Goal: Task Accomplishment & Management: Complete application form

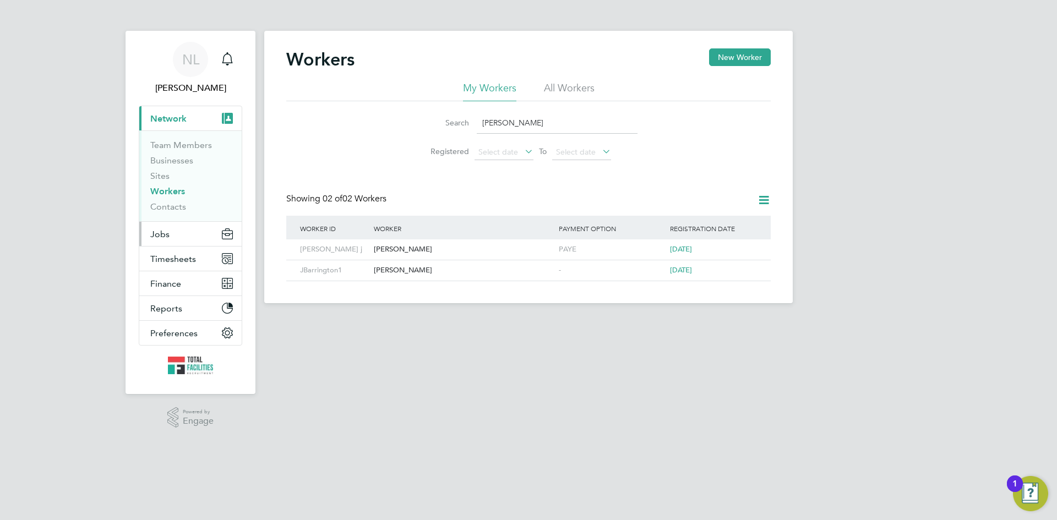
click at [160, 238] on span "Jobs" at bounding box center [159, 234] width 19 height 10
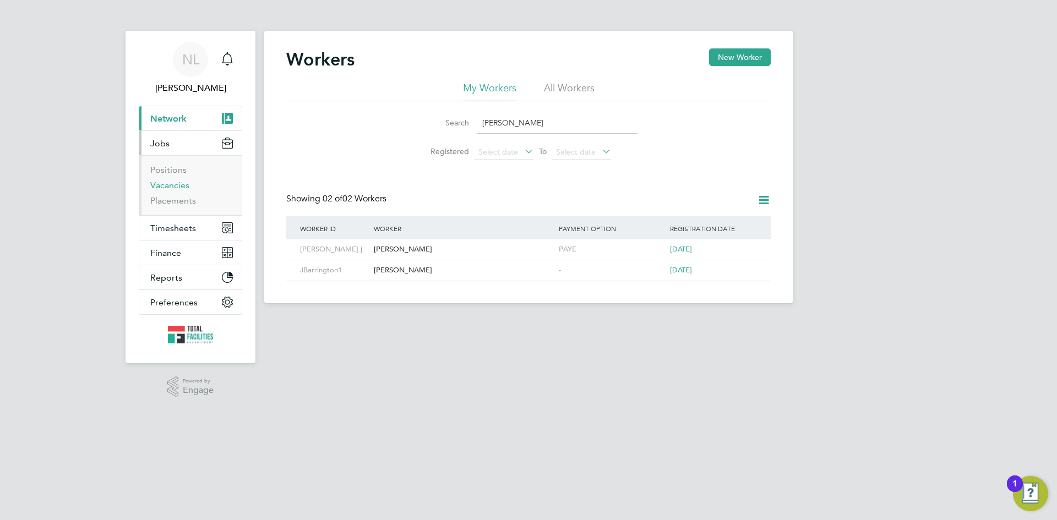
click at [159, 189] on link "Vacancies" at bounding box center [169, 185] width 39 height 10
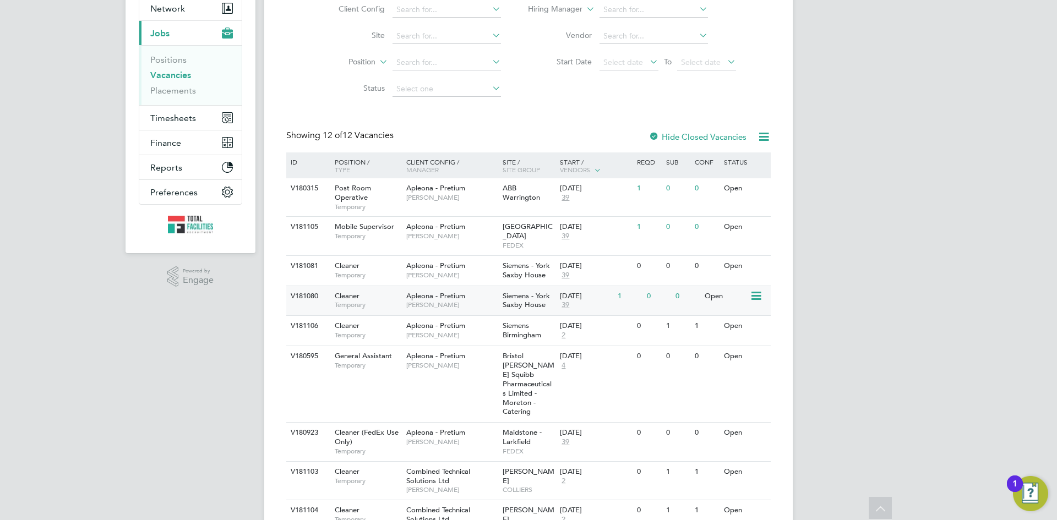
scroll to position [303, 0]
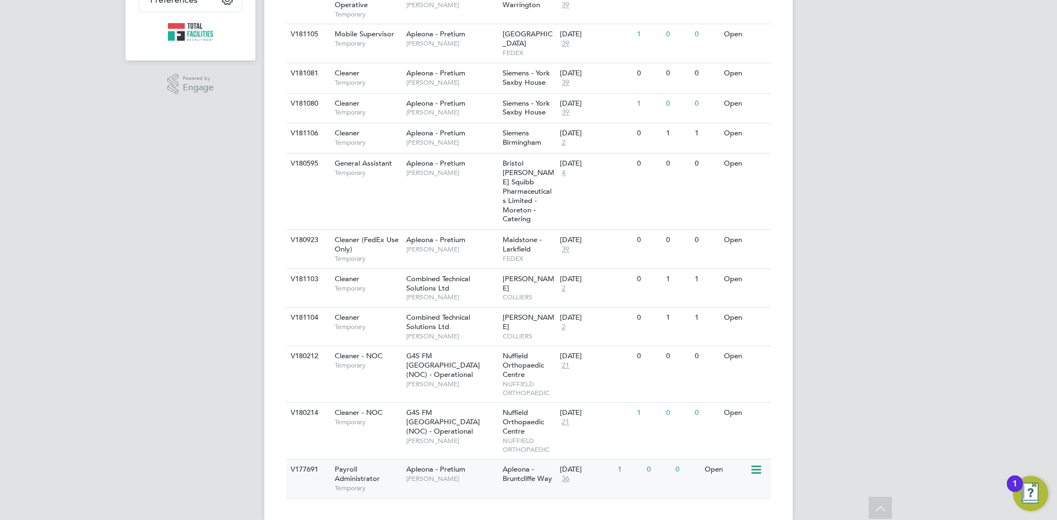
click at [536, 465] on span "Apleona - Bruntcliffe Way" at bounding box center [528, 474] width 50 height 19
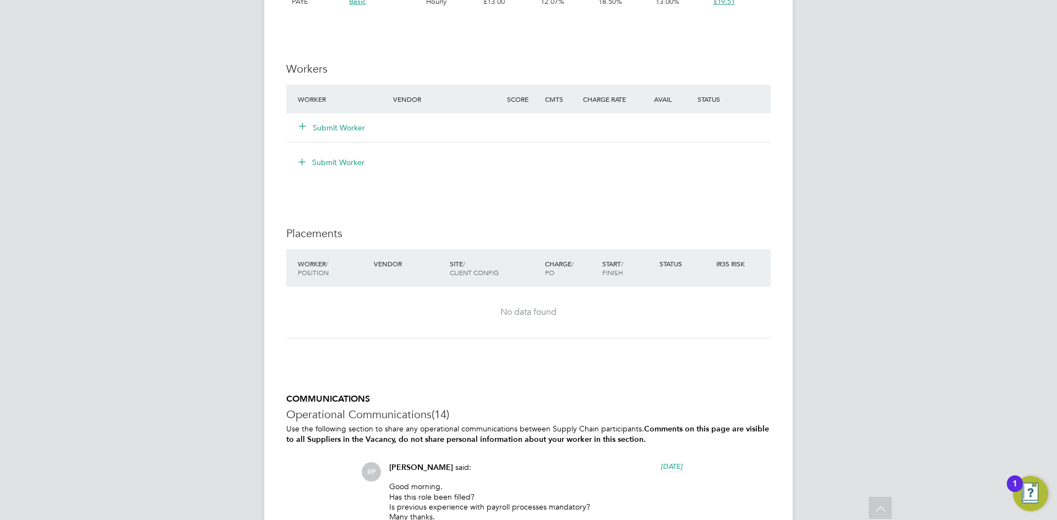
scroll to position [730, 0]
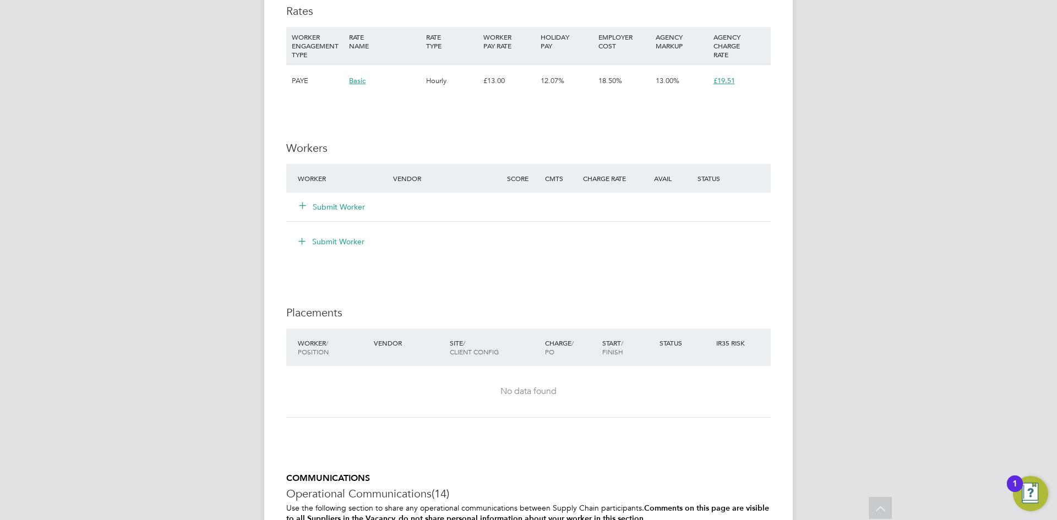
click at [341, 205] on button "Submit Worker" at bounding box center [333, 207] width 66 height 11
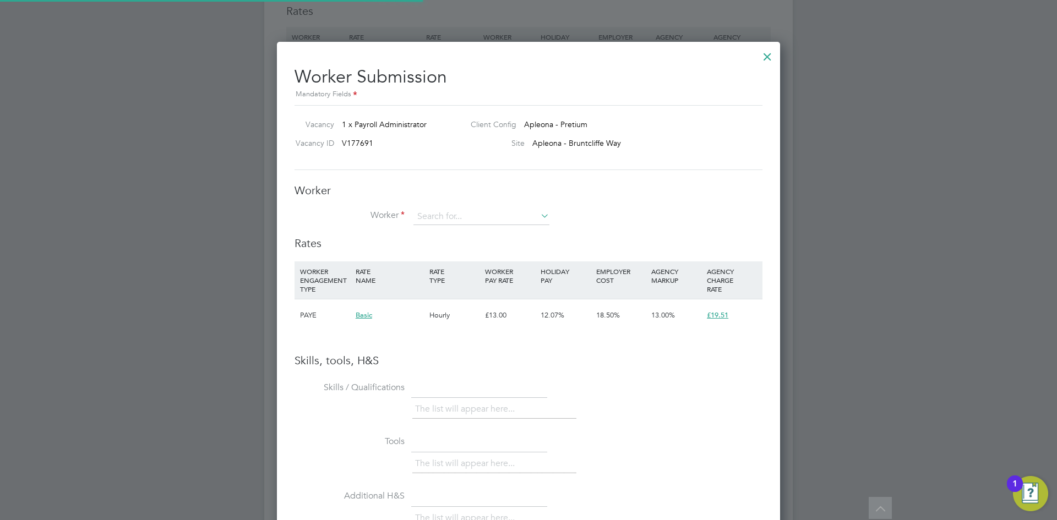
scroll to position [696, 504]
click at [439, 215] on input at bounding box center [481, 217] width 136 height 17
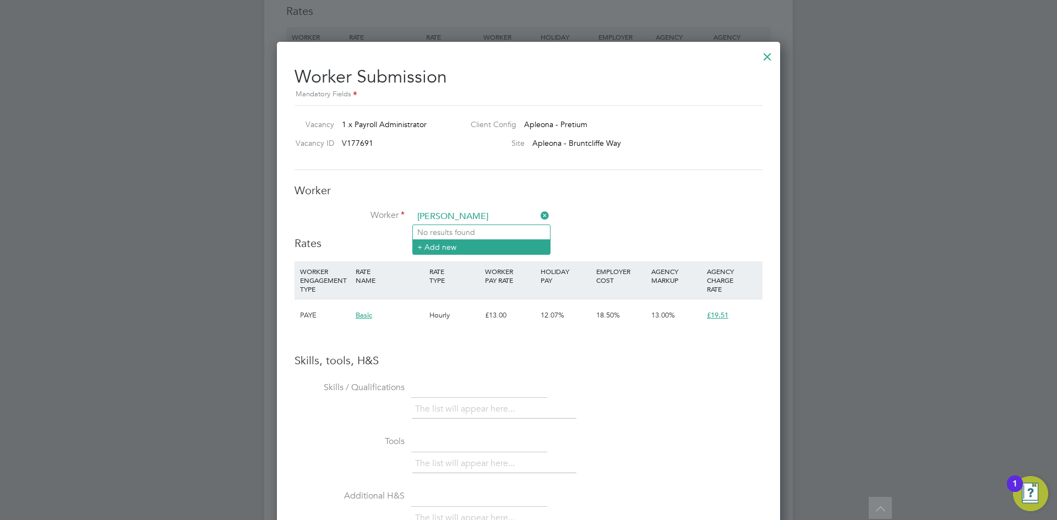
type input "calvin"
click at [434, 247] on li "+ Add new" at bounding box center [481, 246] width 137 height 15
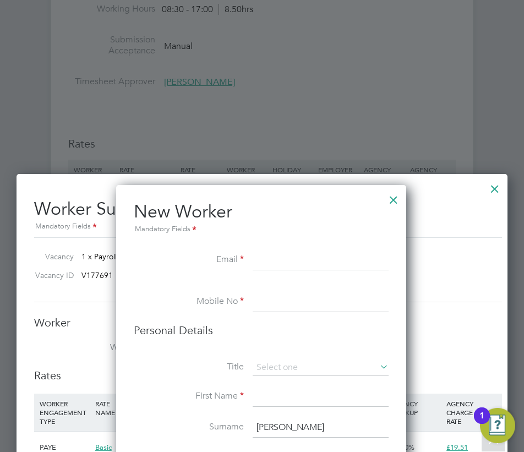
scroll to position [1060, 0]
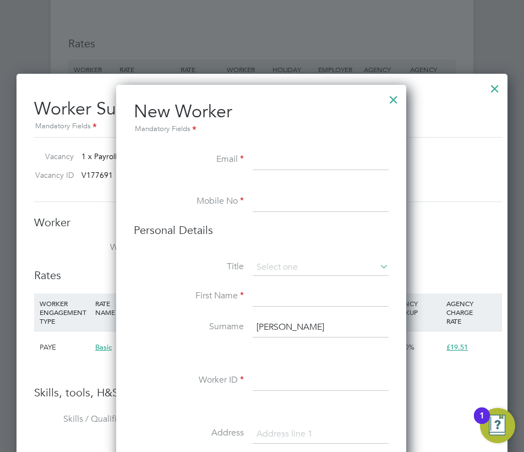
paste input "• calvincampbell@gmx.co.uk"
click at [265, 157] on input "• calvincampbell@gmx.co.uk" at bounding box center [321, 161] width 136 height 20
type input "[EMAIL_ADDRESS][DOMAIN_NAME]"
click at [276, 186] on li at bounding box center [261, 186] width 255 height 11
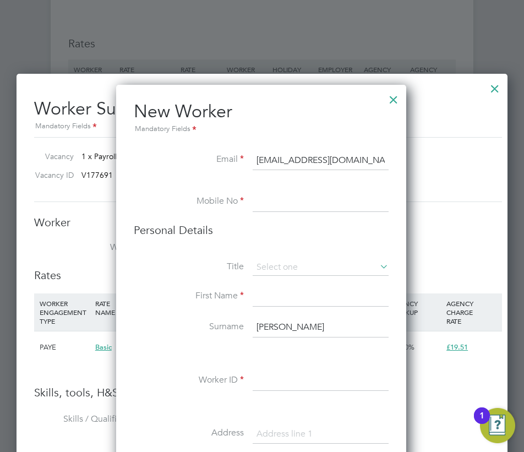
click at [268, 202] on input at bounding box center [321, 202] width 136 height 20
type input "07403699426"
click at [325, 241] on li "Personal Details" at bounding box center [261, 241] width 255 height 36
click at [296, 263] on input at bounding box center [321, 267] width 136 height 17
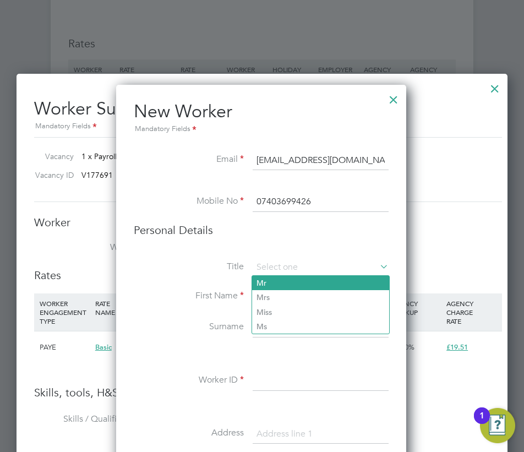
click at [271, 283] on li "Mr" at bounding box center [320, 283] width 137 height 14
type input "Mr"
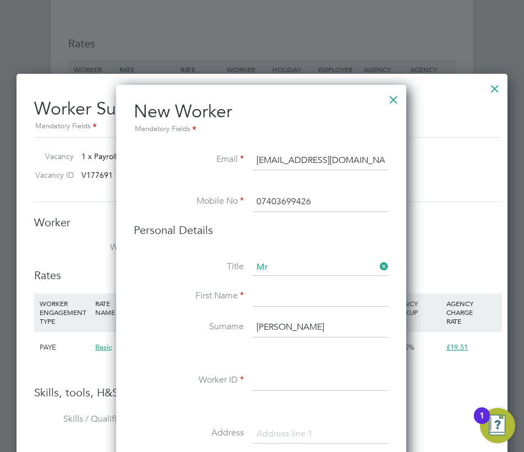
click at [273, 295] on input at bounding box center [321, 297] width 136 height 20
type input "Calvin"
click at [258, 371] on input at bounding box center [321, 381] width 136 height 20
drag, startPoint x: 281, startPoint y: 326, endPoint x: 216, endPoint y: 327, distance: 65.0
click at [216, 327] on li "Surname calvin" at bounding box center [261, 333] width 255 height 31
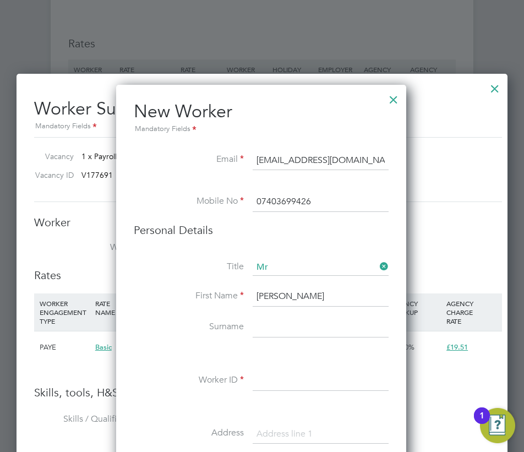
paste input "Kabiling"
type input "Kabiling"
click at [269, 379] on input at bounding box center [321, 381] width 136 height 20
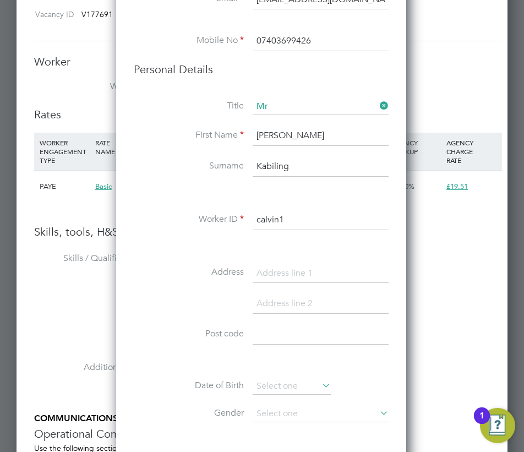
scroll to position [1226, 0]
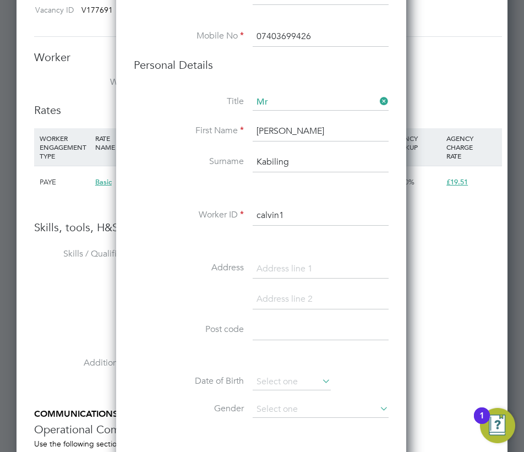
type input "calvin1"
click at [271, 268] on input at bounding box center [321, 269] width 136 height 20
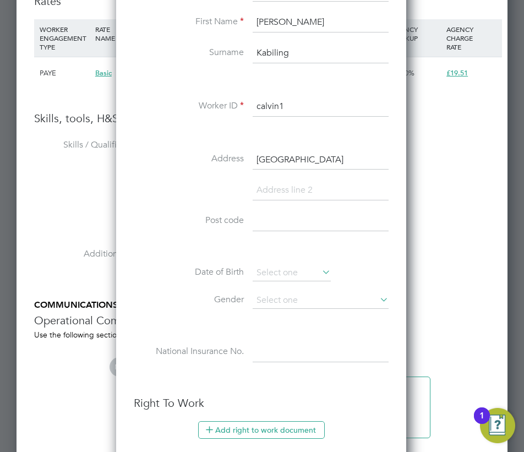
scroll to position [1336, 0]
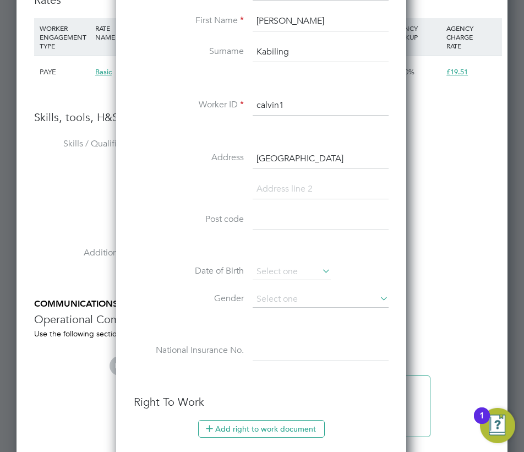
type input "[GEOGRAPHIC_DATA]"
click at [259, 218] on input at bounding box center [321, 220] width 136 height 20
type input "LS10 3EH"
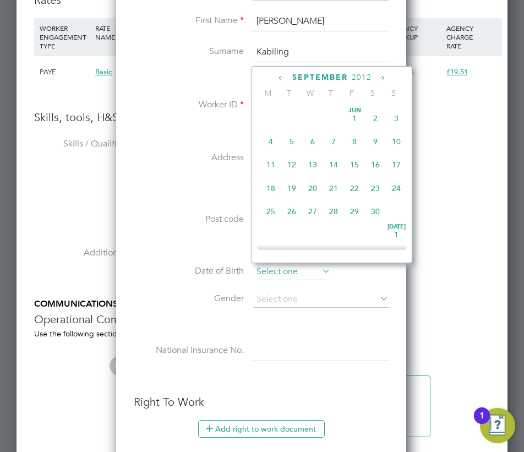
scroll to position [429, 0]
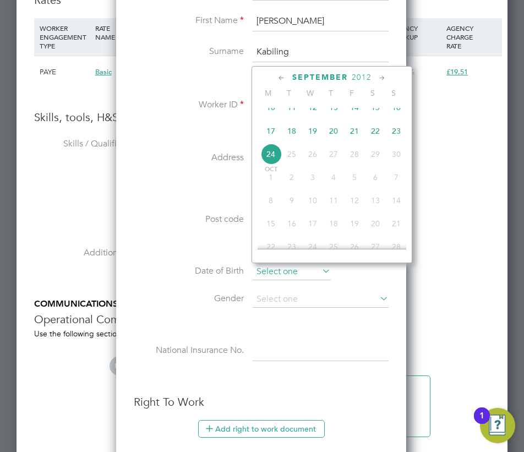
click at [267, 270] on input at bounding box center [292, 272] width 78 height 17
click at [361, 74] on span "2012" at bounding box center [362, 77] width 20 height 9
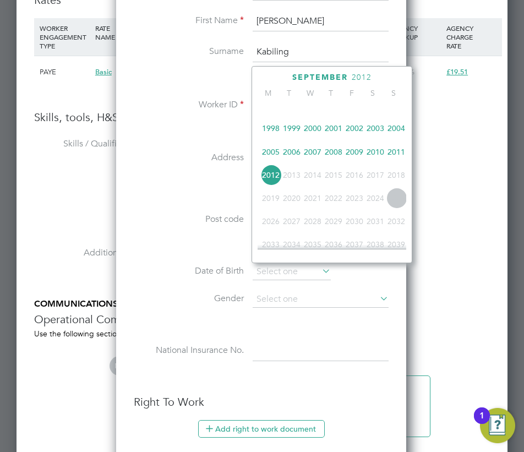
click at [396, 108] on span "1997" at bounding box center [396, 105] width 21 height 21
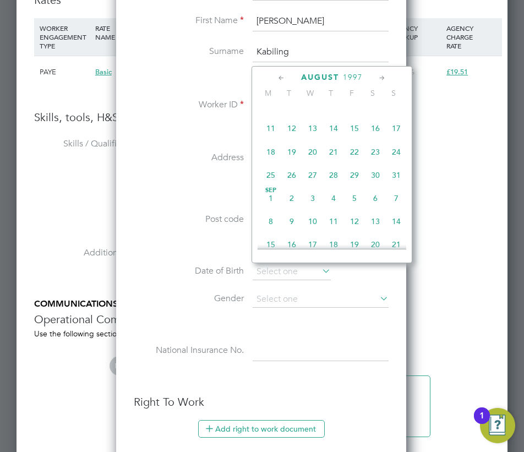
click at [281, 75] on icon at bounding box center [281, 78] width 10 height 12
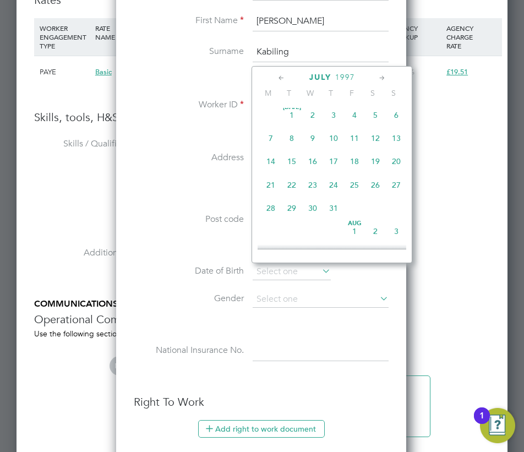
click at [281, 75] on icon at bounding box center [281, 78] width 10 height 12
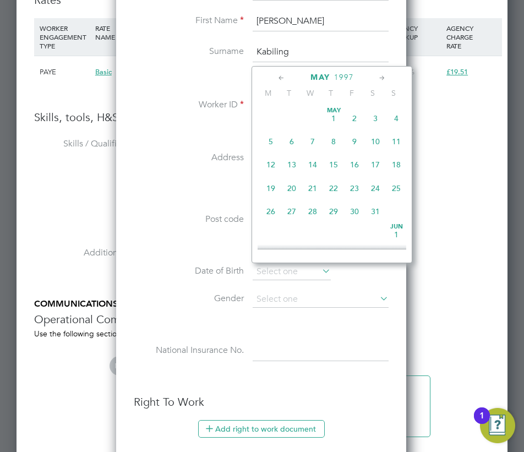
click at [384, 78] on icon at bounding box center [382, 78] width 10 height 12
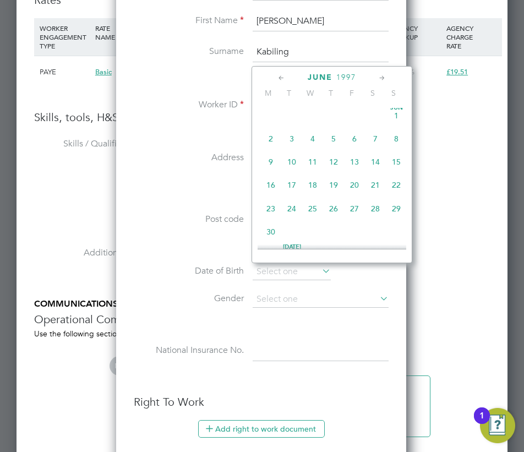
click at [314, 163] on span "11" at bounding box center [312, 161] width 21 height 21
type input "[DATE]"
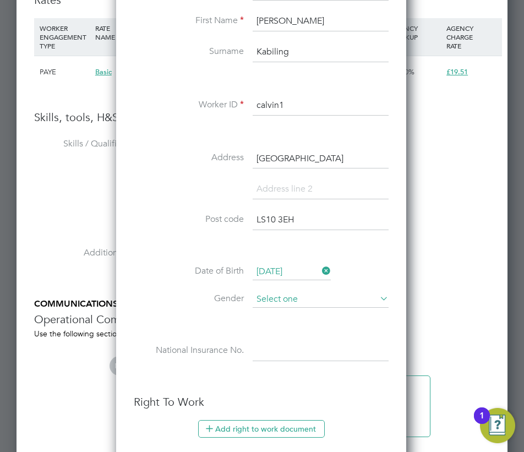
click at [285, 301] on input at bounding box center [321, 299] width 136 height 17
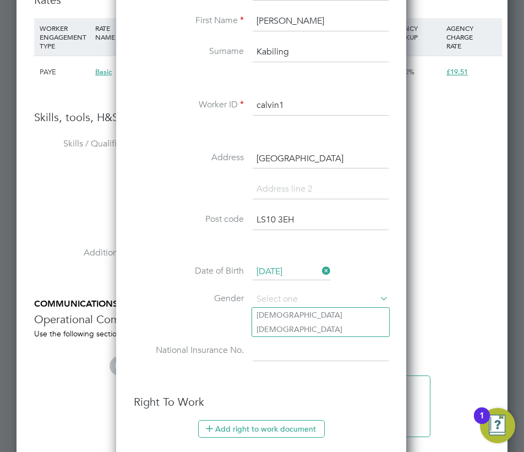
click at [271, 345] on input at bounding box center [321, 351] width 136 height 20
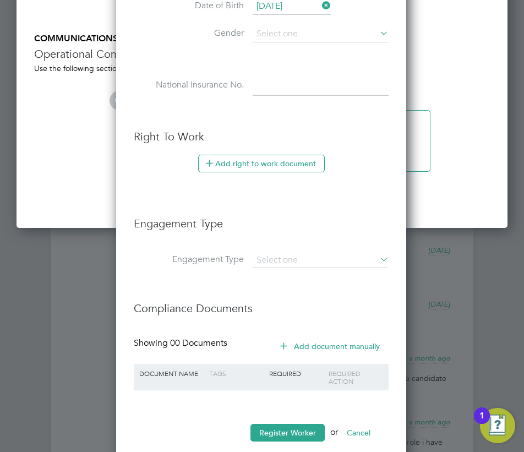
scroll to position [1611, 0]
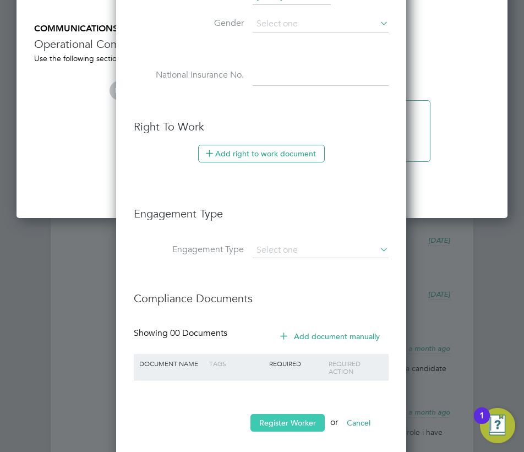
click at [271, 425] on button "Register Worker" at bounding box center [288, 423] width 74 height 18
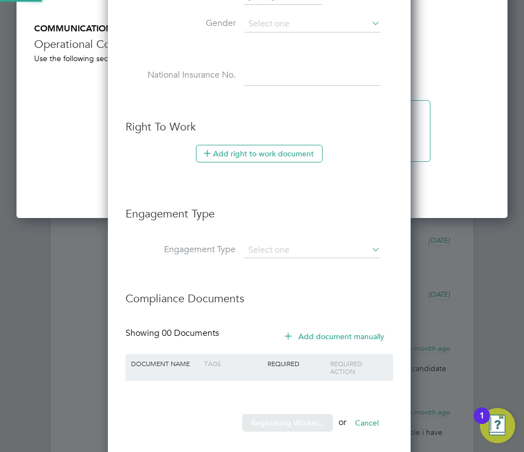
scroll to position [0, 0]
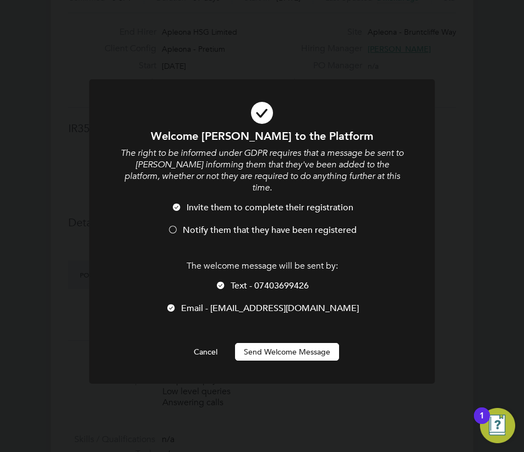
click at [270, 345] on button "Send Welcome Message" at bounding box center [287, 352] width 104 height 18
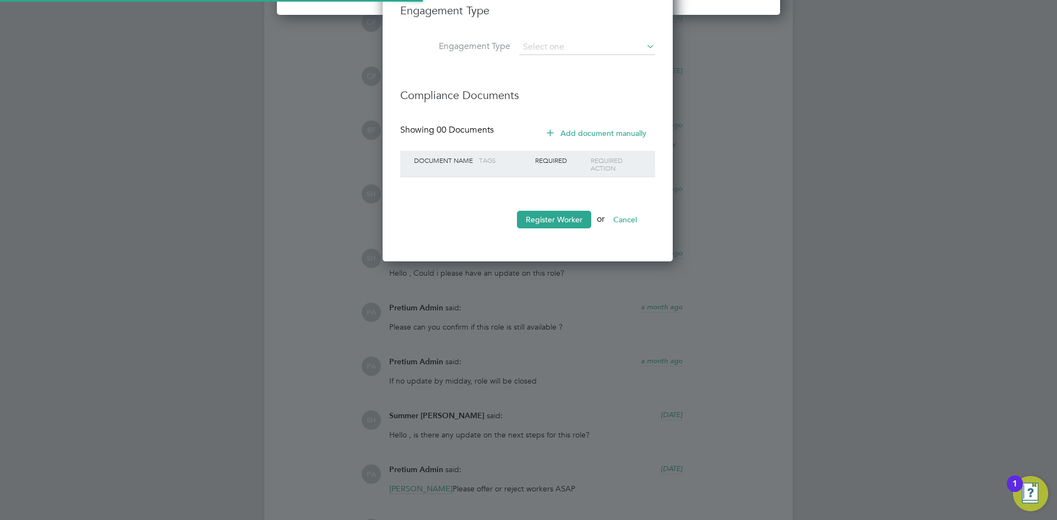
scroll to position [1278, 0]
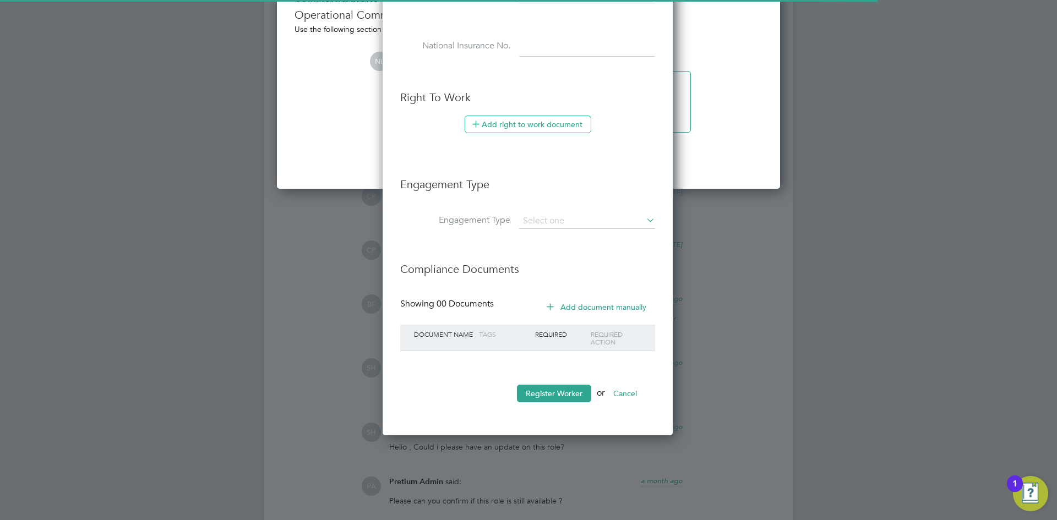
type input "Calvin Kabiling (calvin1)"
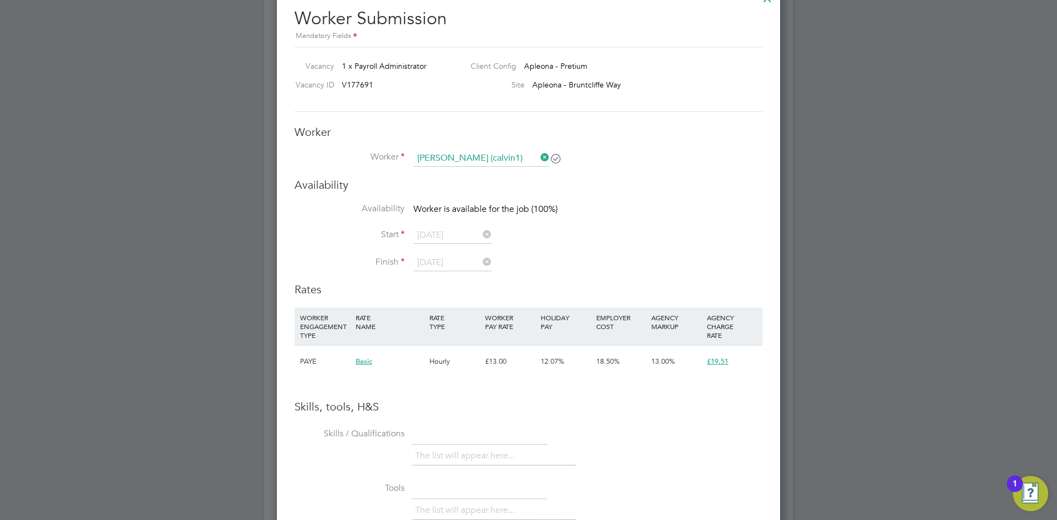
scroll to position [785, 0]
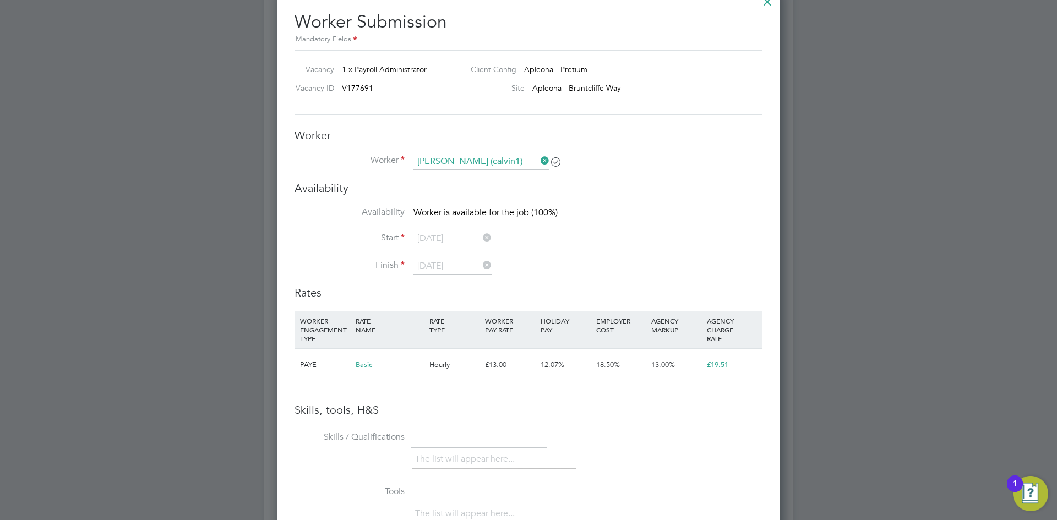
drag, startPoint x: 599, startPoint y: 220, endPoint x: 462, endPoint y: 233, distance: 137.1
click at [559, 228] on li "Availability Worker is available for the job (100%)" at bounding box center [529, 218] width 468 height 25
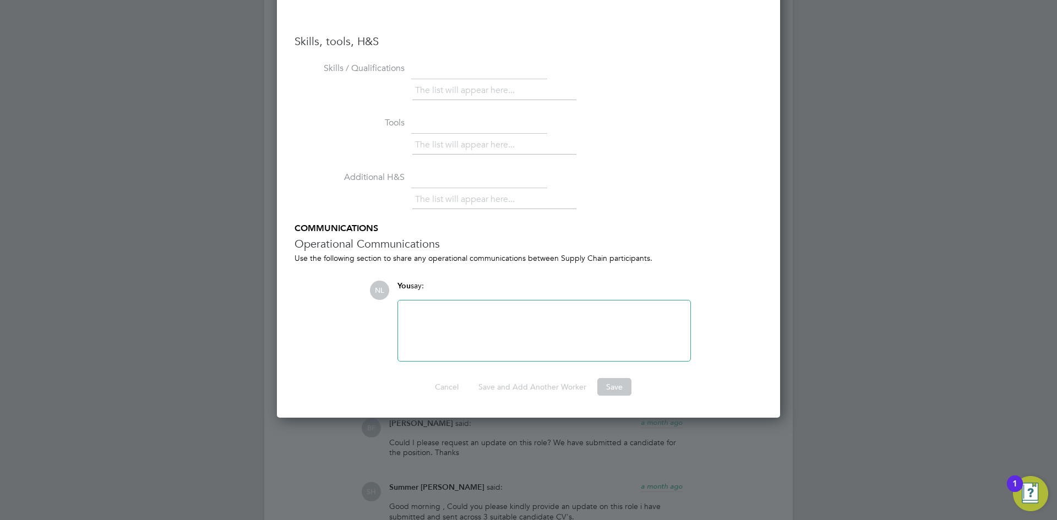
scroll to position [1226, 0]
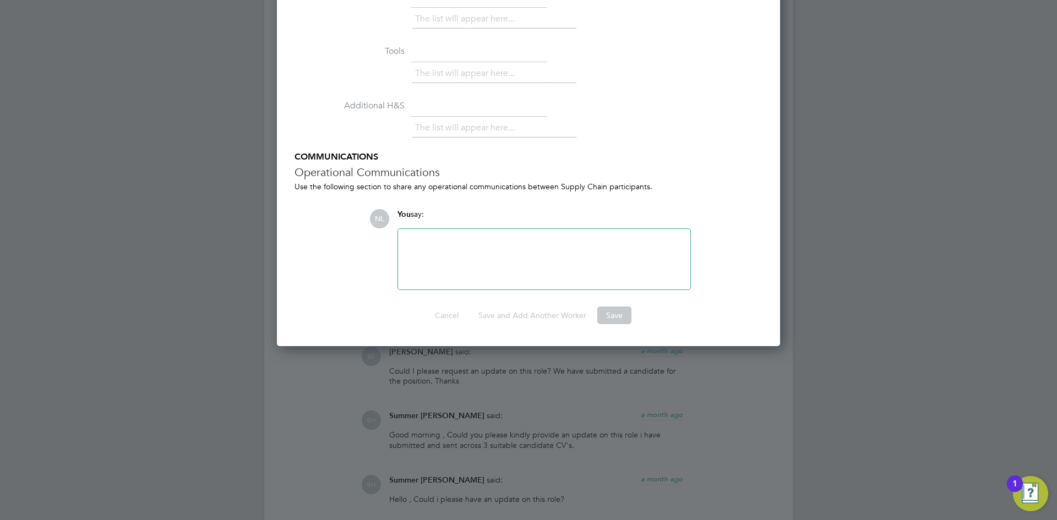
click at [520, 262] on div at bounding box center [544, 259] width 279 height 47
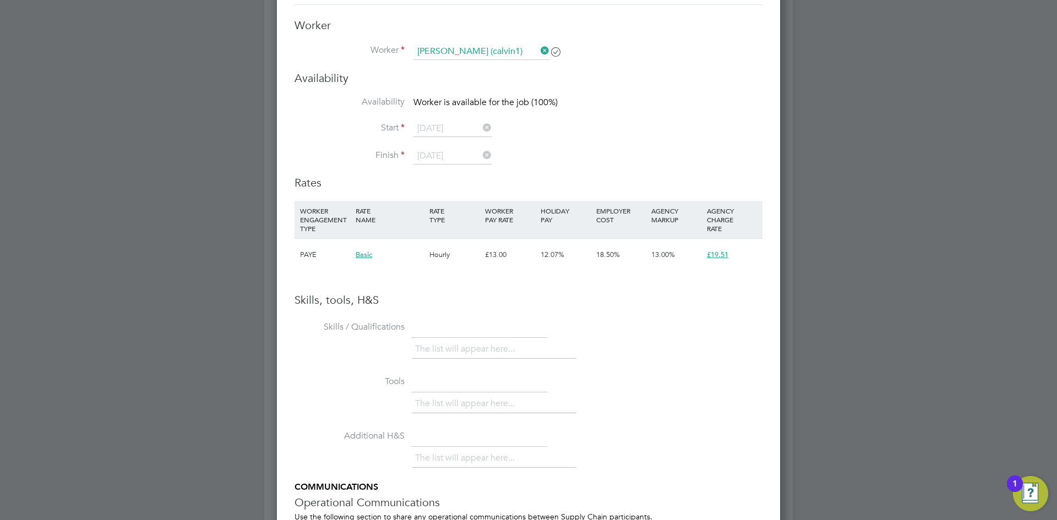
click at [466, 304] on h3 "Skills, tools, H&S" at bounding box center [529, 300] width 468 height 14
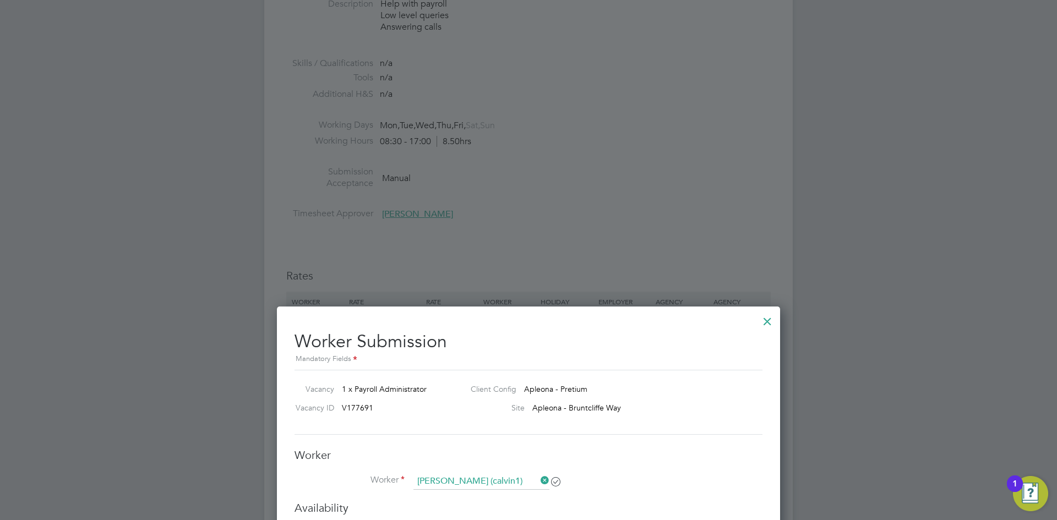
scroll to position [345, 0]
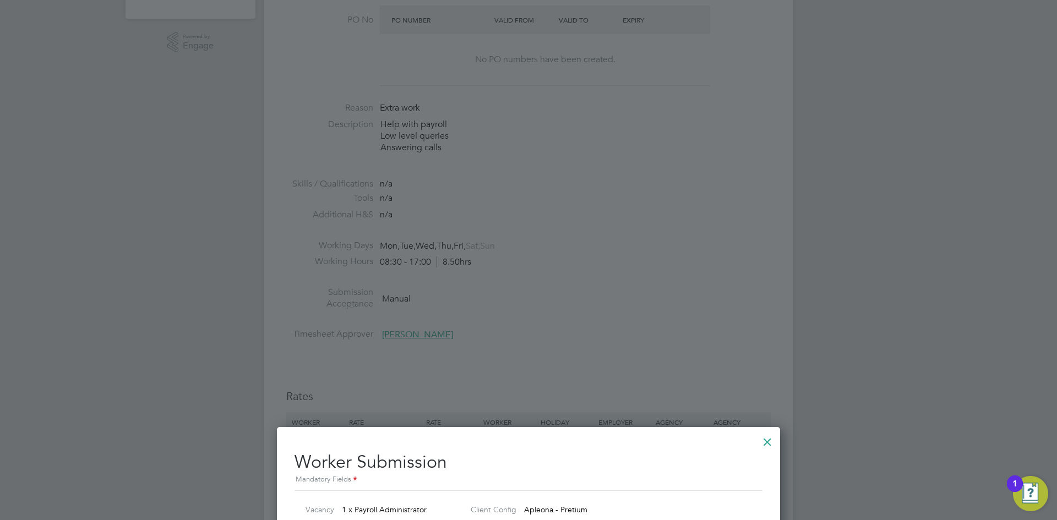
drag, startPoint x: 766, startPoint y: 441, endPoint x: 706, endPoint y: 406, distance: 69.1
click at [765, 439] on div at bounding box center [768, 439] width 20 height 20
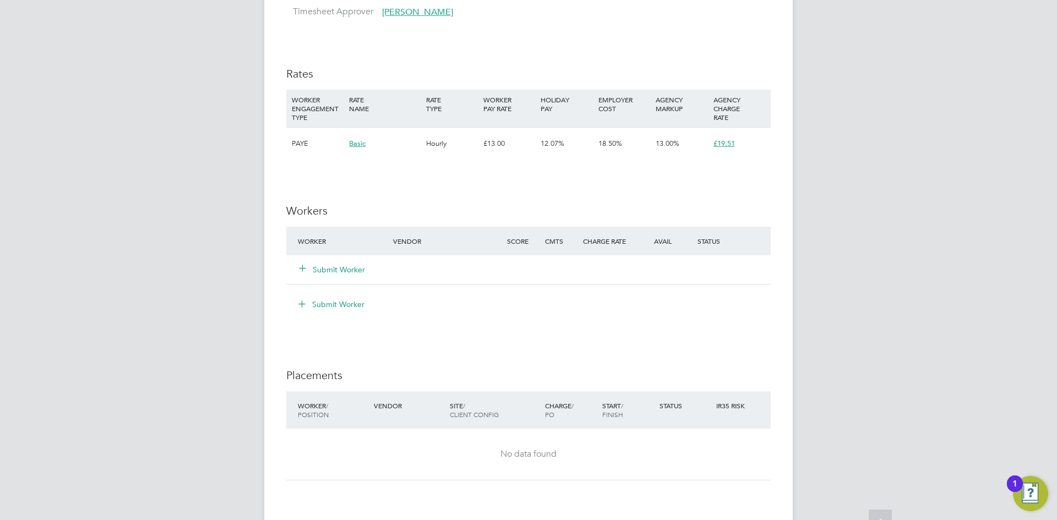
scroll to position [730, 0]
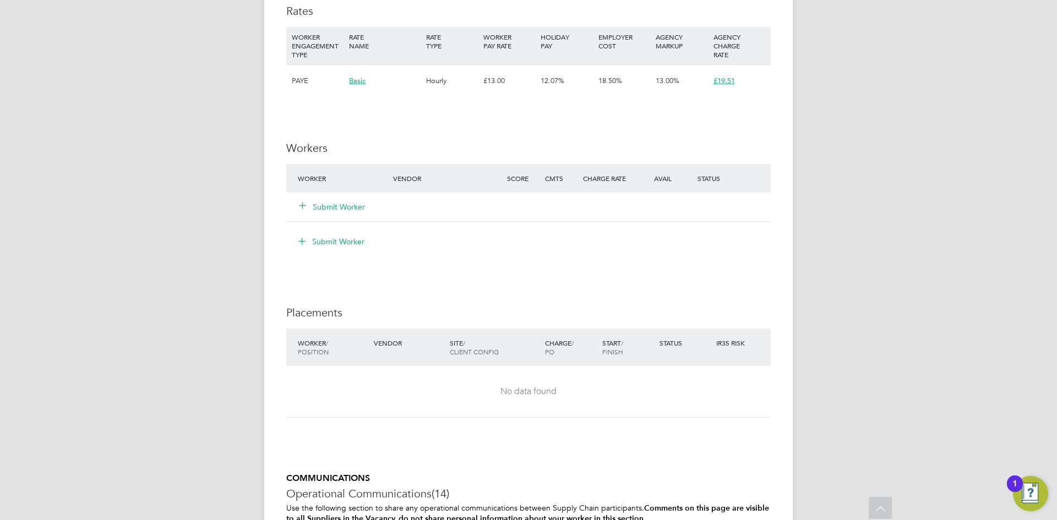
click at [350, 208] on button "Submit Worker" at bounding box center [333, 207] width 66 height 11
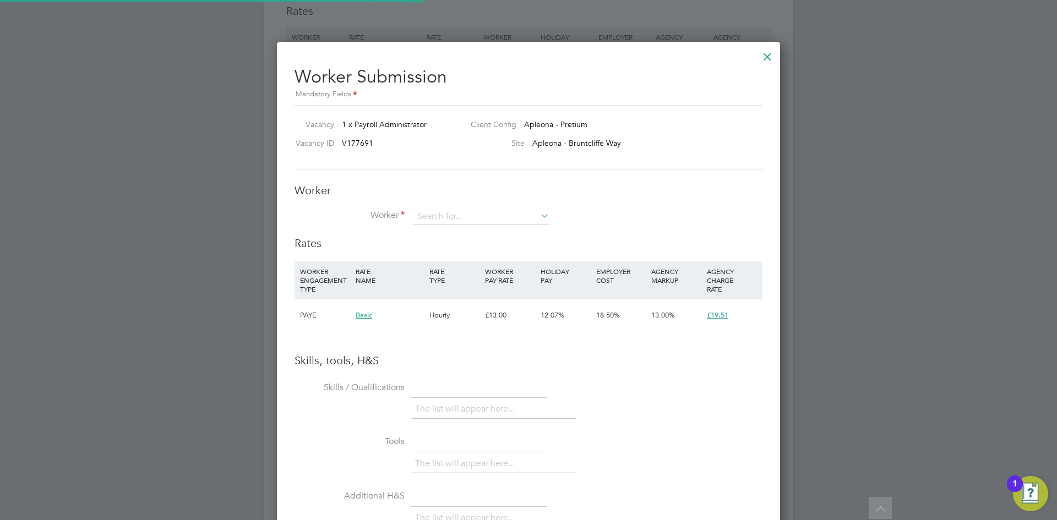
scroll to position [696, 504]
click at [449, 211] on input at bounding box center [481, 217] width 136 height 17
click at [459, 225] on li "Calv in Kabiling (calvin1)" at bounding box center [481, 232] width 137 height 15
type input "Calvin Kabiling (calvin1)"
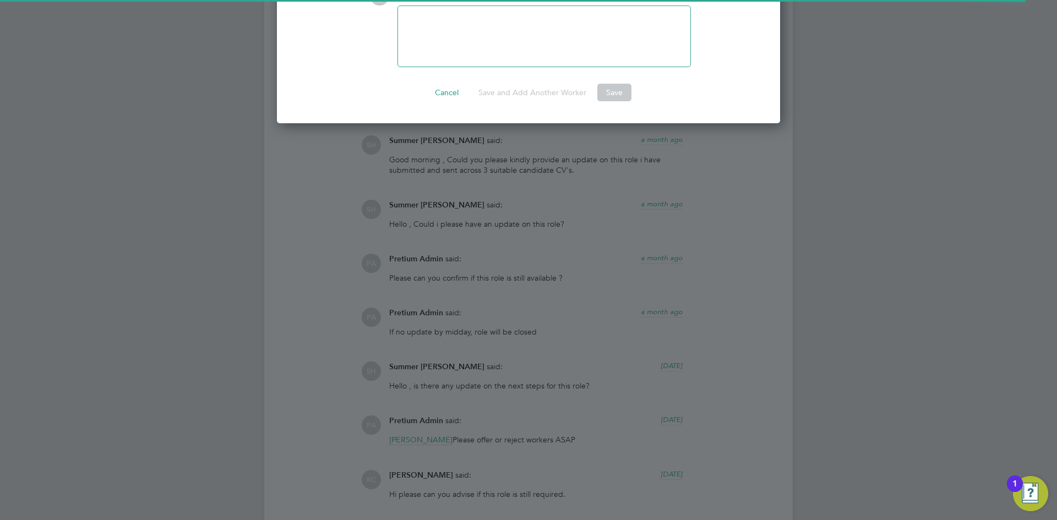
scroll to position [1226, 0]
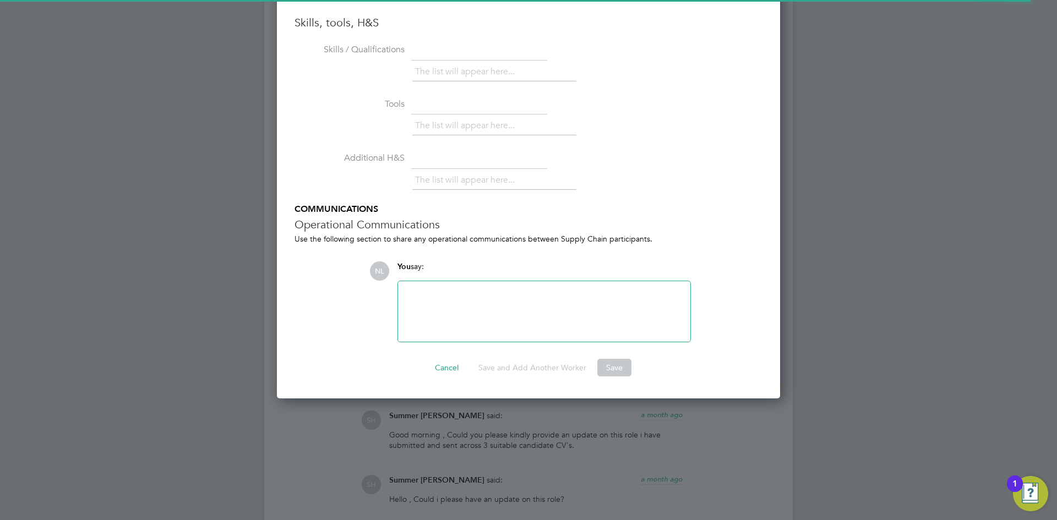
click at [474, 314] on div at bounding box center [544, 311] width 279 height 47
click at [497, 368] on button "Save and Add Another Worker" at bounding box center [533, 368] width 126 height 18
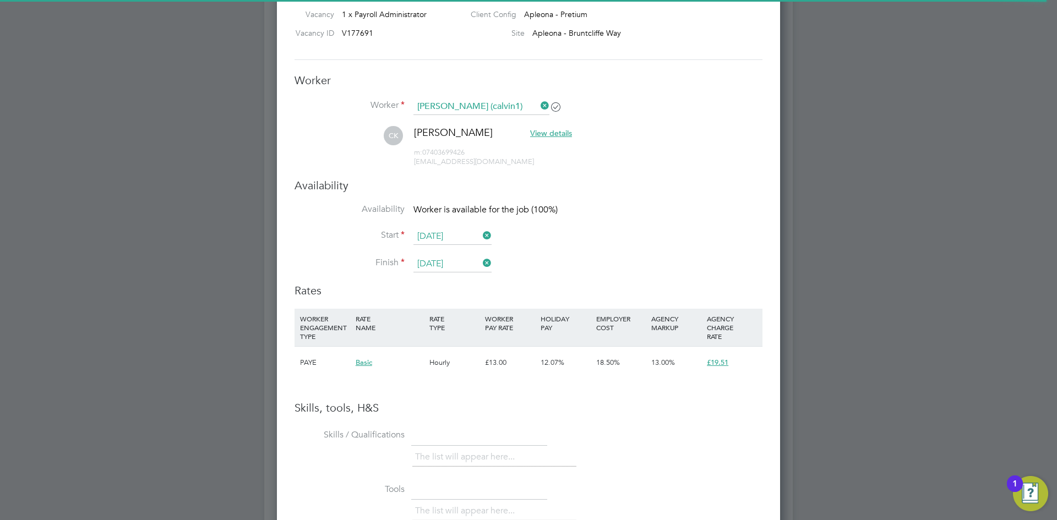
scroll to position [565, 0]
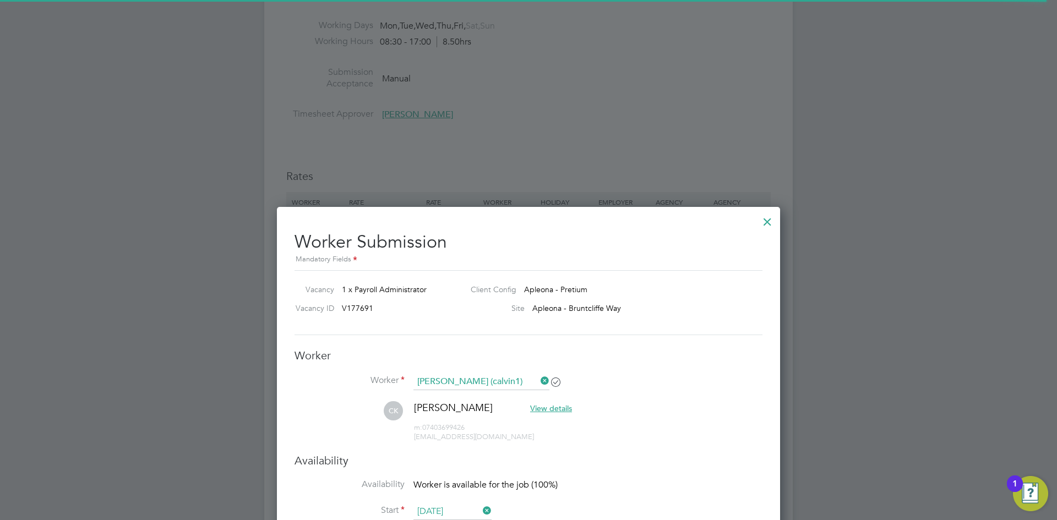
click at [766, 220] on div at bounding box center [768, 219] width 20 height 20
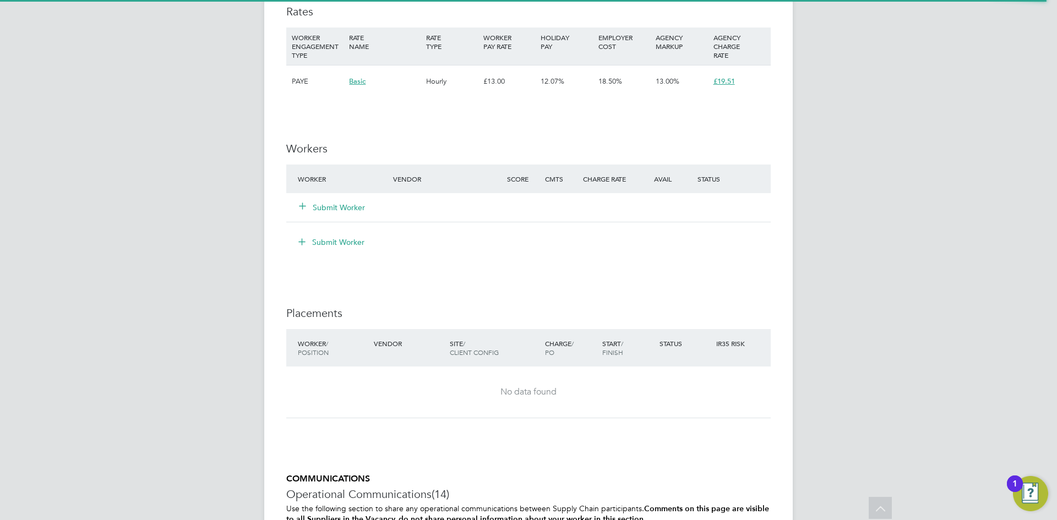
scroll to position [730, 0]
click at [326, 202] on button "Submit Worker" at bounding box center [333, 207] width 66 height 11
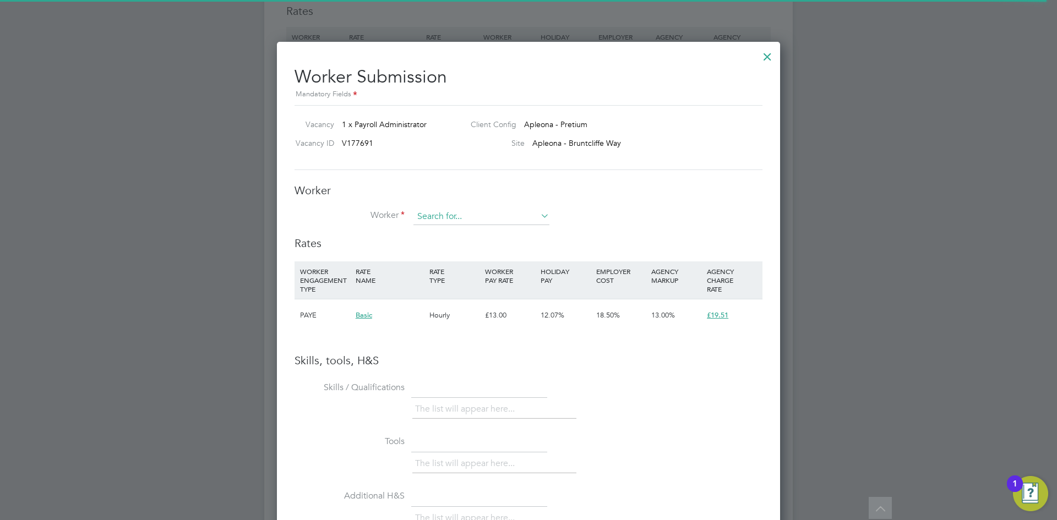
scroll to position [32, 75]
click at [482, 211] on input at bounding box center [481, 217] width 136 height 17
click at [474, 263] on li "Cal vin Kabiling (calvin1)" at bounding box center [555, 261] width 285 height 15
type input "Calvin Kabiling (calvin1)"
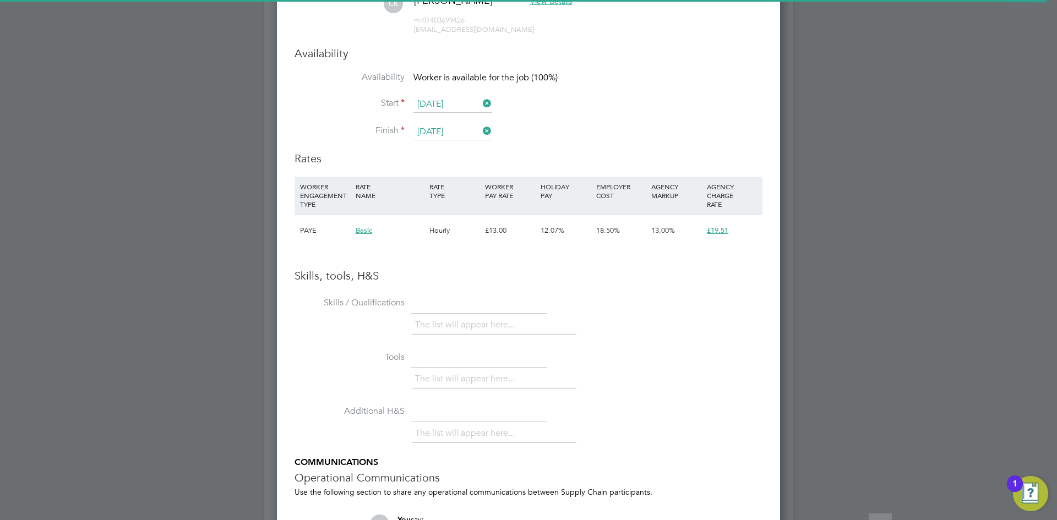
scroll to position [1171, 0]
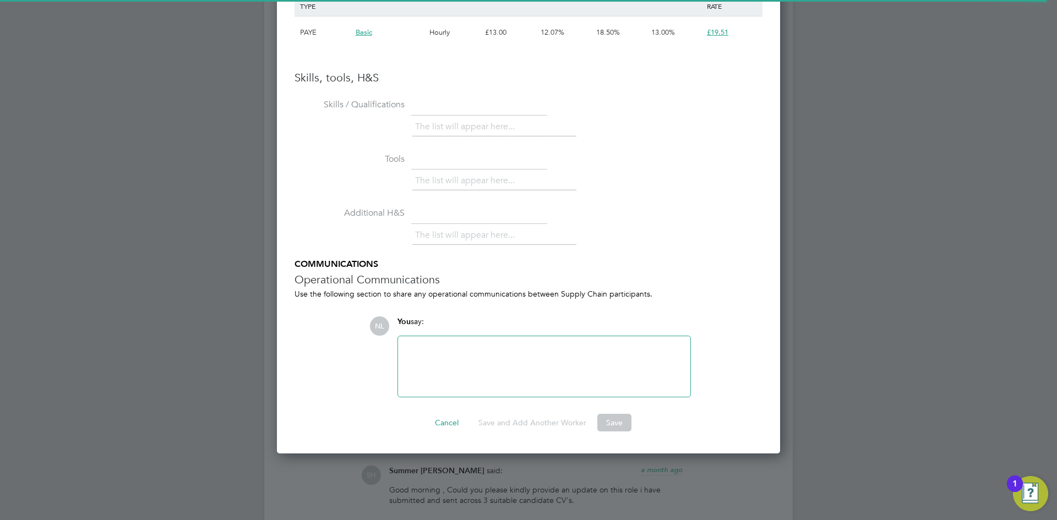
click at [660, 182] on div "The list will appear here..." at bounding box center [587, 182] width 350 height 22
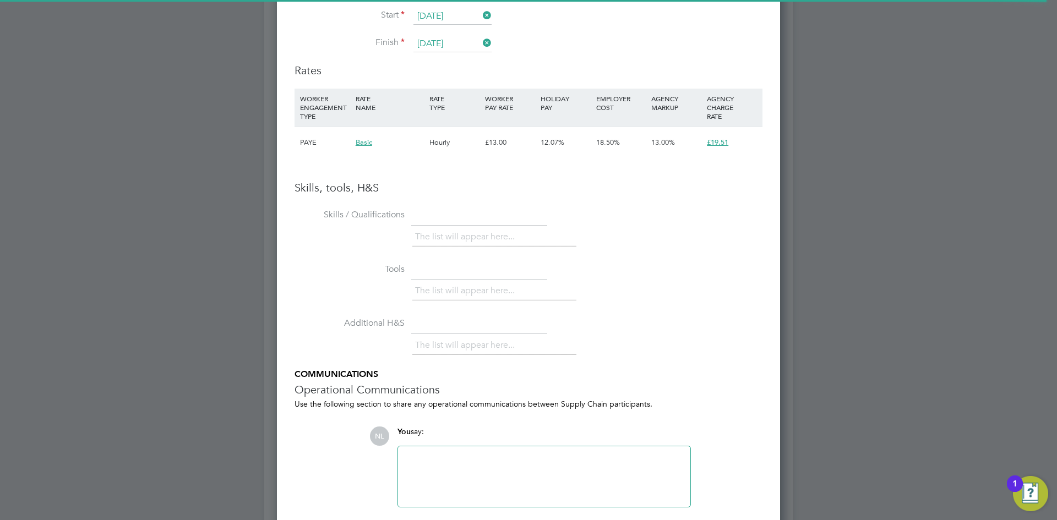
click at [444, 236] on li "The list will appear here..." at bounding box center [467, 237] width 104 height 15
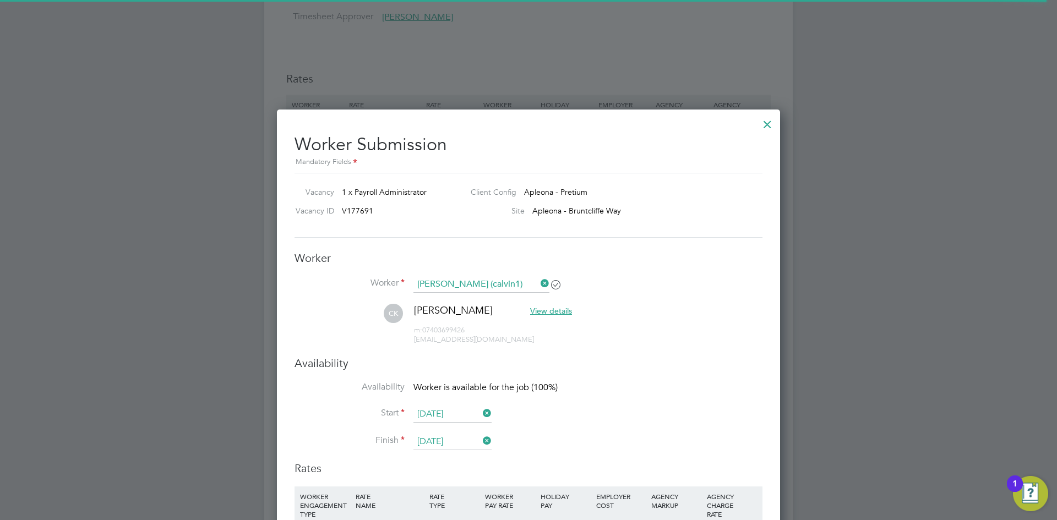
scroll to position [510, 0]
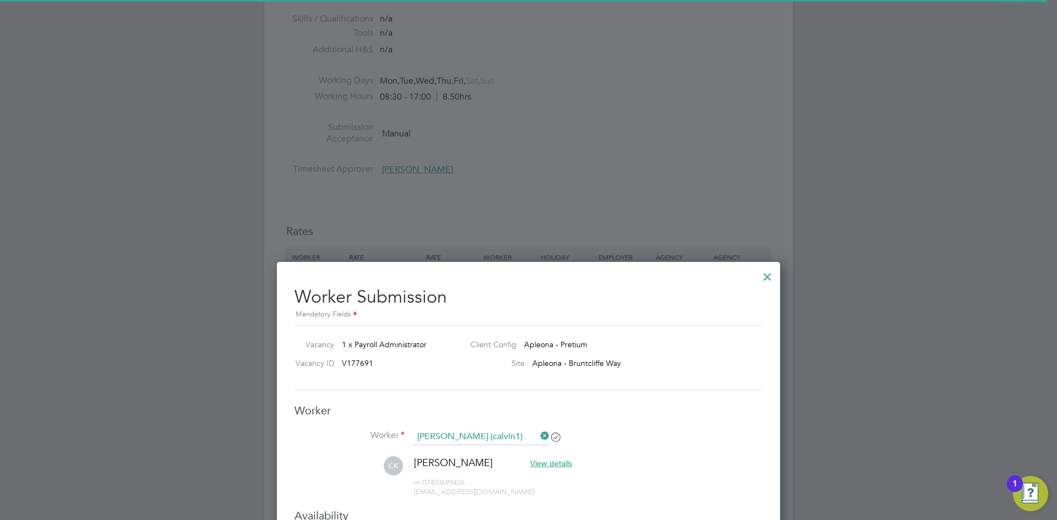
click at [540, 462] on span "View details" at bounding box center [551, 464] width 42 height 10
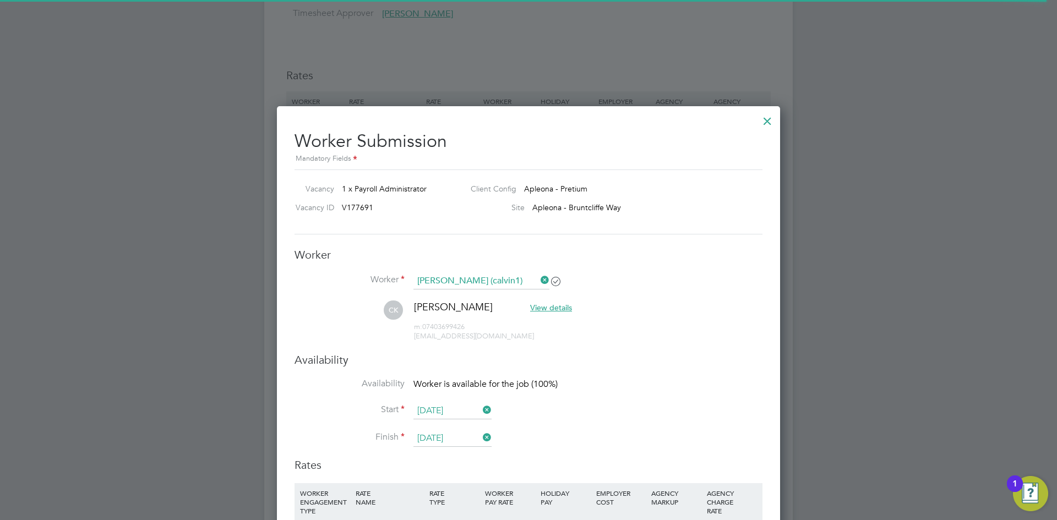
scroll to position [785, 0]
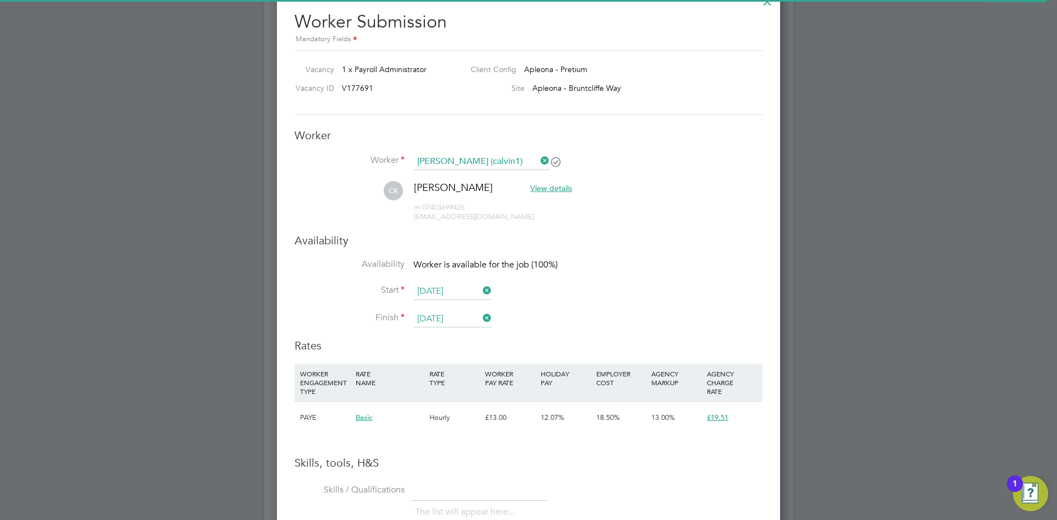
click at [530, 187] on span "View details" at bounding box center [551, 188] width 42 height 10
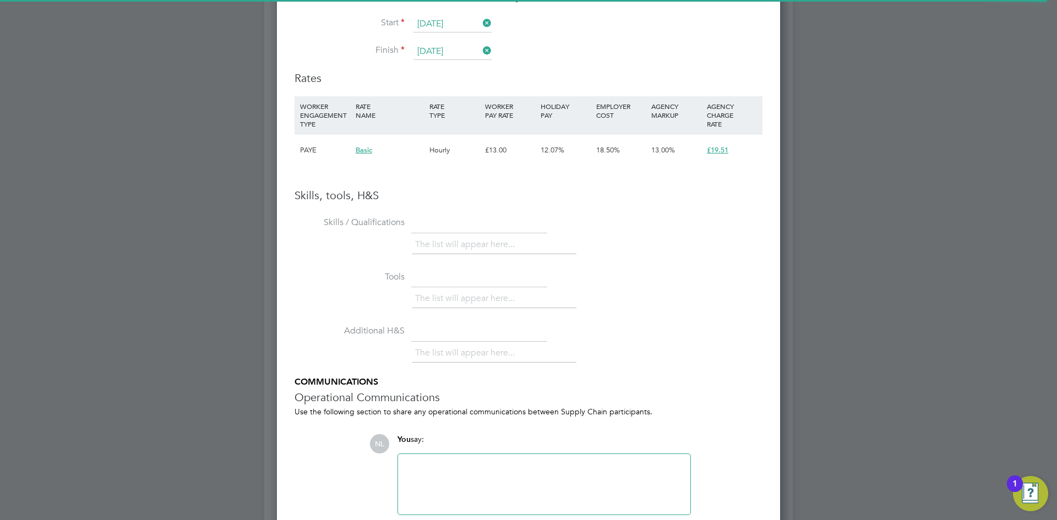
scroll to position [1281, 0]
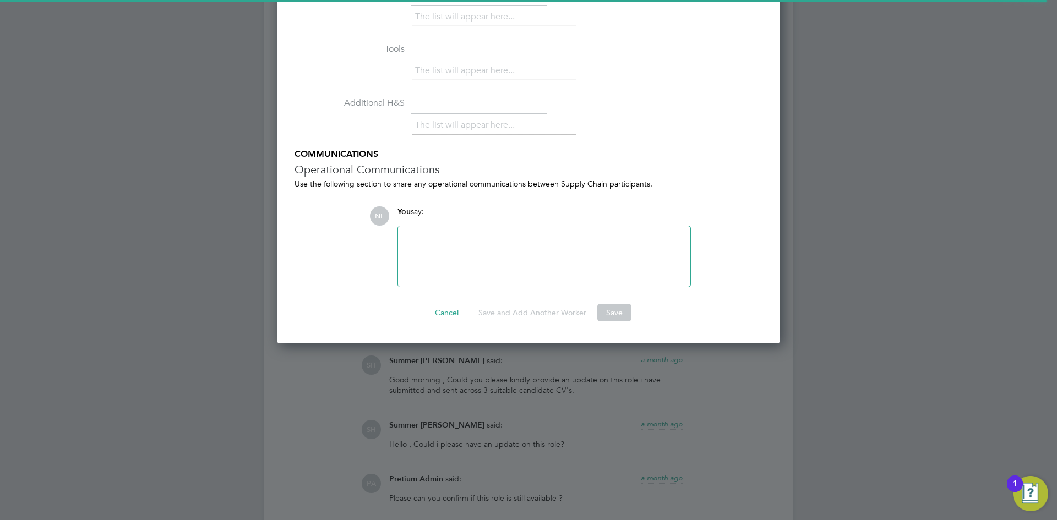
click at [602, 315] on button "Save" at bounding box center [614, 313] width 34 height 18
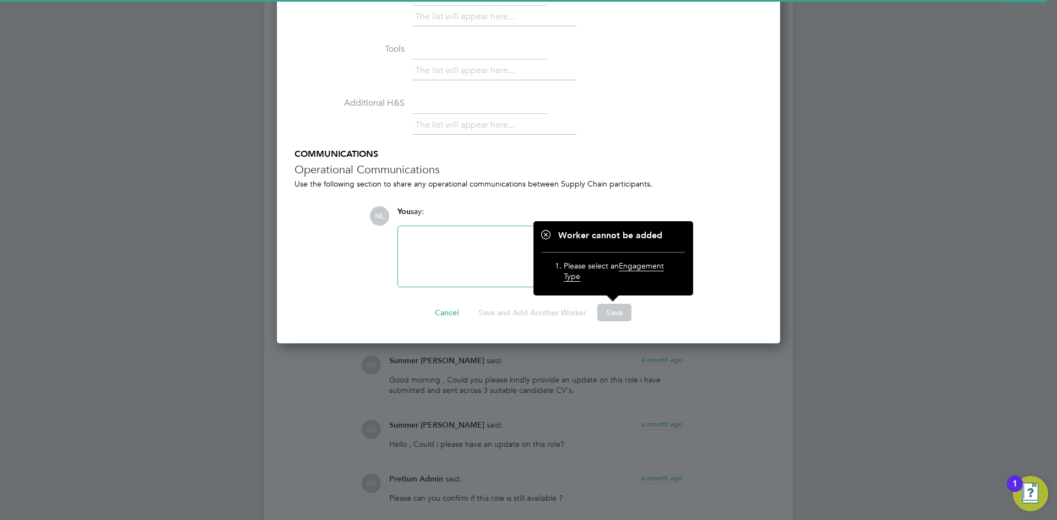
click at [635, 271] on li "Please select an Engagement Type" at bounding box center [619, 273] width 110 height 25
click at [567, 277] on span "Engagement Type" at bounding box center [614, 271] width 100 height 20
click at [639, 265] on span "Engagement Type" at bounding box center [614, 271] width 100 height 20
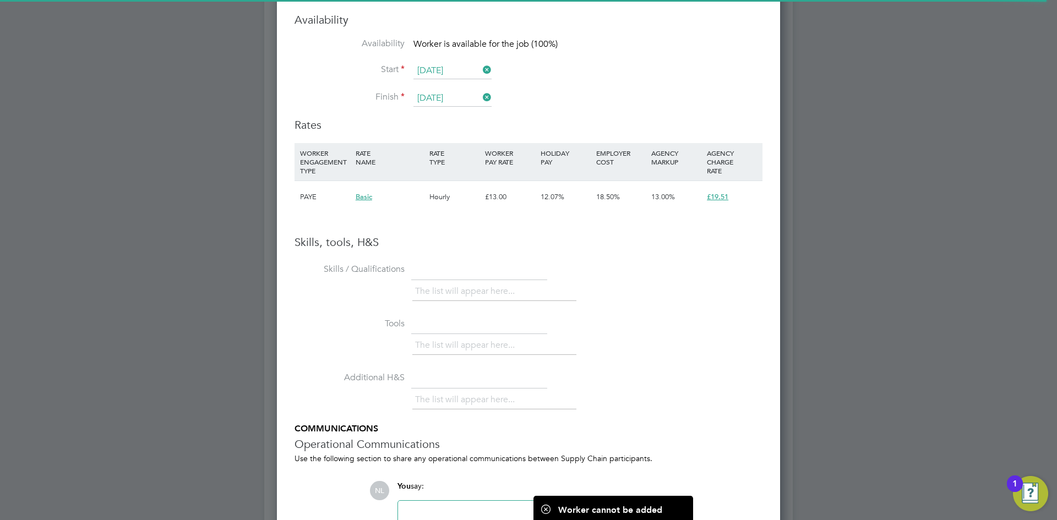
scroll to position [1005, 0]
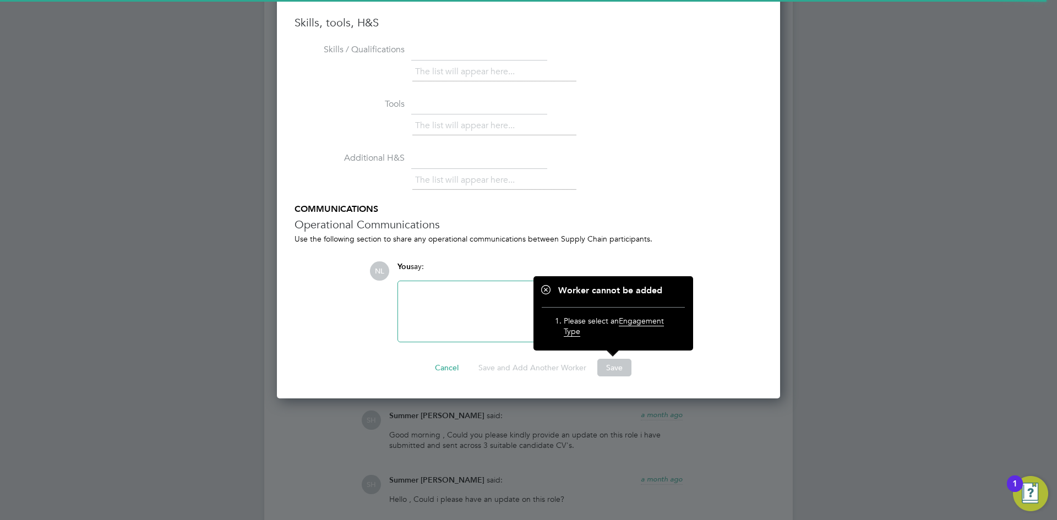
click at [400, 266] on span "You" at bounding box center [404, 266] width 13 height 9
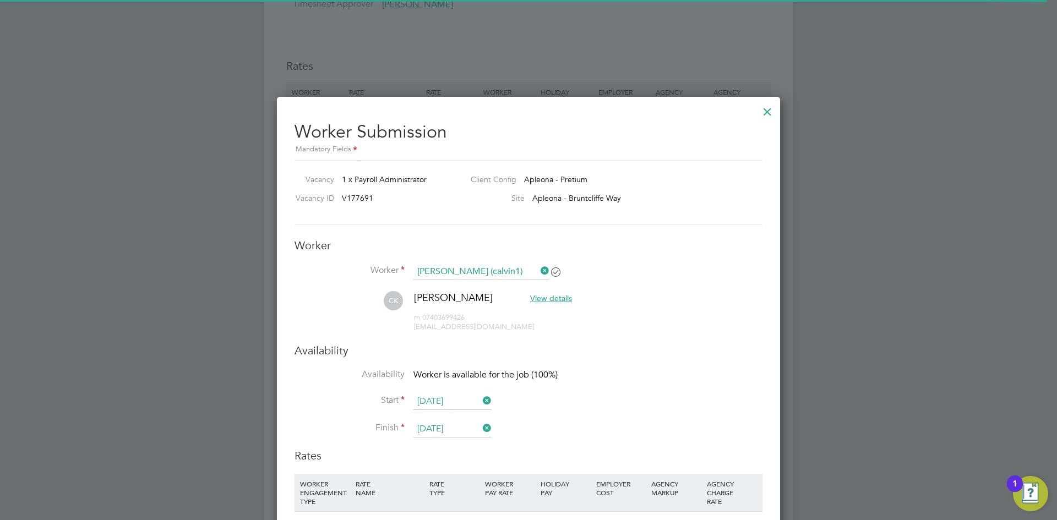
click at [769, 110] on div at bounding box center [768, 109] width 20 height 20
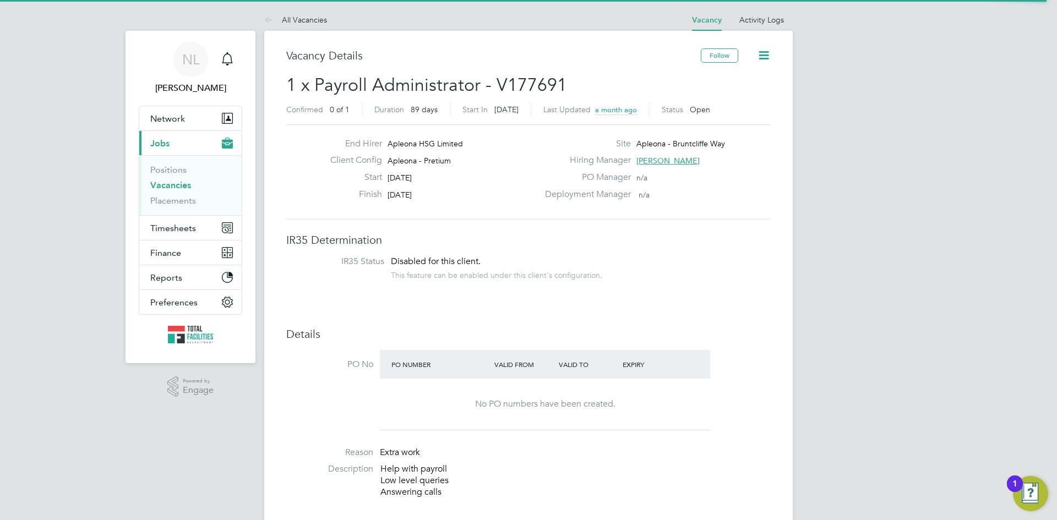
click at [157, 138] on span "Jobs" at bounding box center [159, 143] width 19 height 10
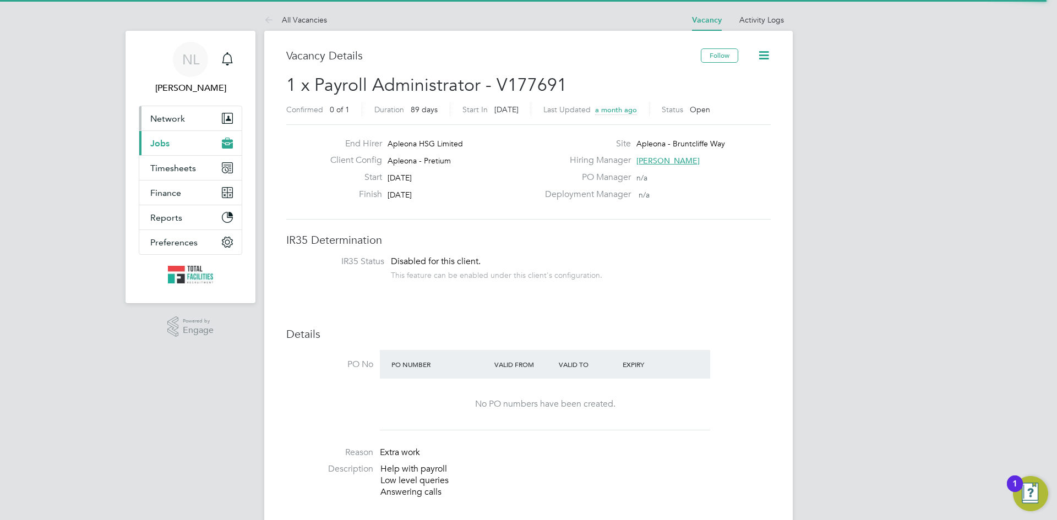
click at [165, 121] on span "Network" at bounding box center [167, 118] width 35 height 10
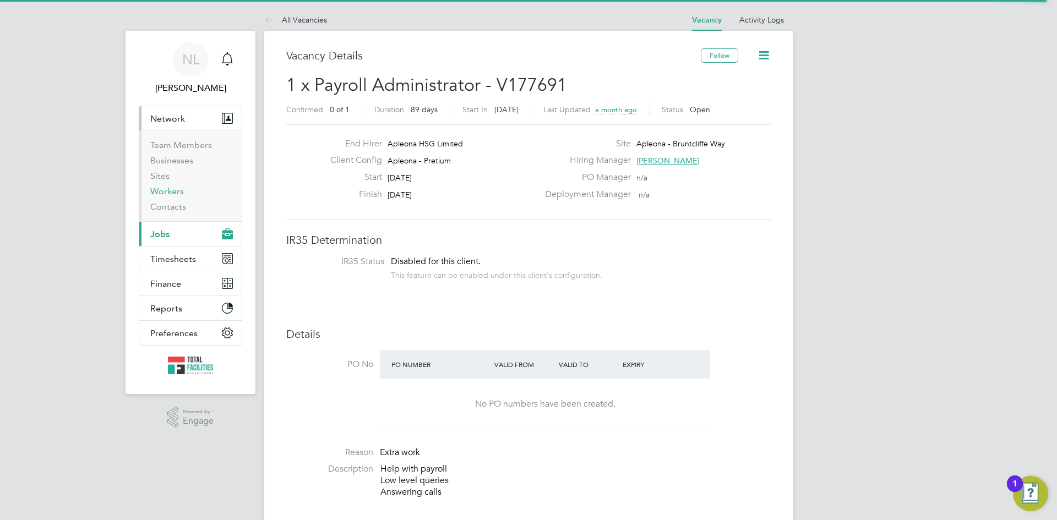
click at [167, 191] on link "Workers" at bounding box center [167, 191] width 34 height 10
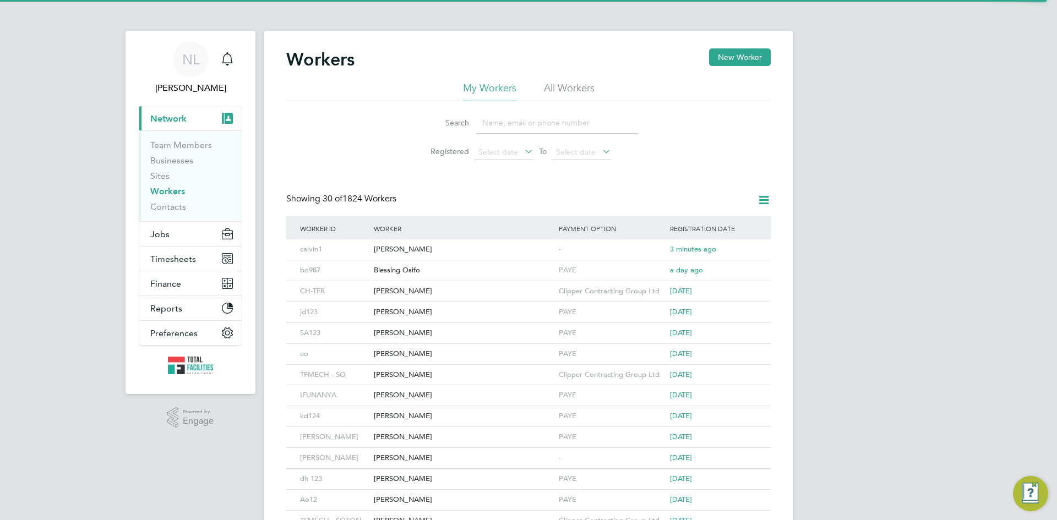
click at [514, 129] on input at bounding box center [557, 122] width 161 height 21
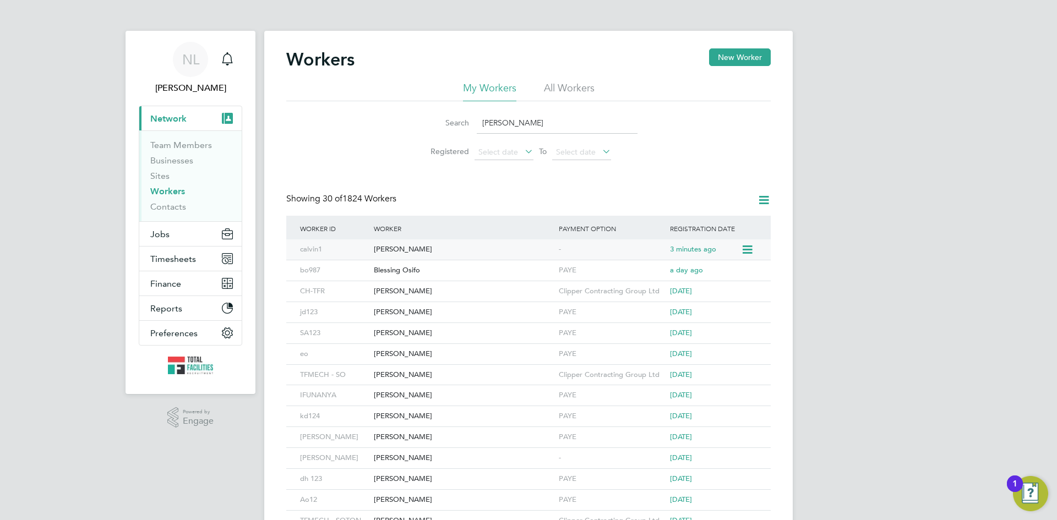
type input "calvin"
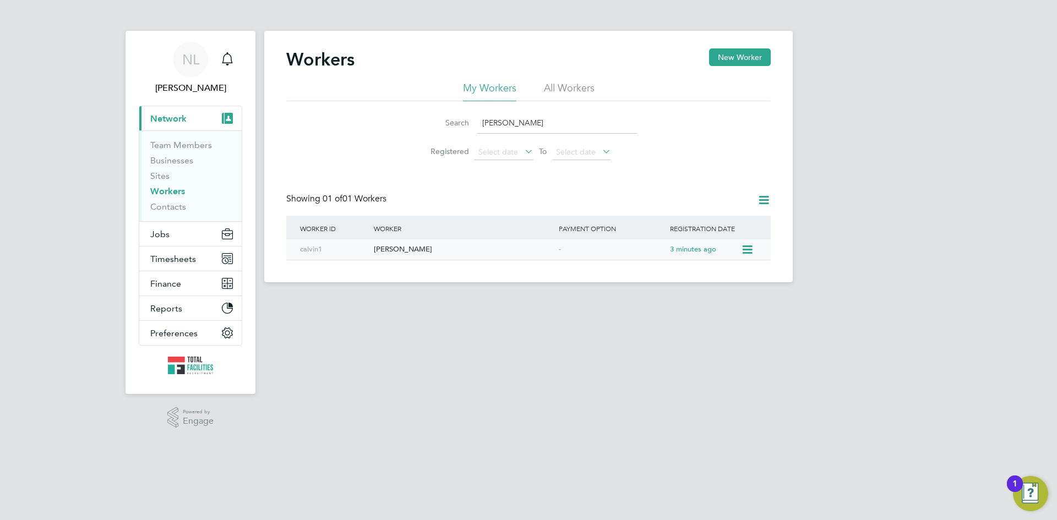
click at [410, 248] on div "[PERSON_NAME]" at bounding box center [463, 249] width 185 height 20
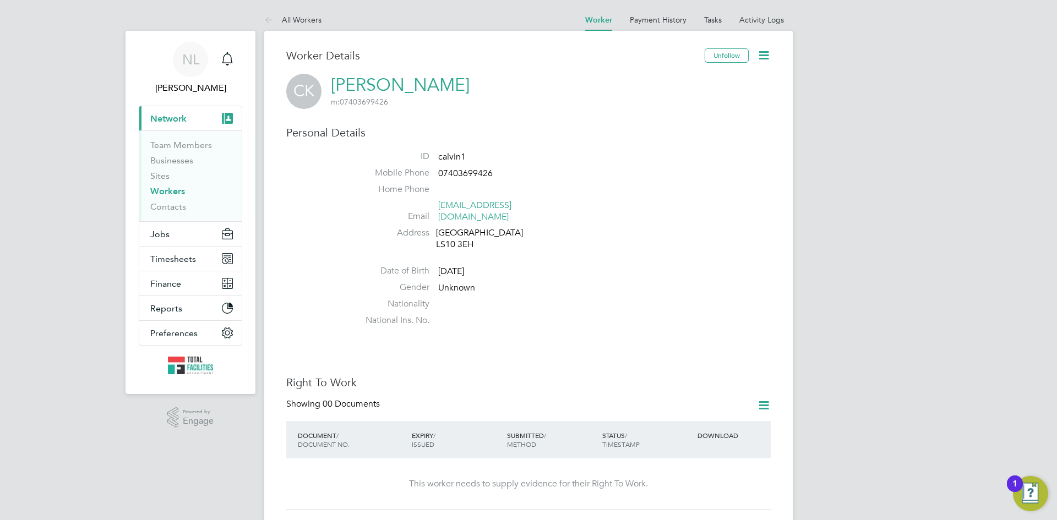
click at [765, 53] on icon at bounding box center [764, 55] width 14 height 14
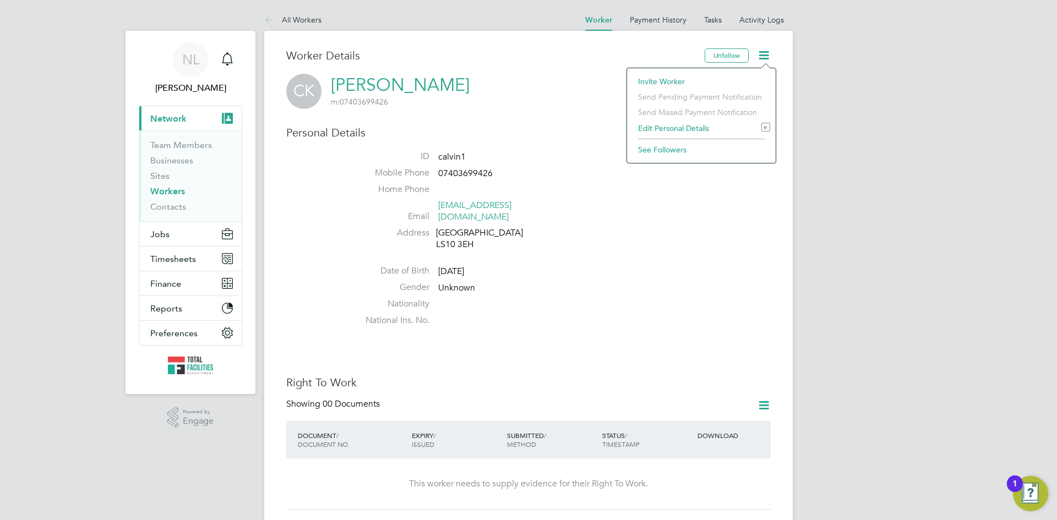
click at [647, 268] on li "Date of Birth [DEMOGRAPHIC_DATA]" at bounding box center [561, 273] width 418 height 17
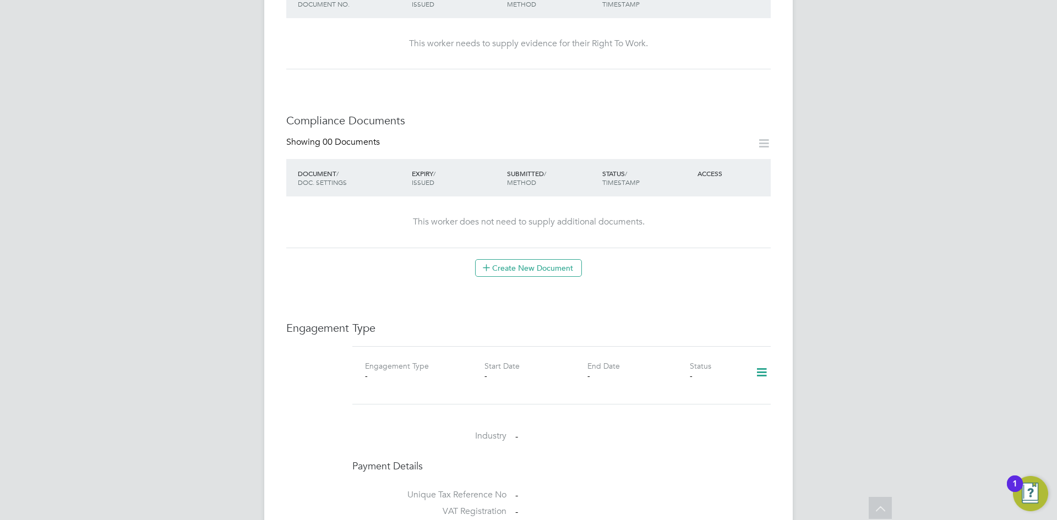
scroll to position [606, 0]
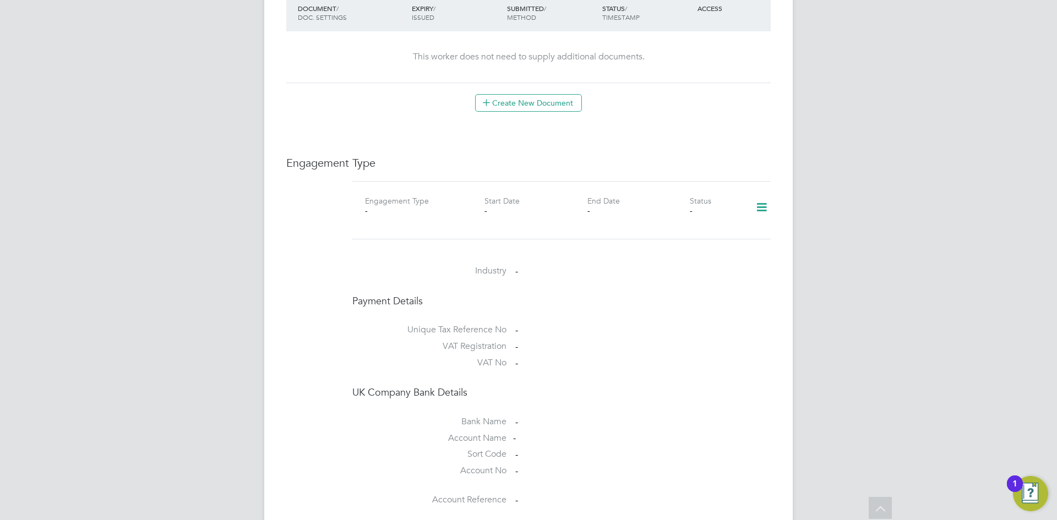
click at [756, 197] on icon at bounding box center [761, 207] width 19 height 25
click at [682, 242] on li "Add Engagement Type" at bounding box center [705, 243] width 125 height 15
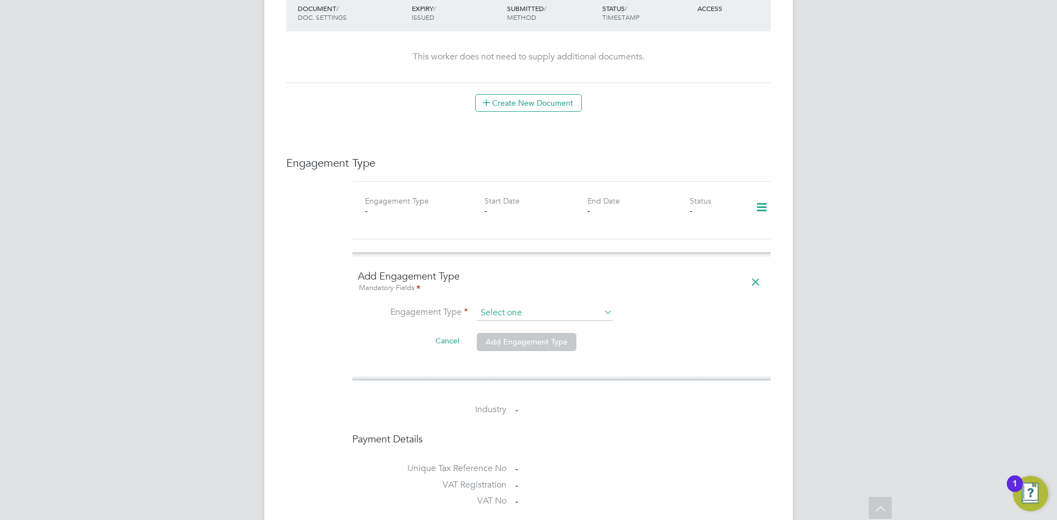
click at [510, 306] on input at bounding box center [545, 313] width 136 height 15
click at [511, 334] on li "PAYE Direct" at bounding box center [544, 334] width 137 height 16
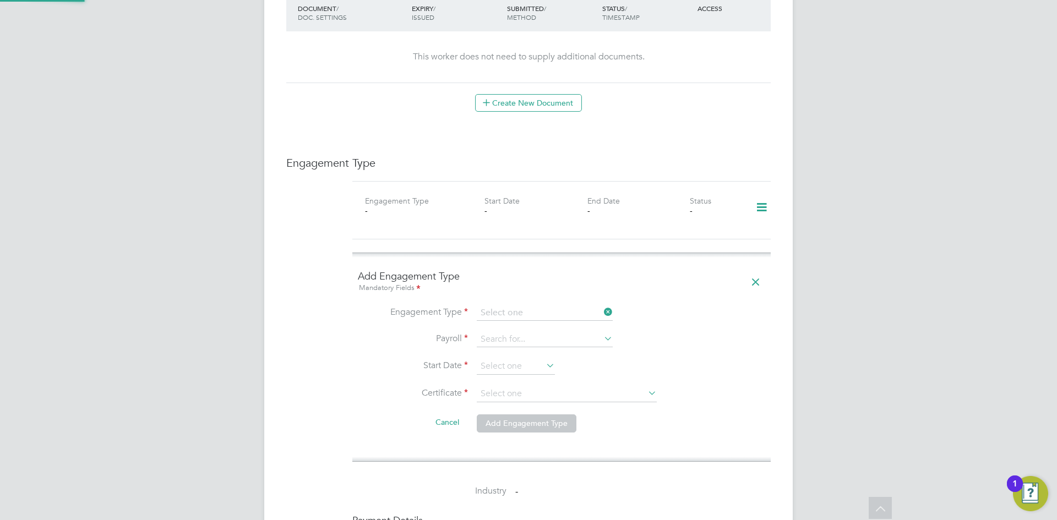
type input "PAYE Direct"
click at [661, 332] on li "Payroll" at bounding box center [561, 345] width 407 height 26
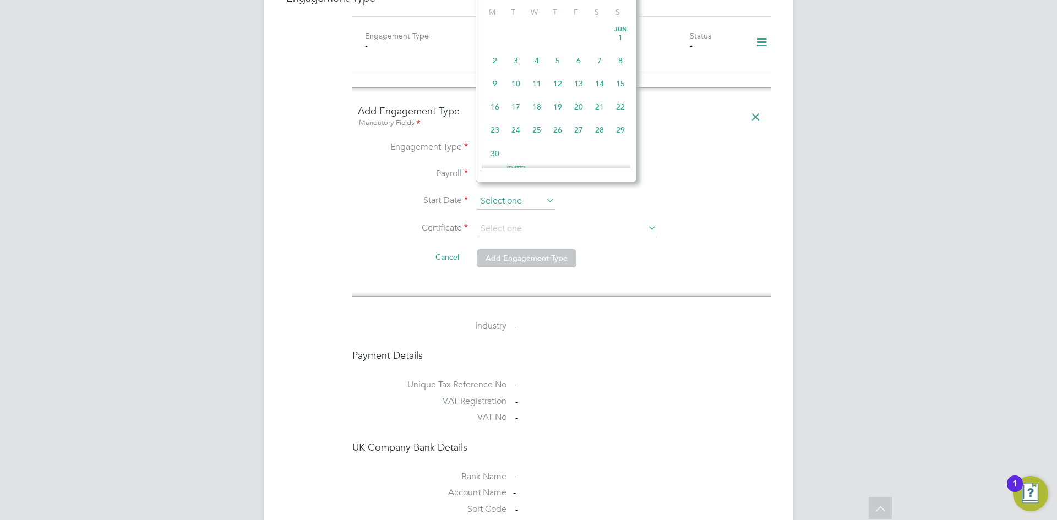
click at [505, 194] on input at bounding box center [516, 201] width 78 height 17
click at [672, 248] on li "Cancel Add Engagement Type" at bounding box center [561, 263] width 407 height 31
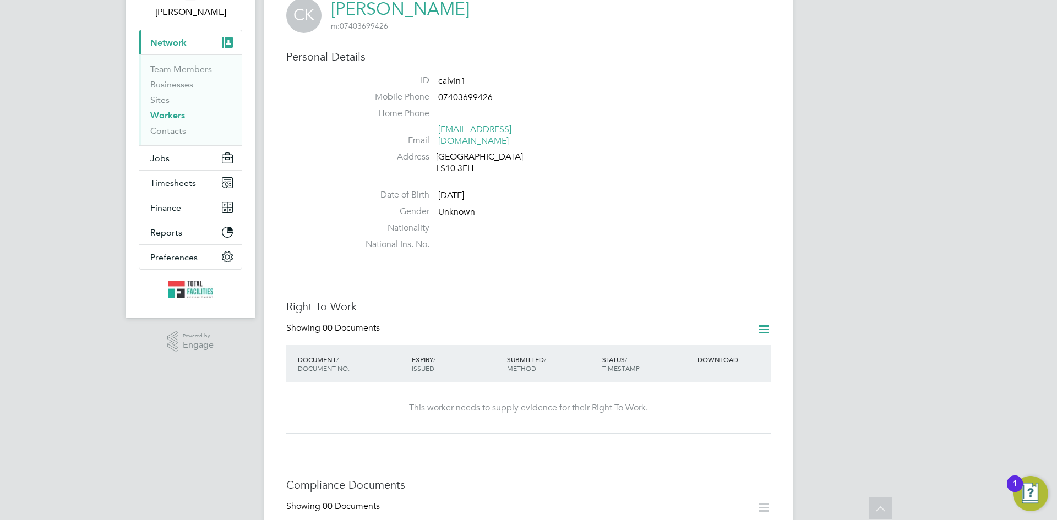
scroll to position [0, 0]
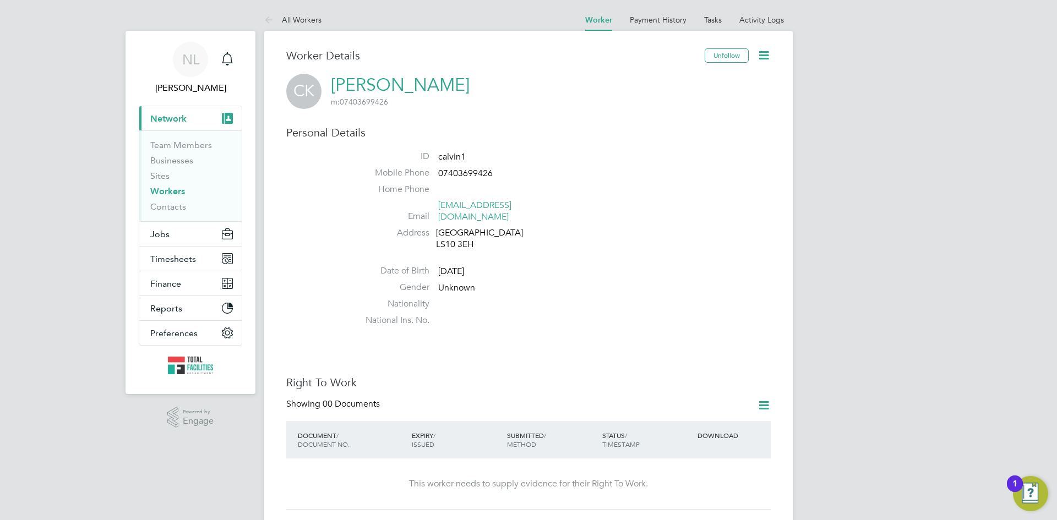
click at [771, 56] on icon at bounding box center [764, 55] width 14 height 14
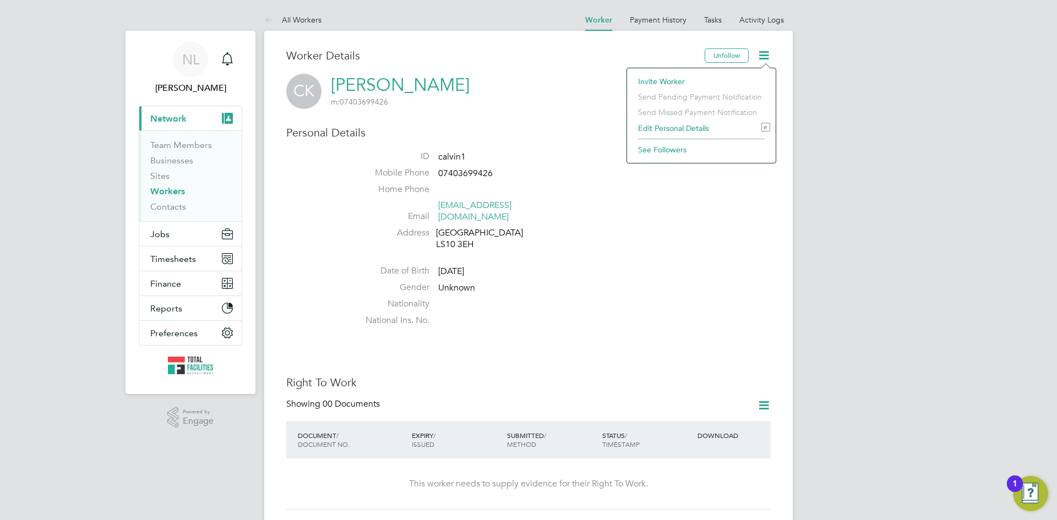
click at [770, 56] on icon at bounding box center [764, 55] width 14 height 14
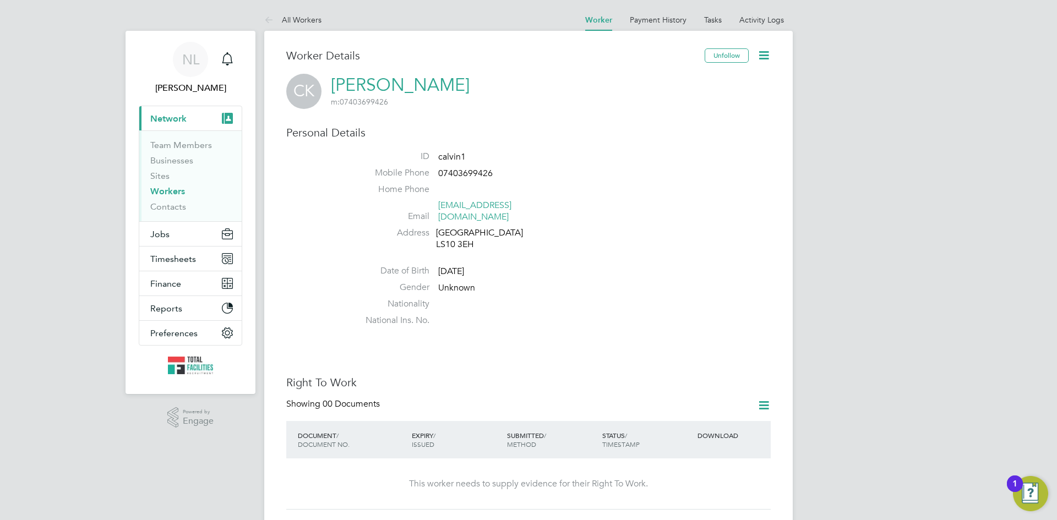
click at [769, 56] on icon at bounding box center [764, 55] width 14 height 14
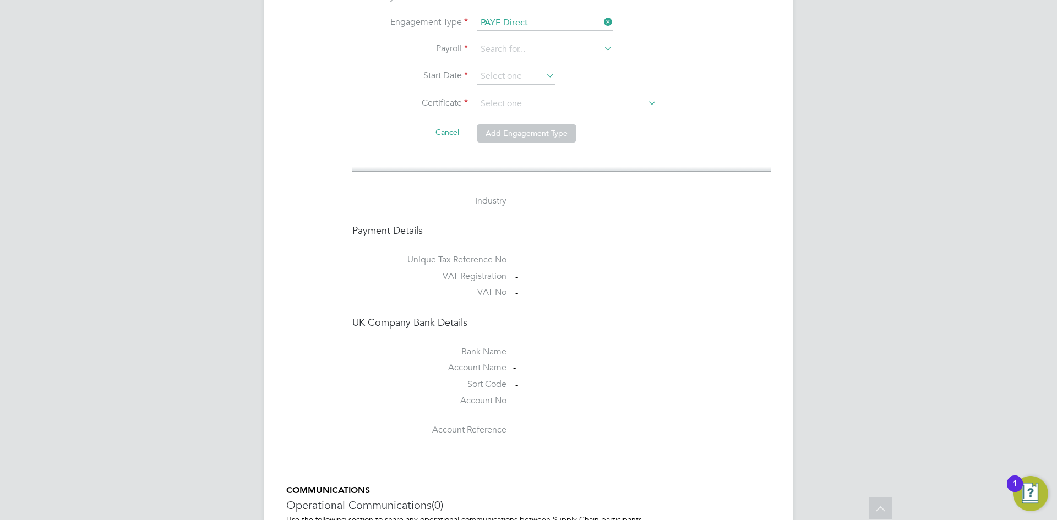
scroll to position [796, 0]
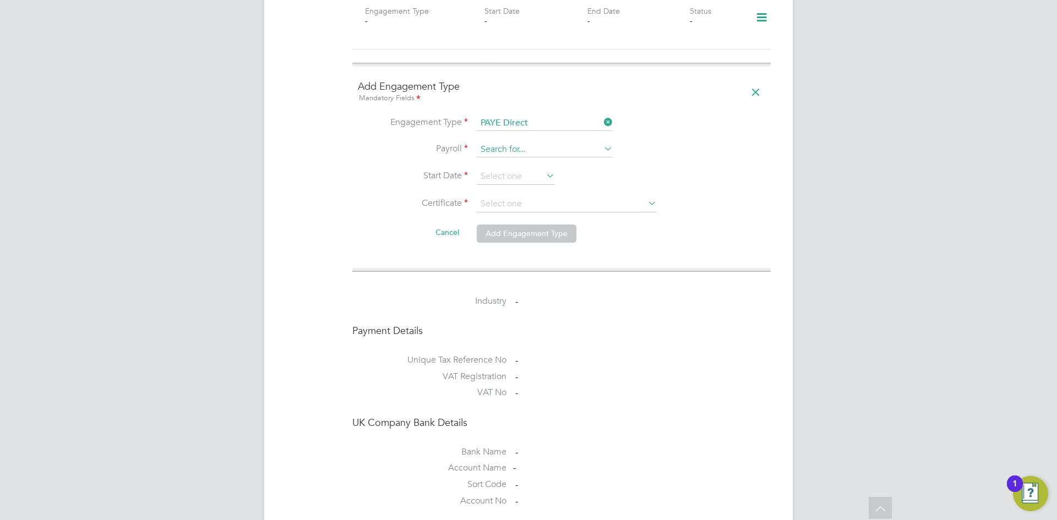
click at [511, 142] on input at bounding box center [545, 149] width 136 height 15
click at [500, 155] on li "PAYE" at bounding box center [544, 155] width 137 height 16
type input "PAYE"
click at [500, 168] on input at bounding box center [516, 176] width 78 height 17
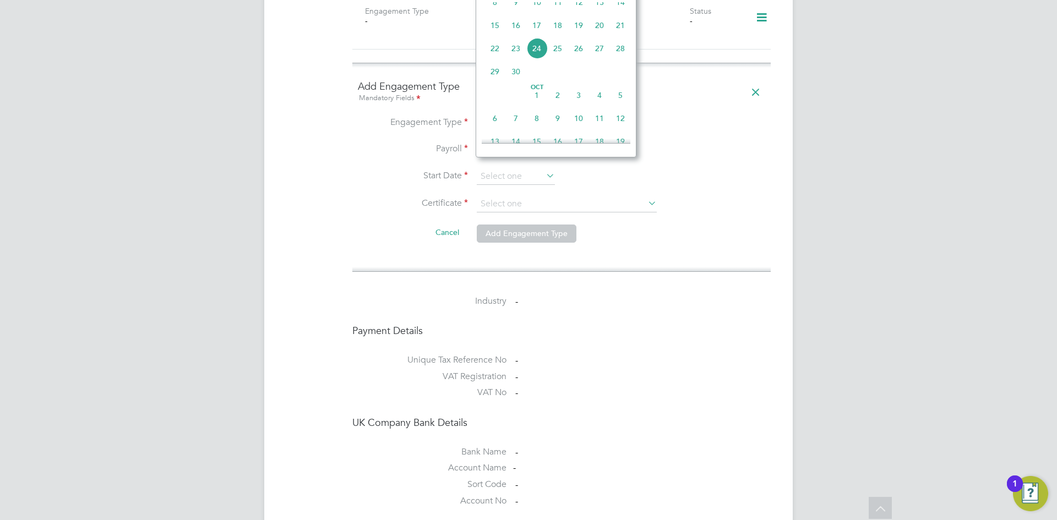
click at [538, 59] on span "24" at bounding box center [536, 48] width 21 height 21
type input "[DATE]"
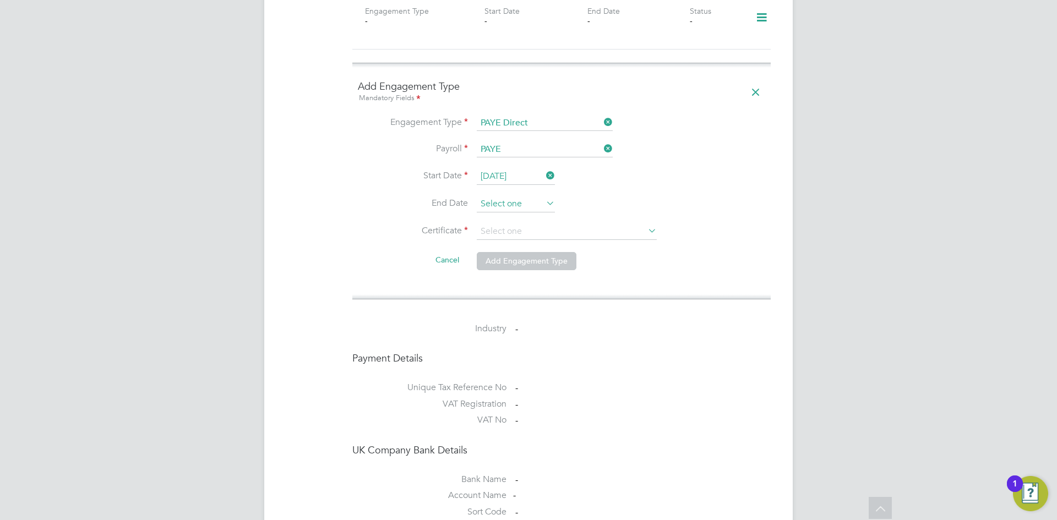
click at [504, 197] on input at bounding box center [516, 204] width 78 height 17
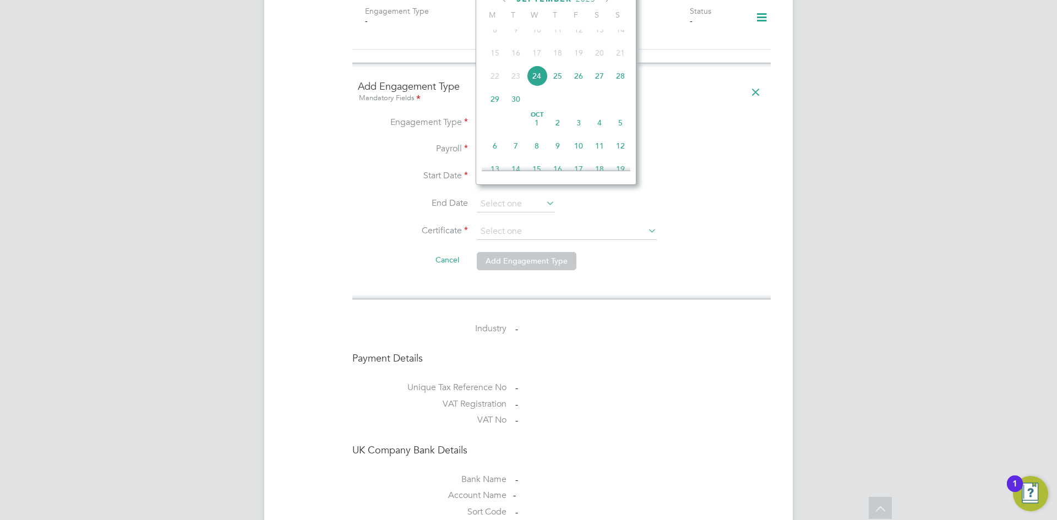
click at [642, 265] on li "Cancel Add Engagement Type" at bounding box center [561, 266] width 407 height 31
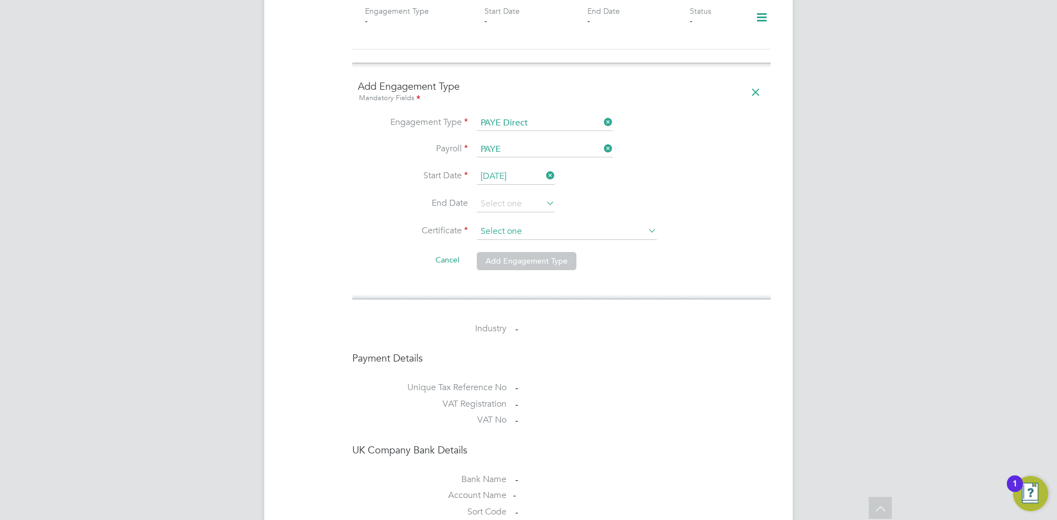
click at [524, 224] on input at bounding box center [567, 232] width 180 height 17
click at [520, 252] on li "No, worker doesn't have a P45 certificate" at bounding box center [566, 251] width 181 height 14
type input "No, worker doesn't have a P45 certificate"
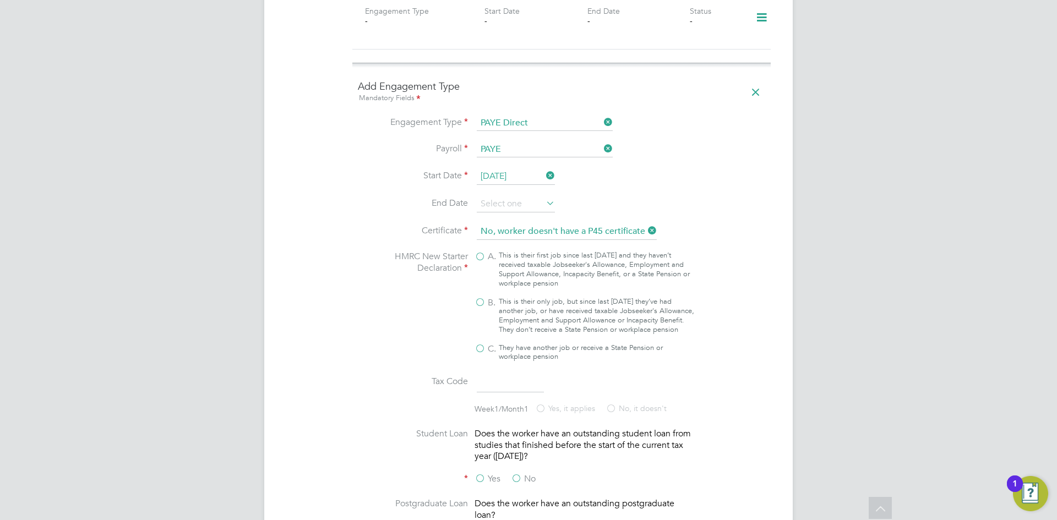
click at [489, 297] on span "B." at bounding box center [492, 303] width 8 height 12
click at [0, 0] on input "B. This is their only job, but since last [DATE] they’ve had another job, or ha…" at bounding box center [0, 0] width 0 height 0
type input "1257L"
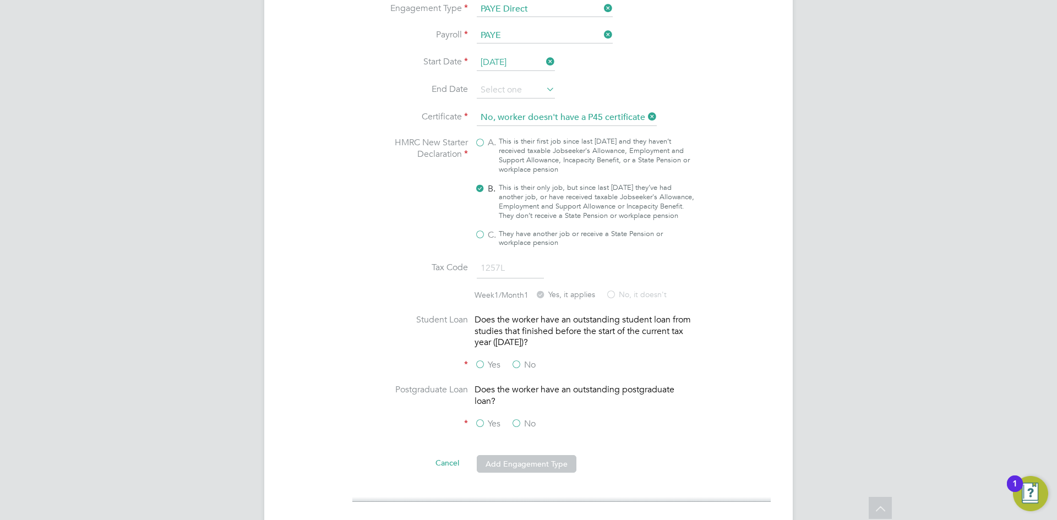
scroll to position [1236, 0]
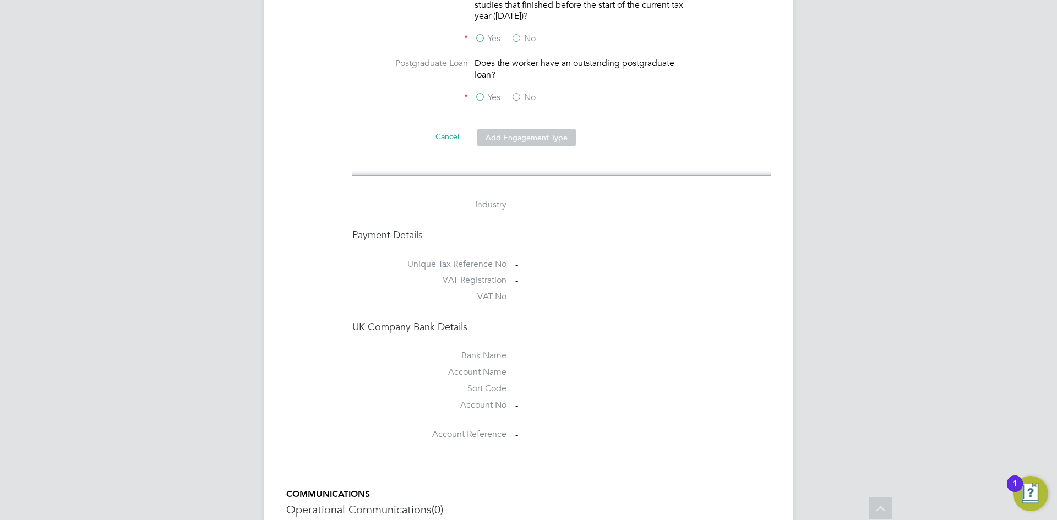
click at [520, 34] on label "No" at bounding box center [523, 39] width 25 height 12
click at [0, 0] on input "No" at bounding box center [0, 0] width 0 height 0
click at [517, 94] on label "No" at bounding box center [523, 98] width 25 height 12
click at [0, 0] on input "No" at bounding box center [0, 0] width 0 height 0
click at [524, 145] on li "Cancel Add Engagement Type" at bounding box center [561, 143] width 407 height 31
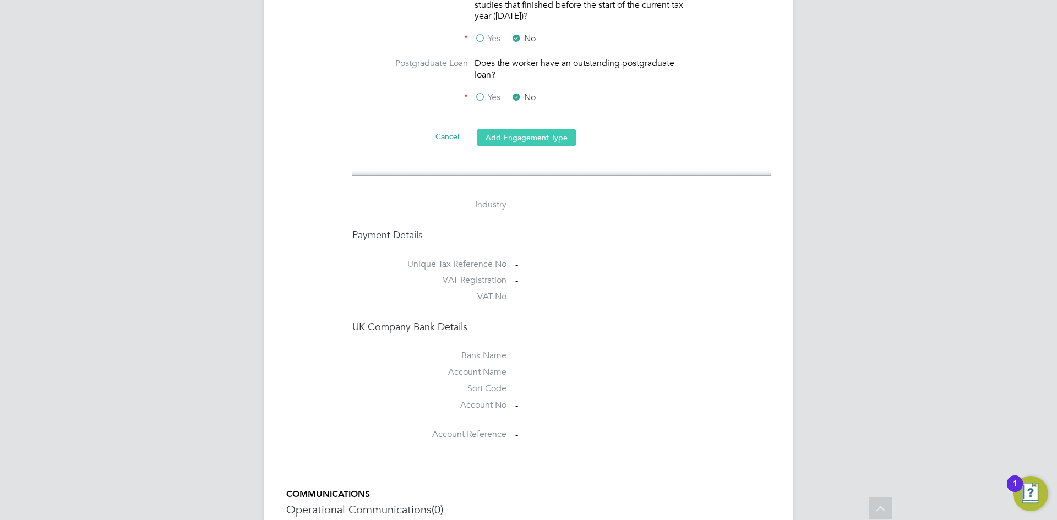
click at [525, 139] on button "Add Engagement Type" at bounding box center [527, 138] width 100 height 18
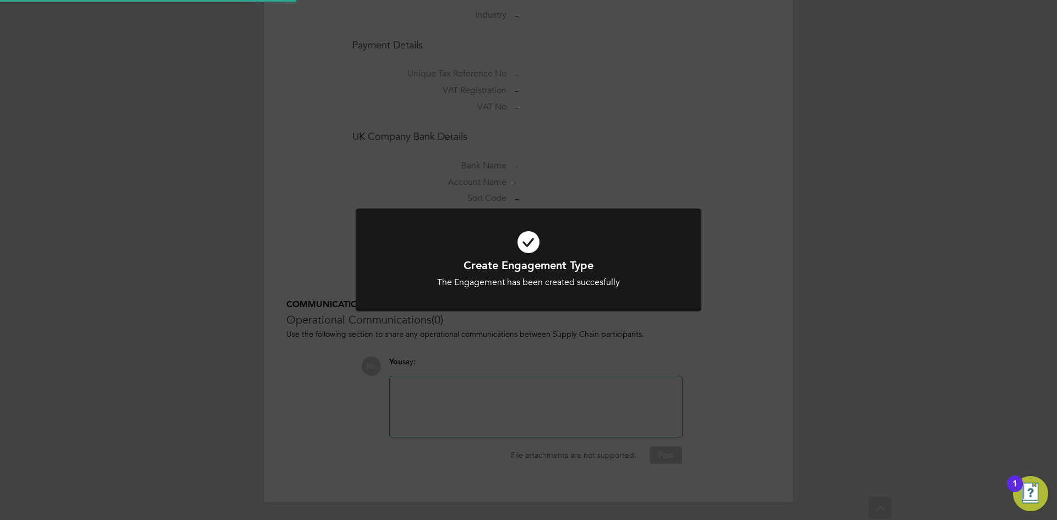
scroll to position [851, 0]
click at [727, 325] on div "Create Engagement Type The Engagement has been created succesfully Cancel Okay" at bounding box center [528, 260] width 1057 height 520
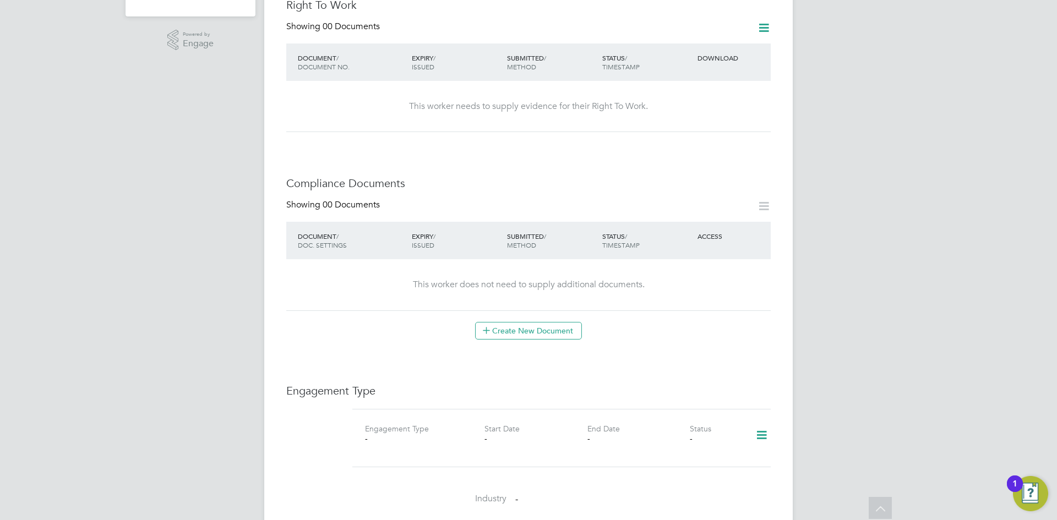
scroll to position [355, 0]
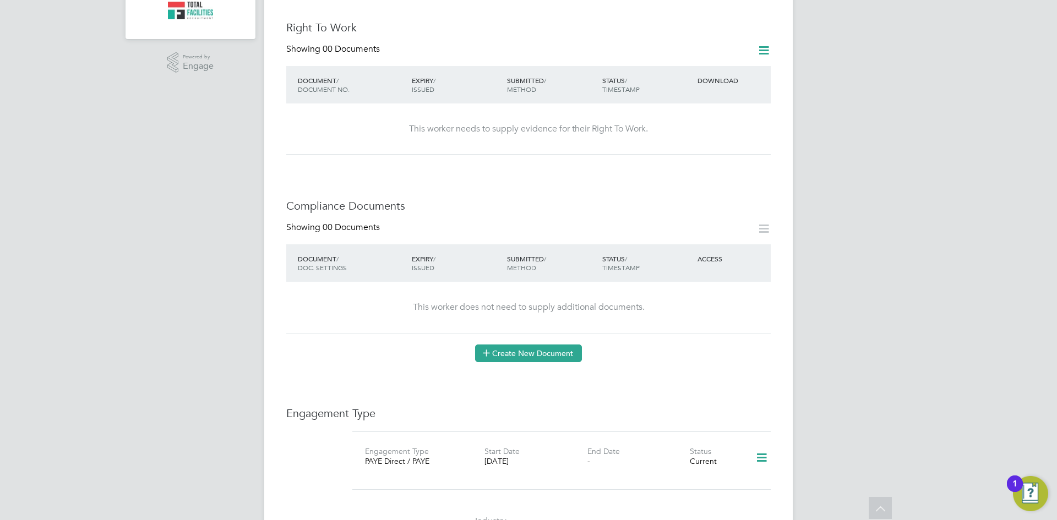
click at [511, 345] on button "Create New Document" at bounding box center [528, 354] width 107 height 18
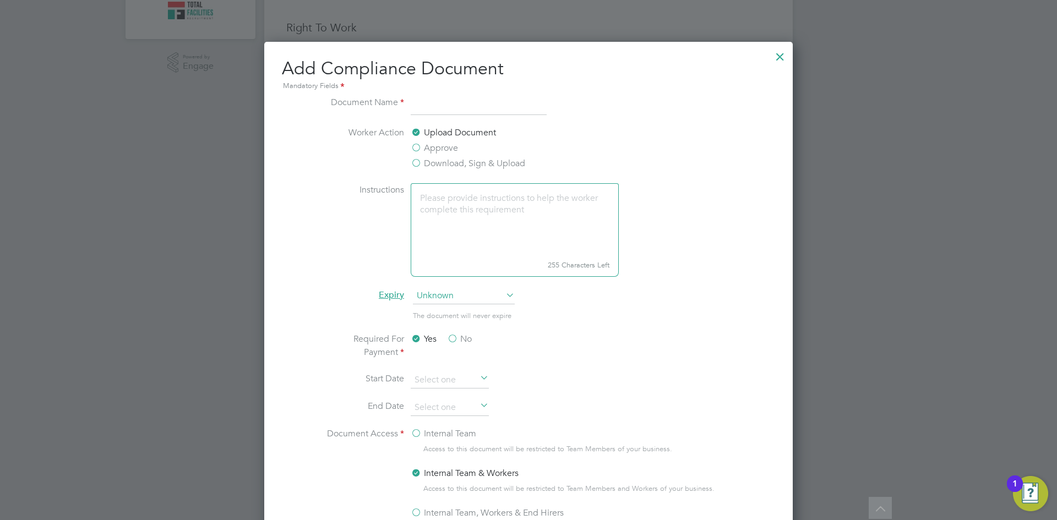
scroll to position [578, 529]
click at [416, 149] on label "Approve" at bounding box center [434, 147] width 47 height 13
click at [0, 0] on input "Approve" at bounding box center [0, 0] width 0 height 0
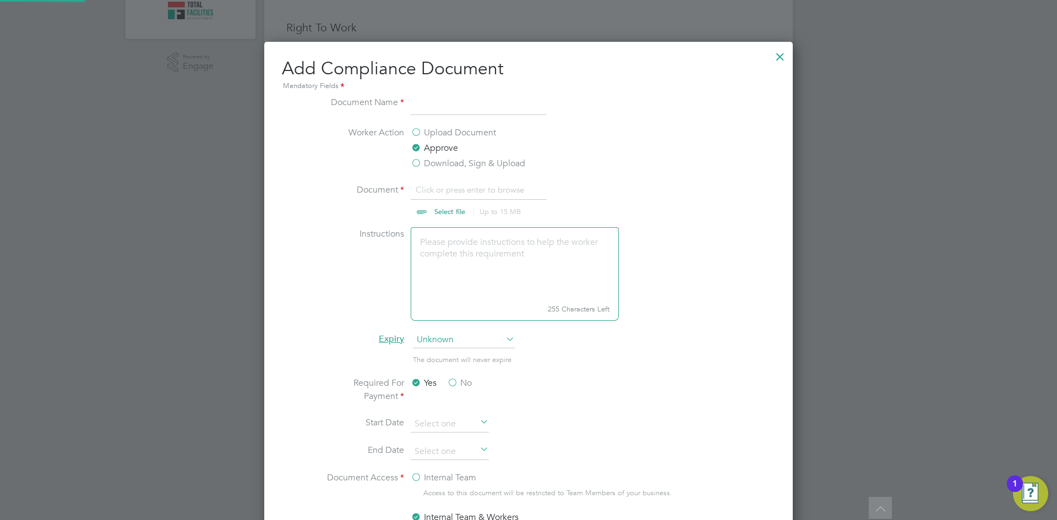
click at [417, 160] on label "Download, Sign & Upload" at bounding box center [468, 163] width 115 height 13
click at [0, 0] on input "Download, Sign & Upload" at bounding box center [0, 0] width 0 height 0
click at [435, 107] on input at bounding box center [479, 106] width 136 height 20
type input "CV"
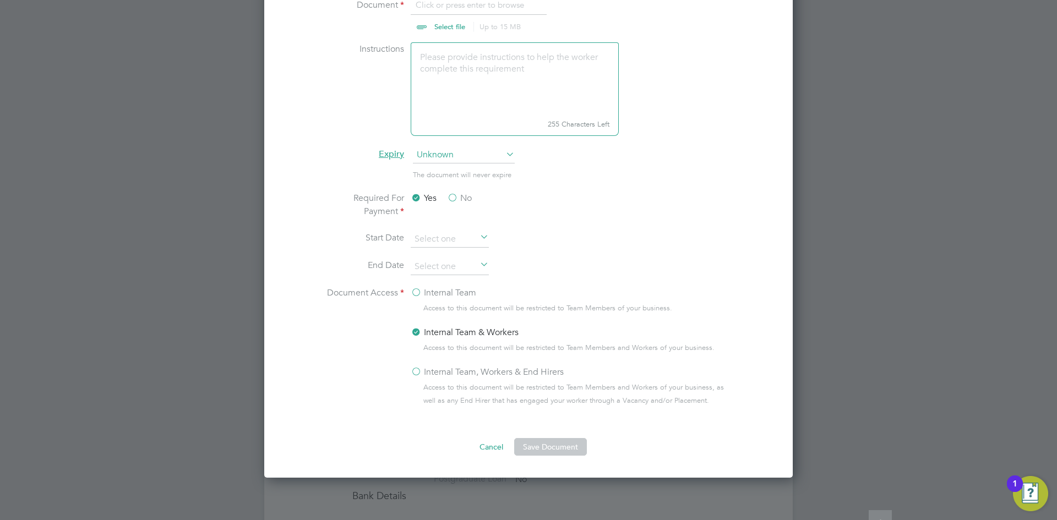
scroll to position [630, 0]
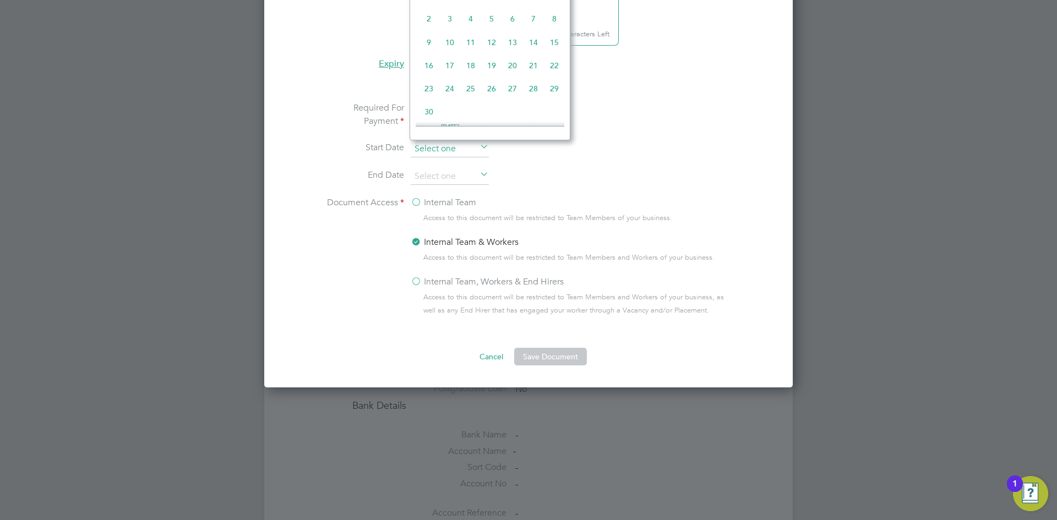
click at [440, 141] on input at bounding box center [450, 149] width 78 height 17
drag, startPoint x: 596, startPoint y: 220, endPoint x: 614, endPoint y: 202, distance: 25.7
click at [597, 219] on span "Access to this document will be restricted to Team Members of your business." at bounding box center [547, 217] width 249 height 13
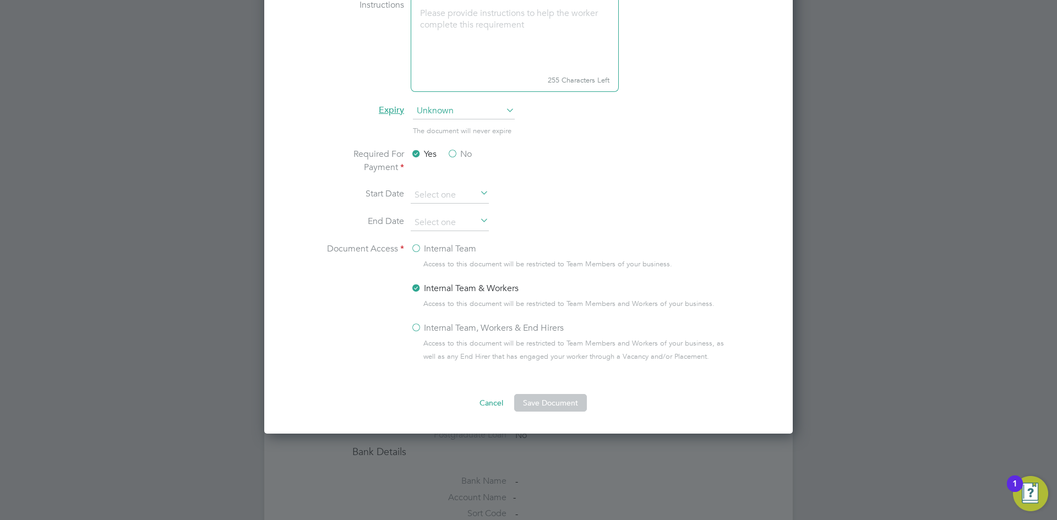
scroll to position [685, 0]
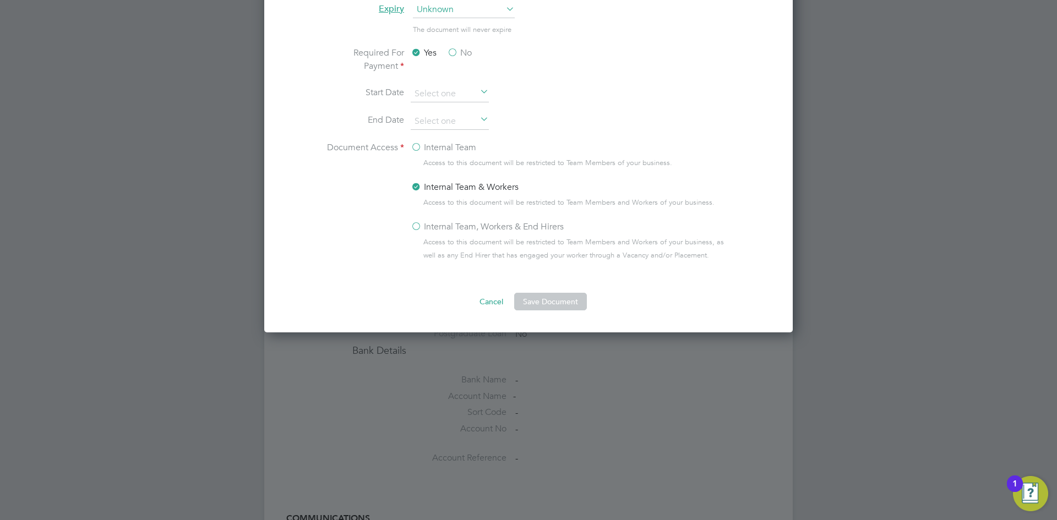
click at [421, 226] on label "Internal Team, Workers & End Hirers" at bounding box center [487, 226] width 153 height 13
click at [0, 0] on input "Internal Team, Workers & End Hirers" at bounding box center [0, 0] width 0 height 0
click at [565, 301] on button "Save Document" at bounding box center [550, 302] width 73 height 18
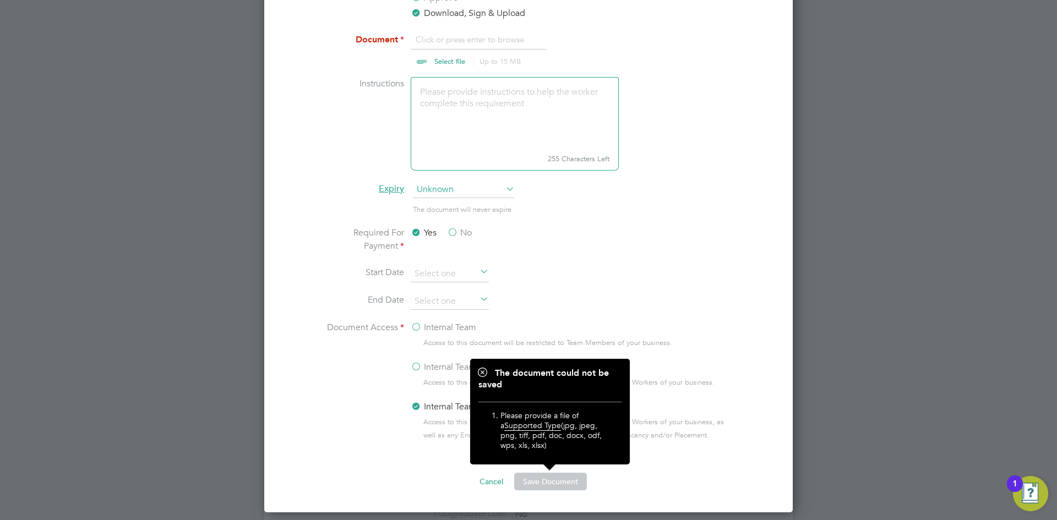
scroll to position [355, 0]
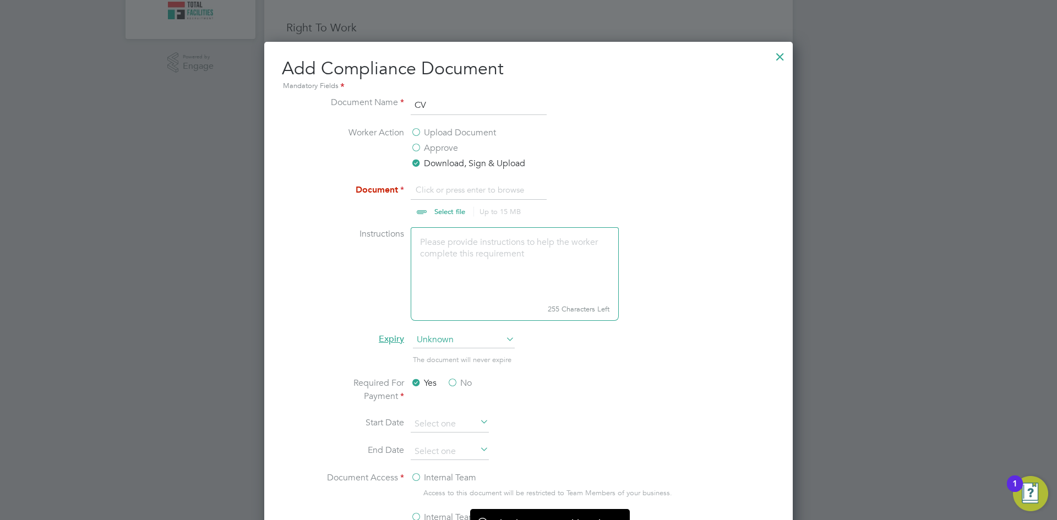
click at [448, 182] on li "Worker Action Upload Document Approve Download, Sign & Upload" at bounding box center [529, 154] width 414 height 57
click at [442, 193] on input "file" at bounding box center [460, 199] width 173 height 33
click at [437, 182] on li "Worker Action Upload Document Approve Download, Sign & Upload" at bounding box center [529, 154] width 414 height 57
click at [442, 184] on input "file" at bounding box center [460, 199] width 173 height 33
type input "C:\fakepath\[PERSON_NAME] [PERSON_NAME].pdf"
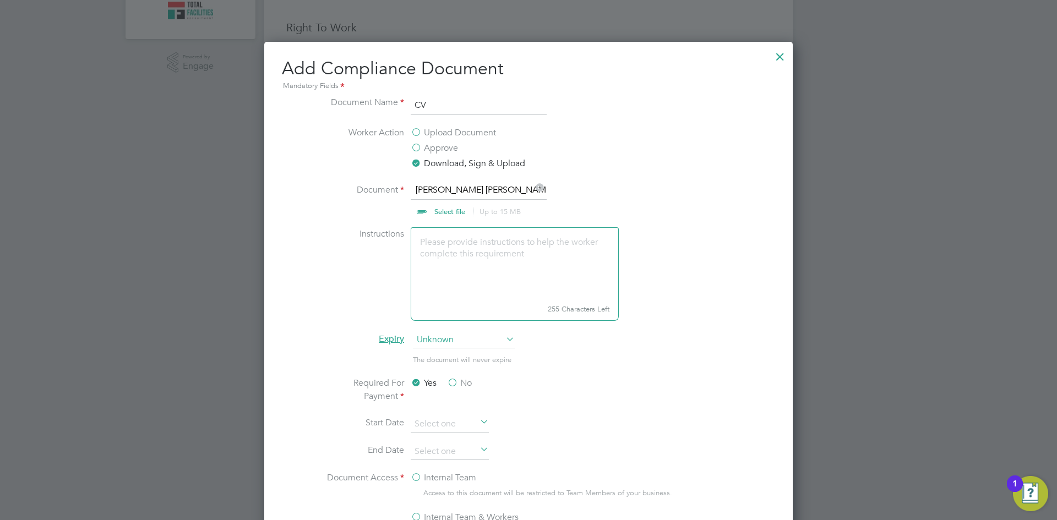
click at [721, 320] on li "Instructions 255 Characters Left" at bounding box center [529, 279] width 414 height 105
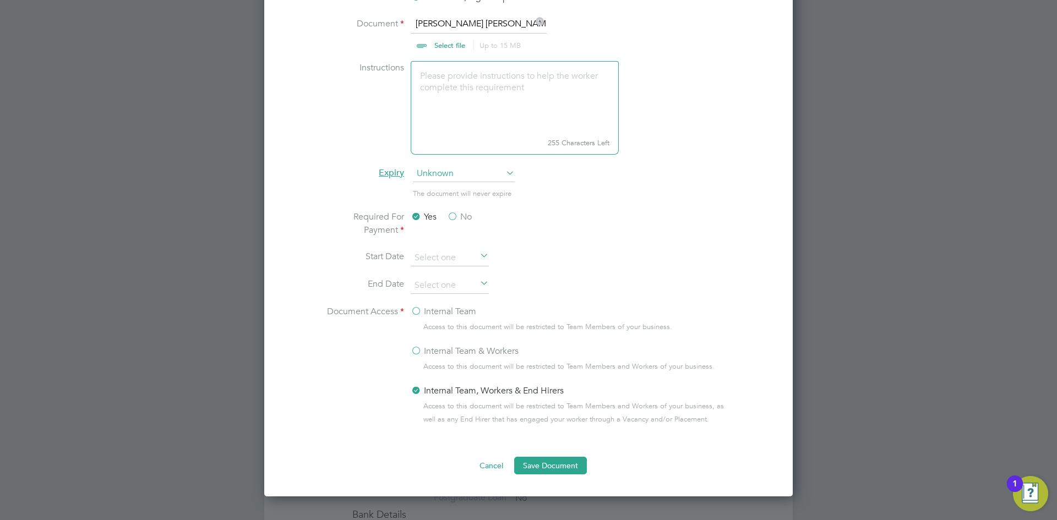
scroll to position [630, 0]
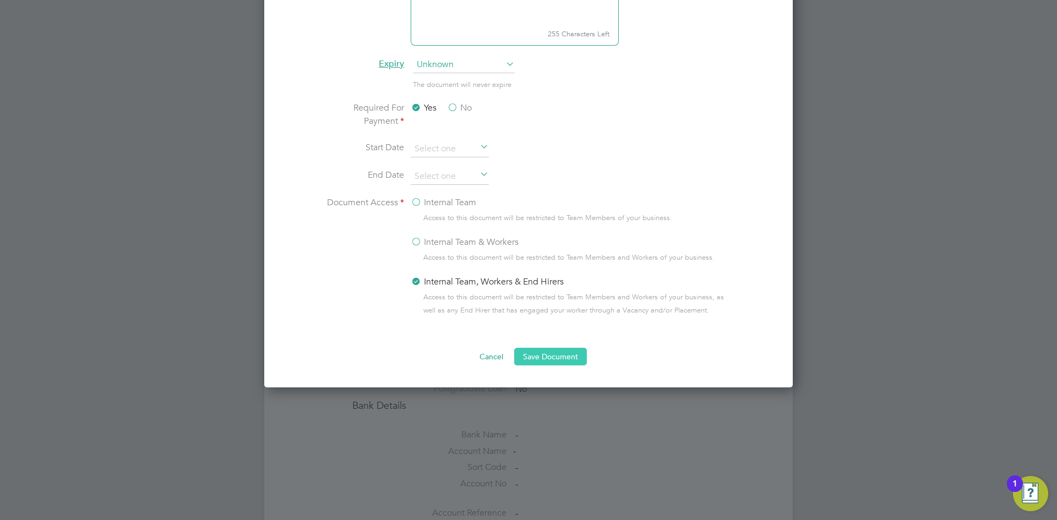
click at [553, 358] on button "Save Document" at bounding box center [550, 357] width 73 height 18
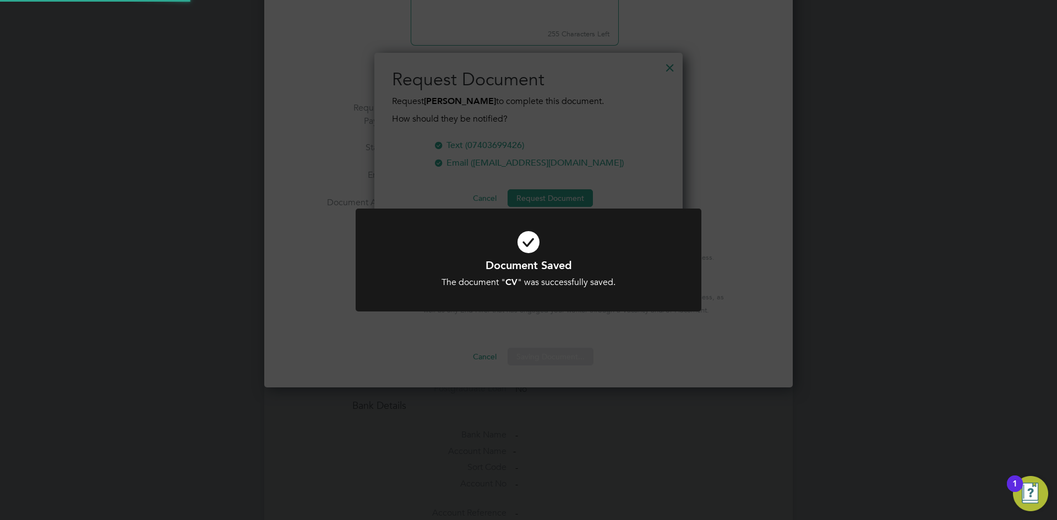
scroll to position [177, 309]
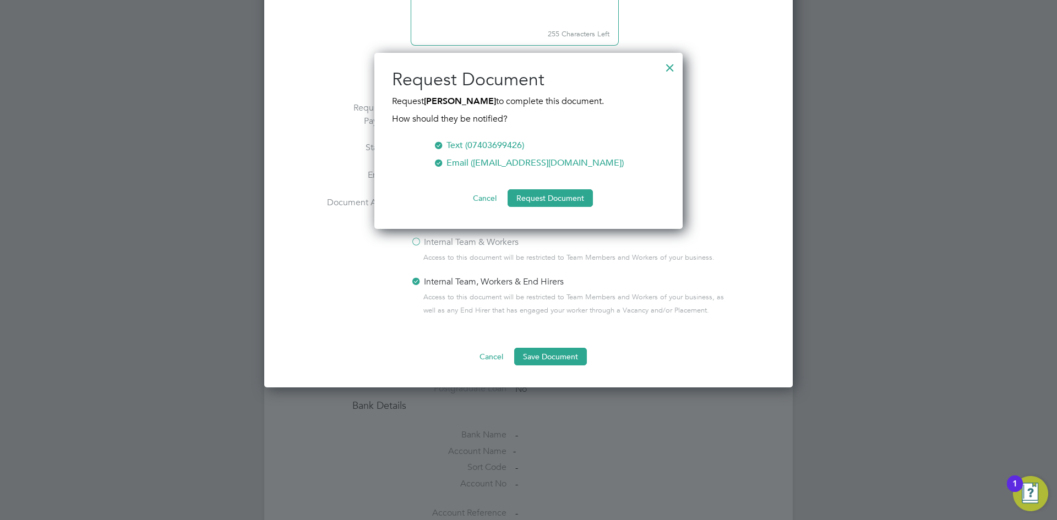
drag, startPoint x: 673, startPoint y: 69, endPoint x: 667, endPoint y: 68, distance: 5.5
click at [672, 69] on div at bounding box center [670, 65] width 20 height 20
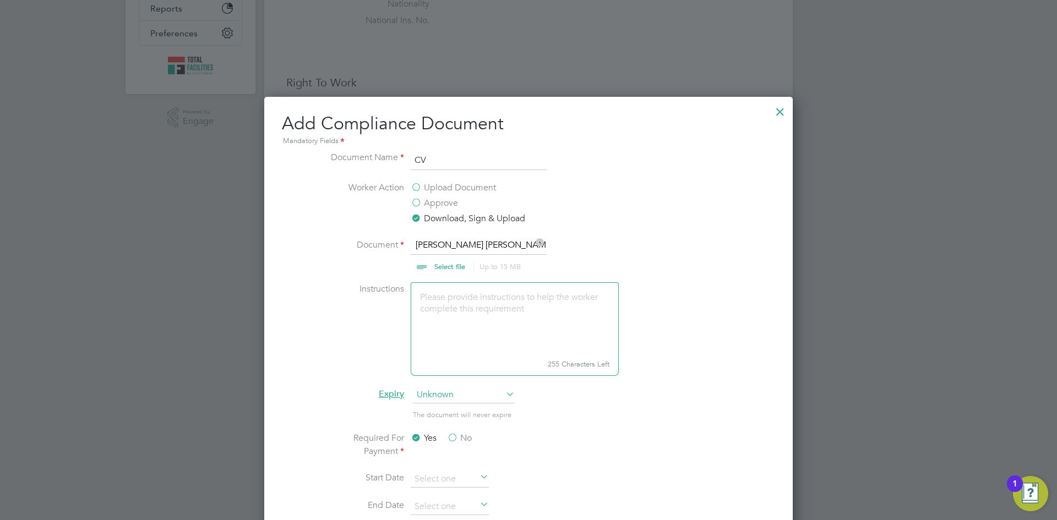
scroll to position [685, 0]
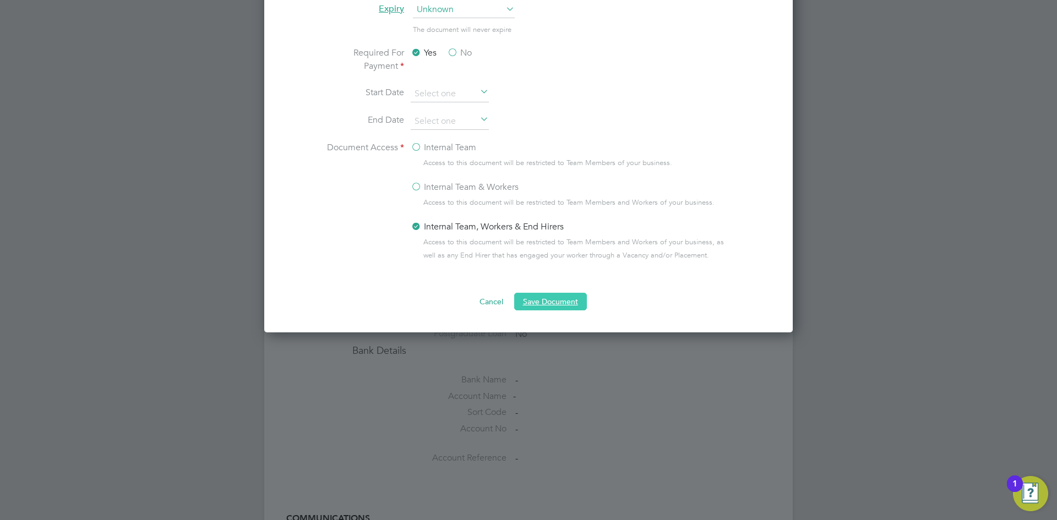
click at [552, 305] on button "Save Document" at bounding box center [550, 302] width 73 height 18
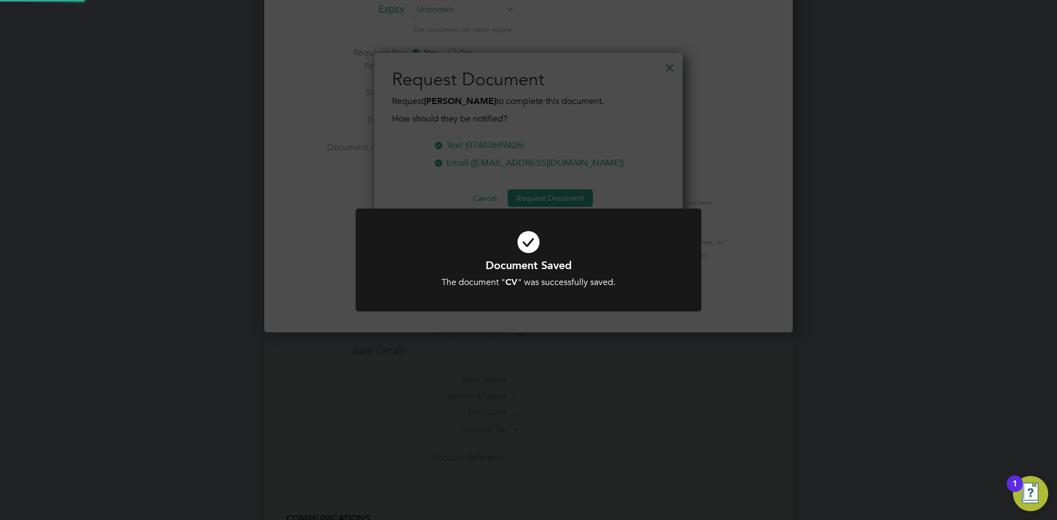
scroll to position [177, 309]
click at [622, 130] on div "Document Saved The document " CV " was successfully saved. Cancel Okay" at bounding box center [528, 260] width 1057 height 520
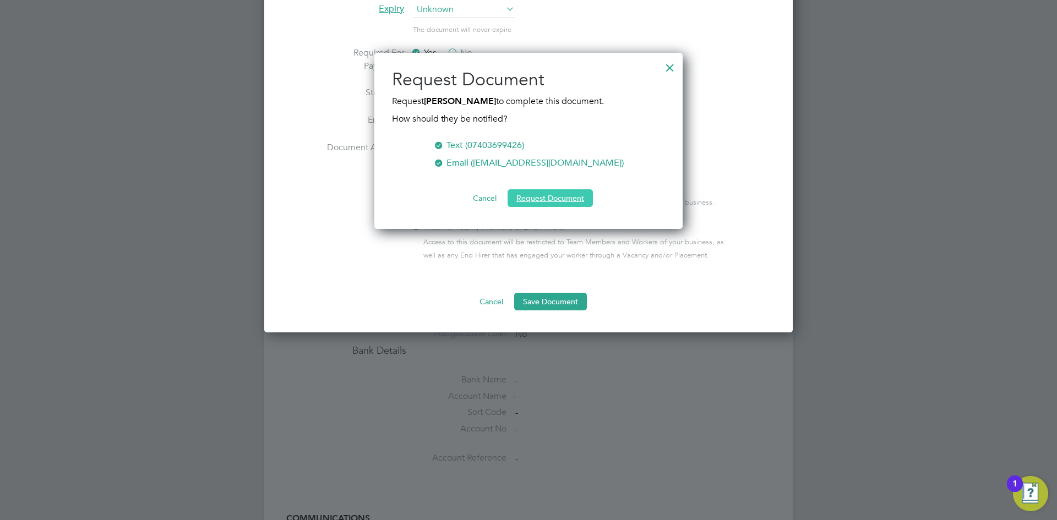
click at [560, 195] on button "Request Document" at bounding box center [550, 198] width 85 height 18
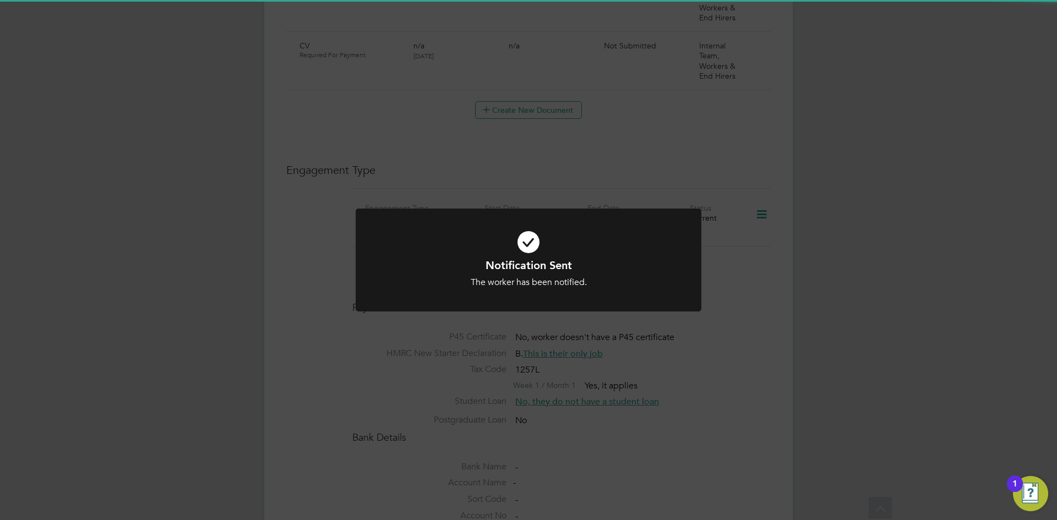
scroll to position [685, 0]
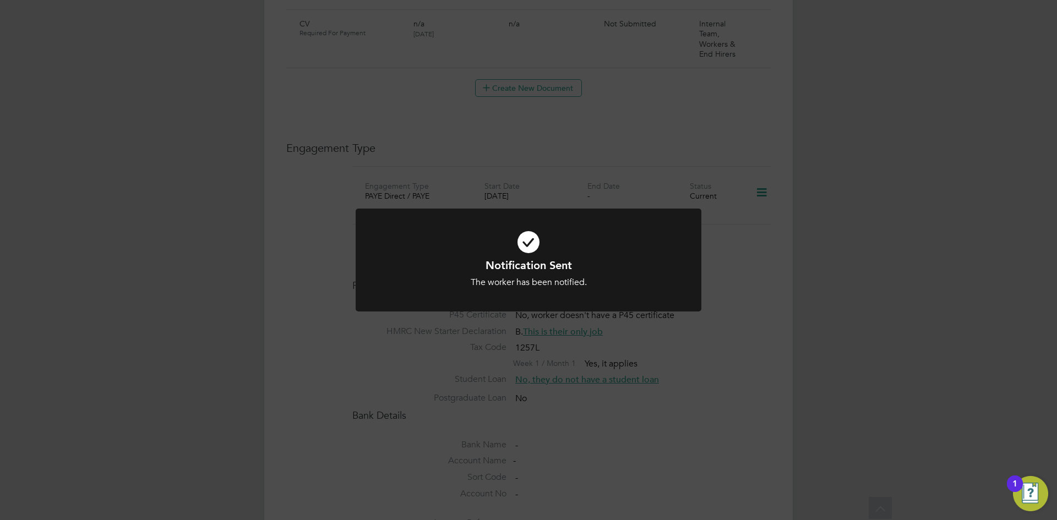
click at [728, 301] on div "Notification Sent The worker has been notified. Cancel Okay" at bounding box center [528, 260] width 1057 height 520
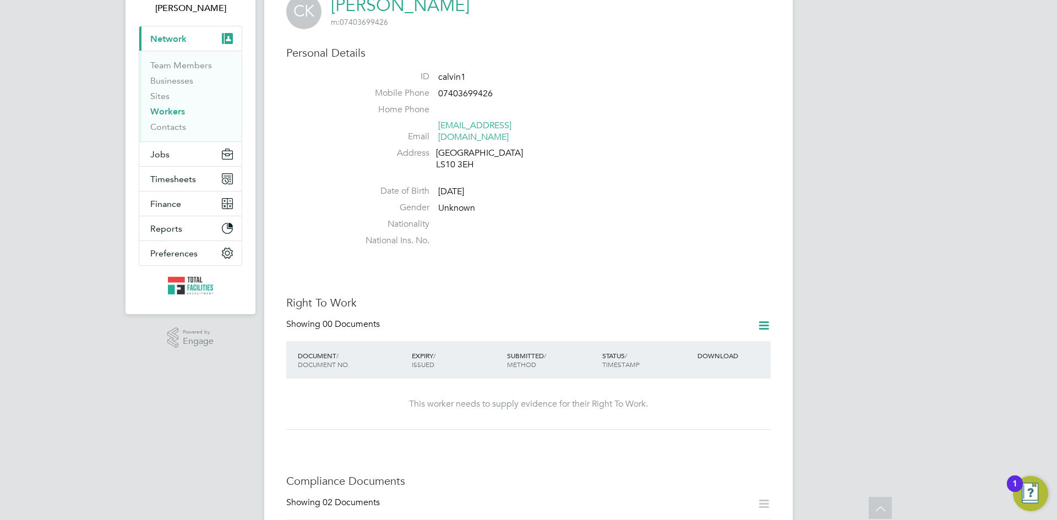
scroll to position [465, 0]
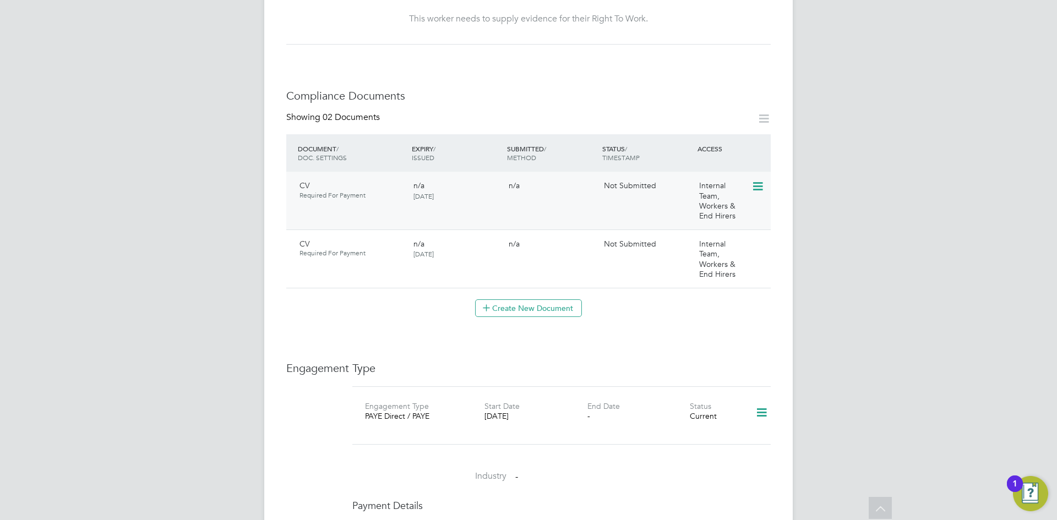
click at [756, 180] on icon at bounding box center [757, 186] width 11 height 13
click at [683, 214] on li "View Requested Document" at bounding box center [709, 217] width 110 height 15
click at [757, 238] on icon at bounding box center [757, 244] width 11 height 13
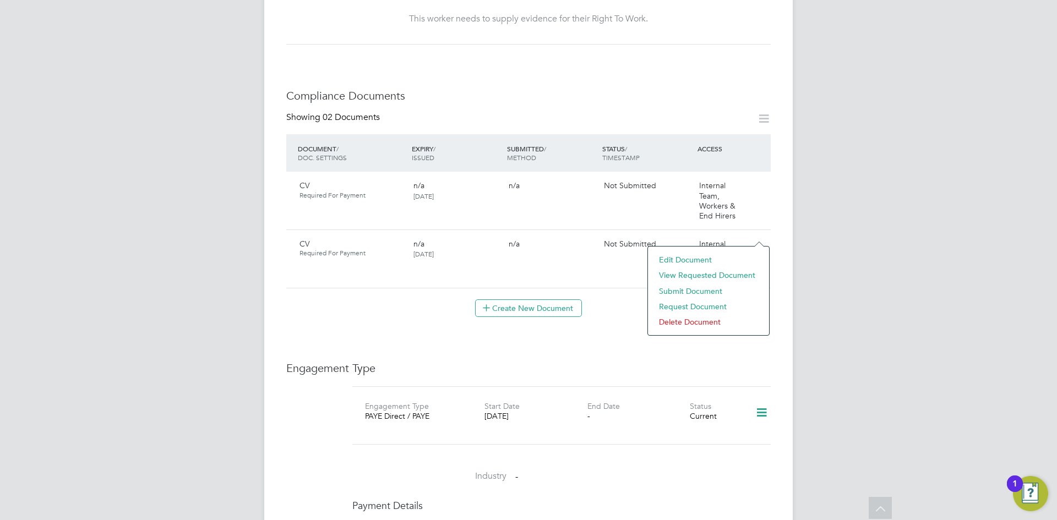
drag, startPoint x: 685, startPoint y: 319, endPoint x: 687, endPoint y: 314, distance: 5.6
click at [685, 319] on li "Delete Document" at bounding box center [709, 321] width 110 height 15
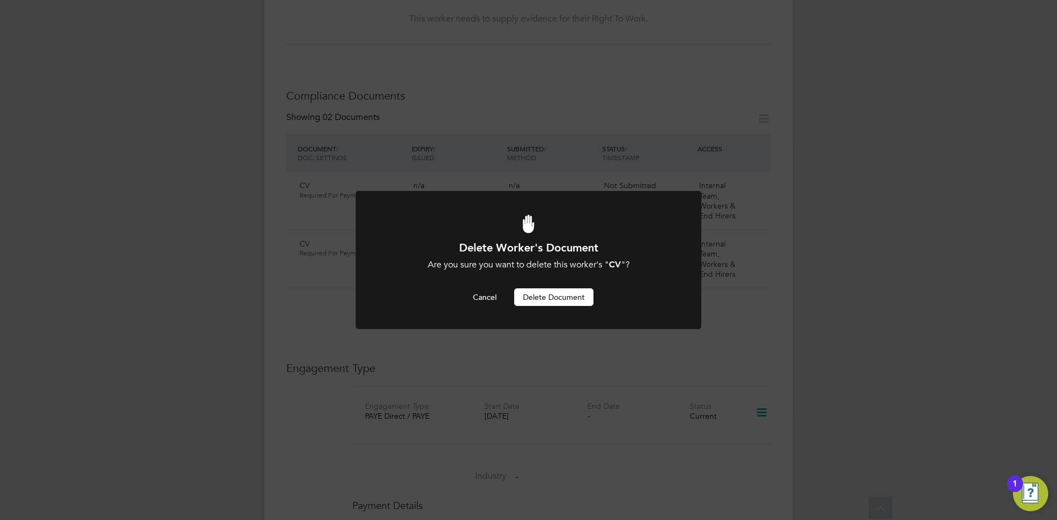
scroll to position [0, 0]
click at [548, 295] on button "Delete Document" at bounding box center [553, 297] width 79 height 18
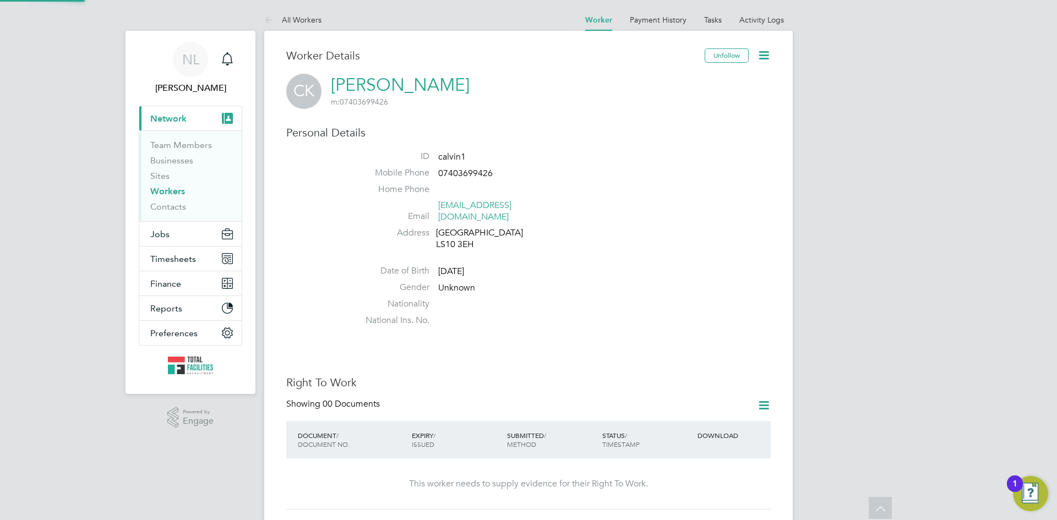
scroll to position [465, 0]
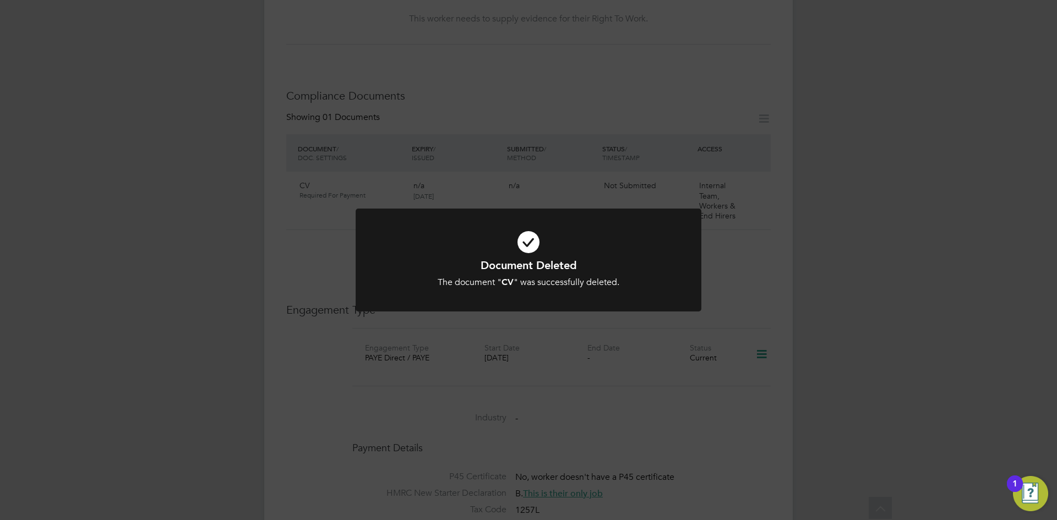
drag, startPoint x: 742, startPoint y: 230, endPoint x: 742, endPoint y: 221, distance: 8.8
click at [742, 228] on div "Document Deleted The document " CV " was successfully deleted. Cancel Okay" at bounding box center [528, 260] width 1057 height 520
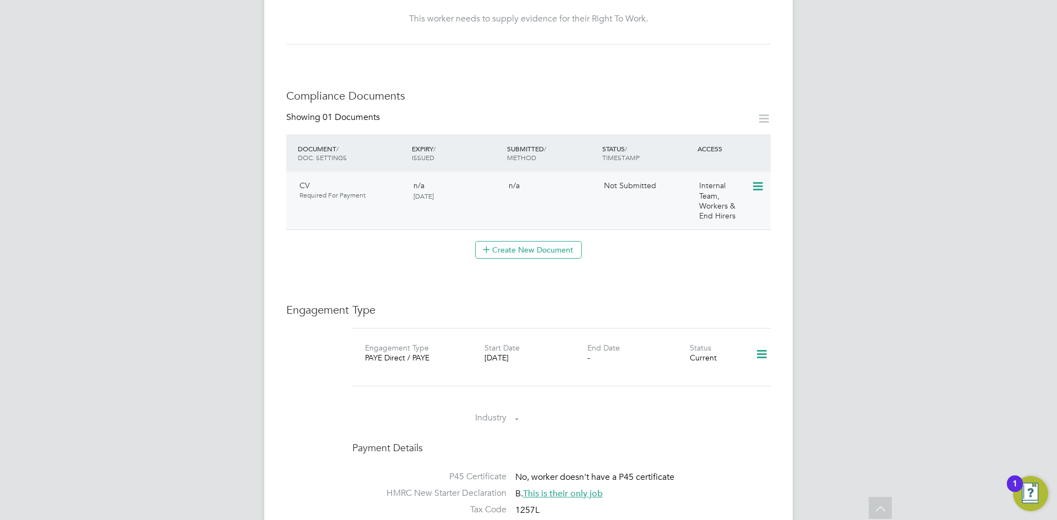
click at [762, 180] on icon at bounding box center [757, 186] width 11 height 13
click at [684, 262] on li "Delete Document" at bounding box center [709, 263] width 110 height 15
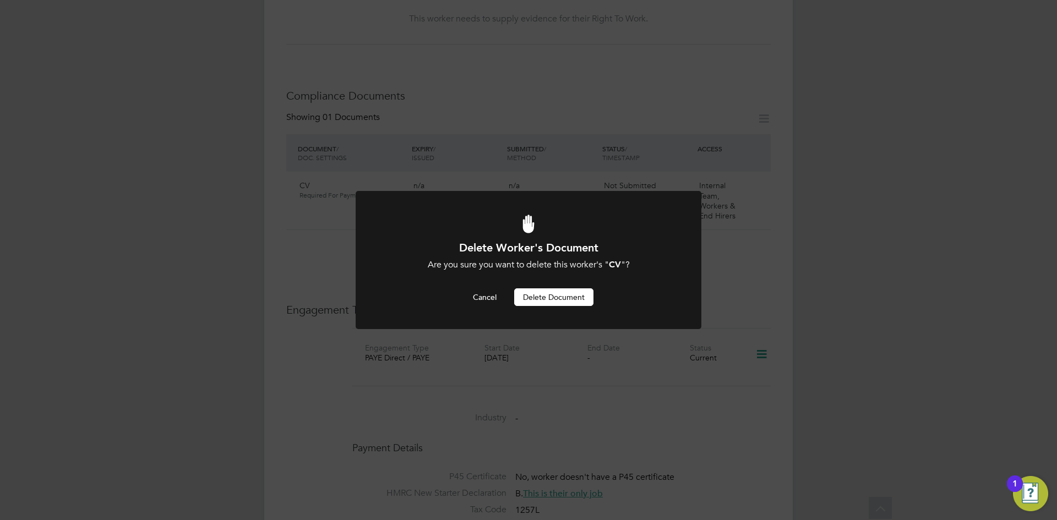
drag, startPoint x: 549, startPoint y: 298, endPoint x: 556, endPoint y: 293, distance: 8.4
click at [548, 298] on button "Delete Document" at bounding box center [553, 297] width 79 height 18
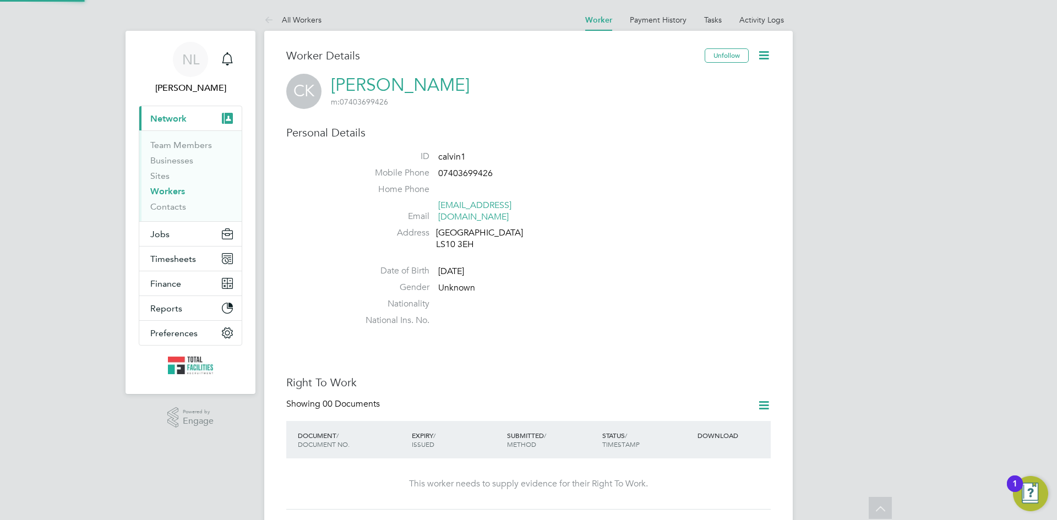
scroll to position [465, 0]
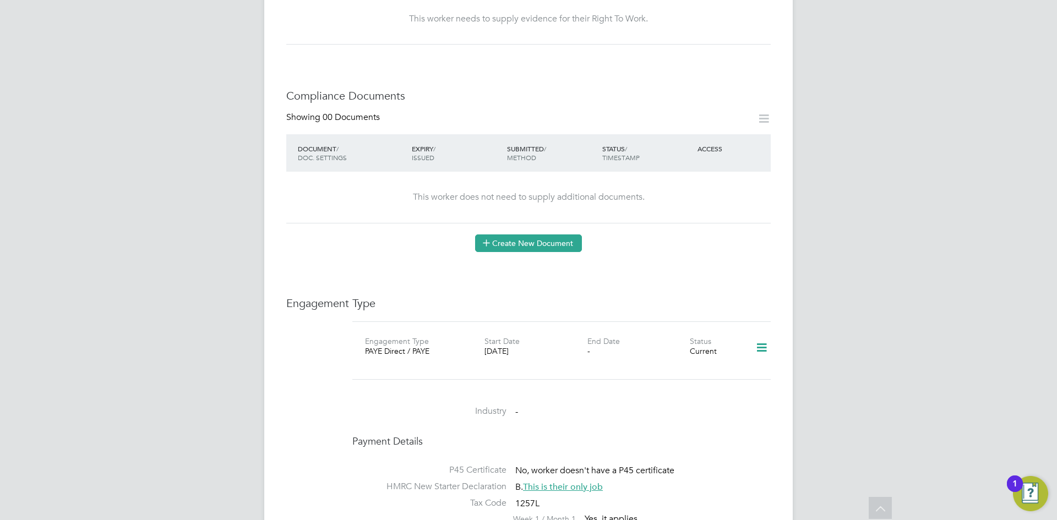
click at [514, 238] on button "Create New Document" at bounding box center [528, 244] width 107 height 18
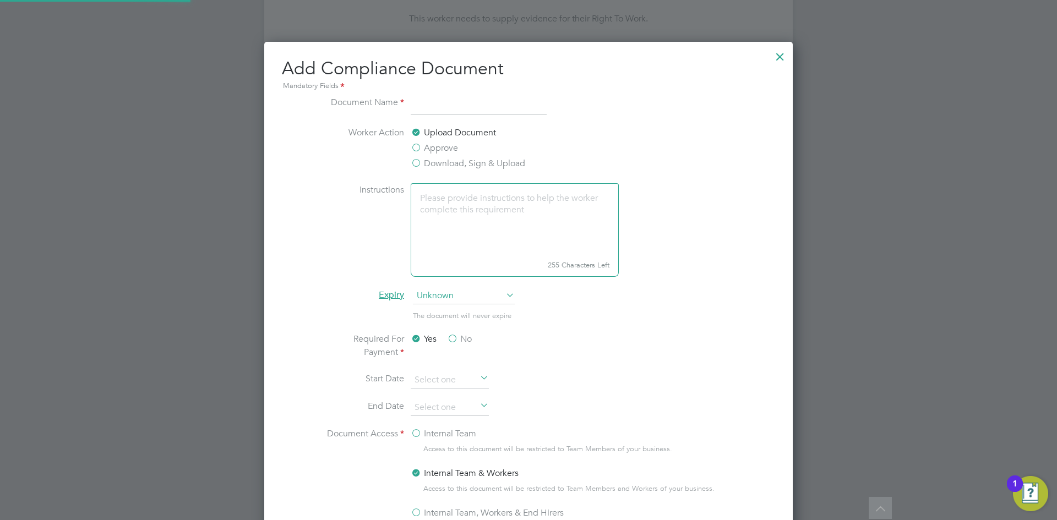
scroll to position [578, 529]
click at [428, 109] on input at bounding box center [479, 106] width 136 height 20
type input "CV"
drag, startPoint x: 428, startPoint y: 221, endPoint x: 432, endPoint y: 229, distance: 9.1
click at [429, 220] on textarea at bounding box center [515, 219] width 208 height 73
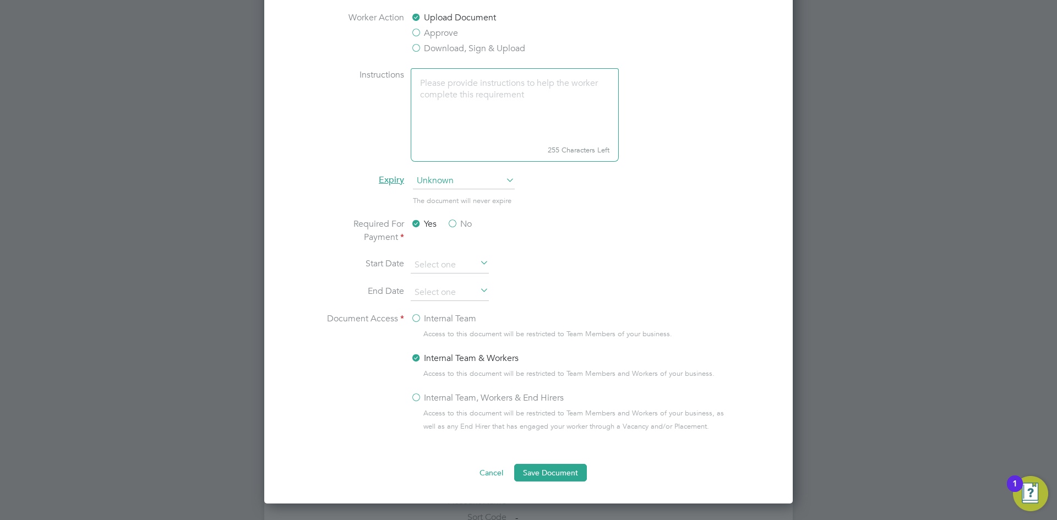
scroll to position [685, 0]
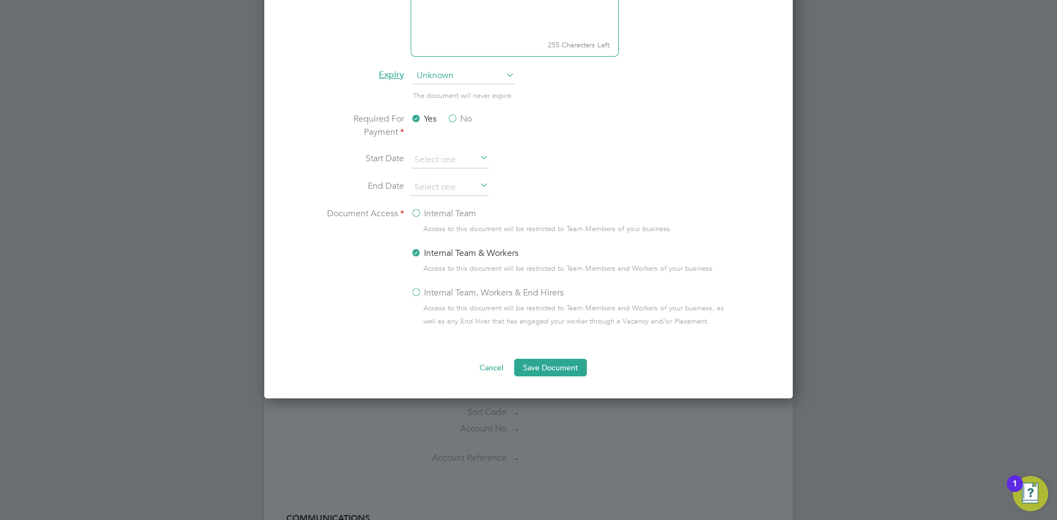
click at [419, 296] on label "Internal Team, Workers & End Hirers" at bounding box center [487, 292] width 153 height 13
click at [0, 0] on input "Internal Team, Workers & End Hirers" at bounding box center [0, 0] width 0 height 0
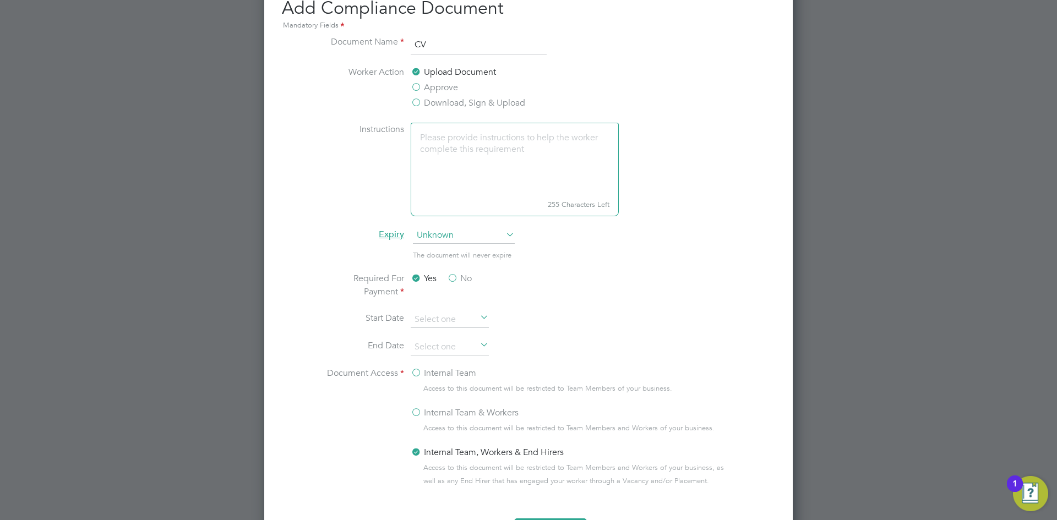
scroll to position [355, 0]
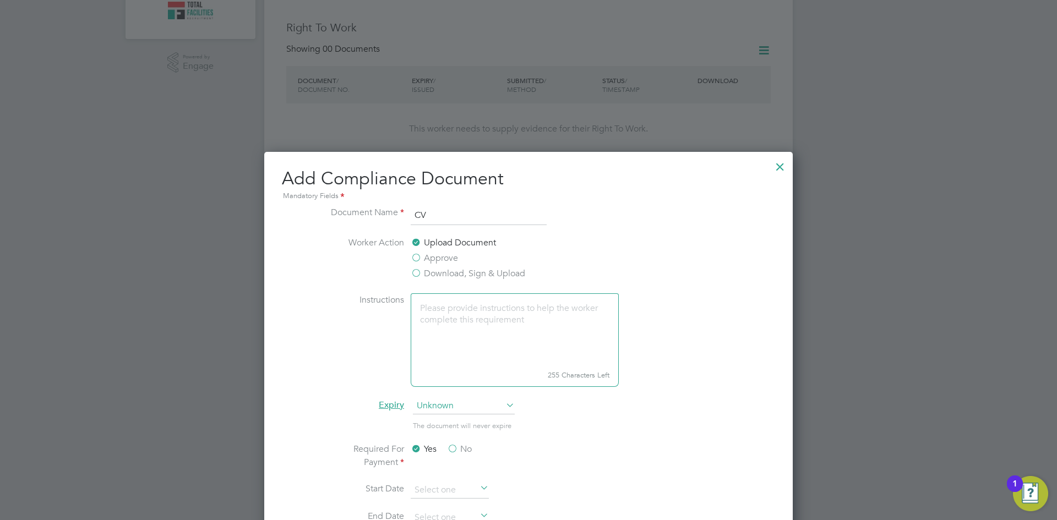
click at [410, 275] on li "Worker Action Upload Document Approve Download, Sign & Upload" at bounding box center [529, 264] width 414 height 57
click at [416, 270] on label "Download, Sign & Upload" at bounding box center [468, 273] width 115 height 13
click at [0, 0] on input "Download, Sign & Upload" at bounding box center [0, 0] width 0 height 0
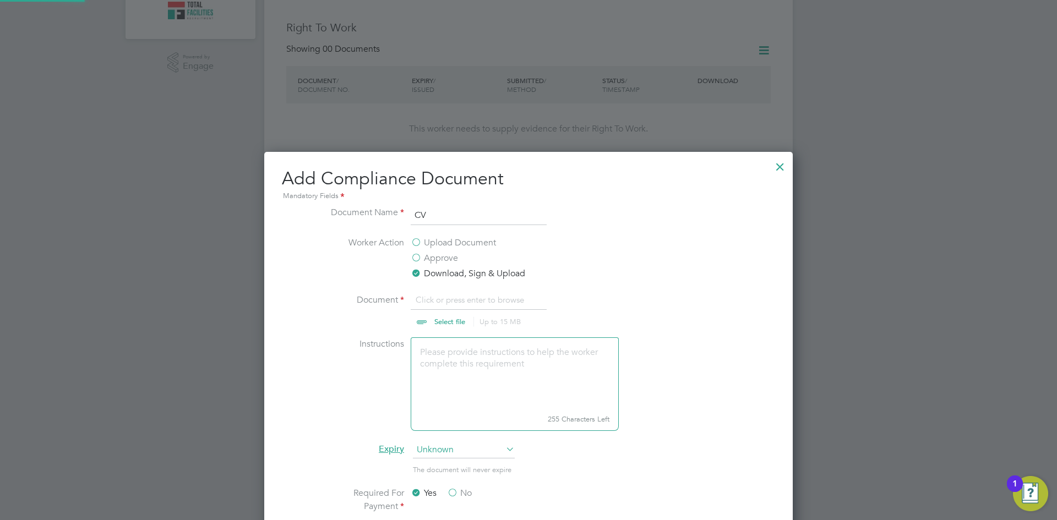
scroll to position [17, 137]
click at [445, 302] on input "file" at bounding box center [460, 309] width 173 height 33
type input "C:\fakepath\[PERSON_NAME] [PERSON_NAME].pdf"
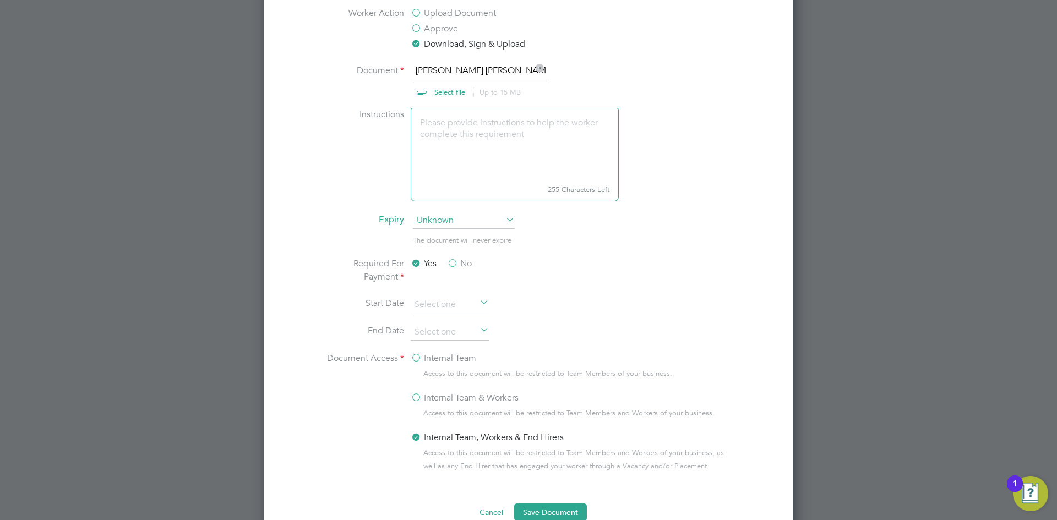
scroll to position [741, 0]
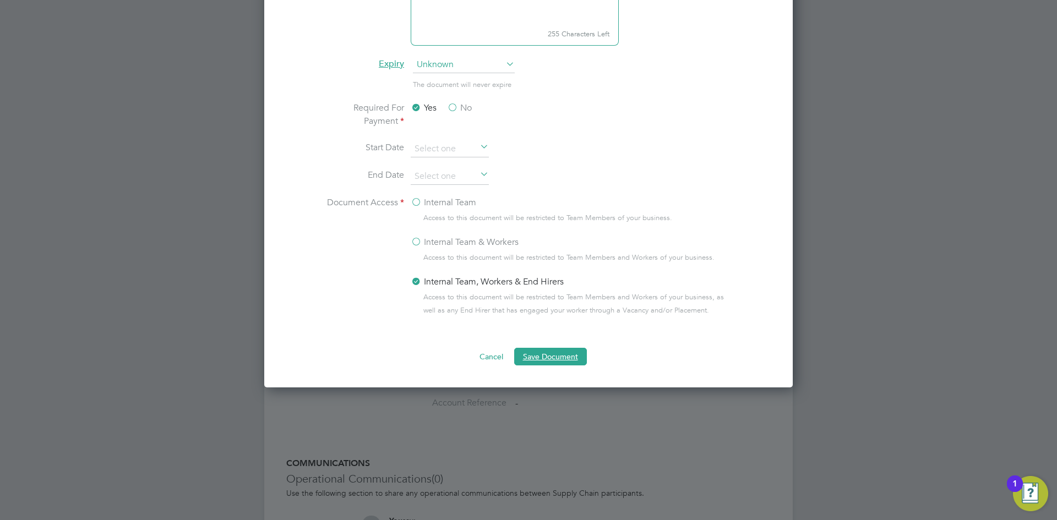
click at [563, 357] on button "Save Document" at bounding box center [550, 357] width 73 height 18
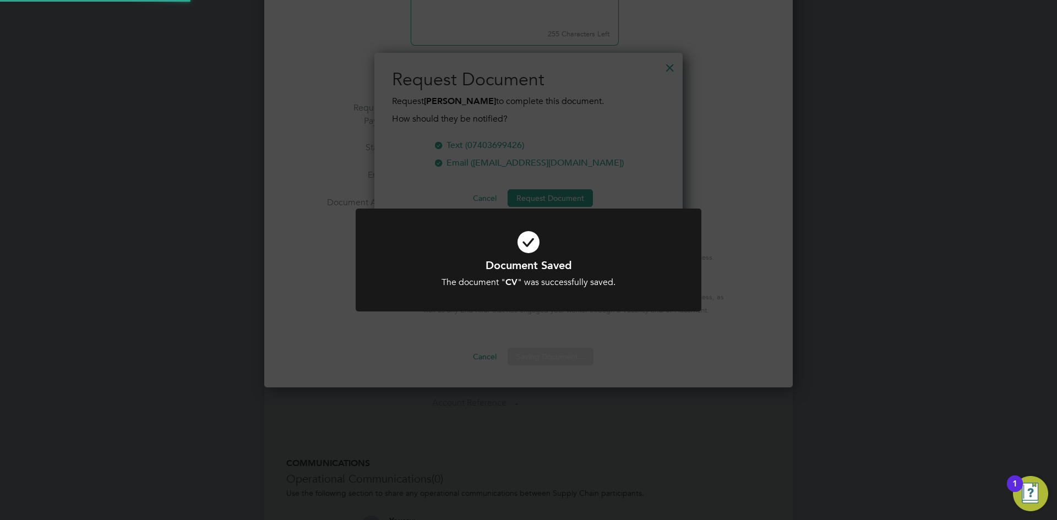
scroll to position [177, 309]
click at [618, 173] on div "Document Saved The document " CV " was successfully saved. Cancel Okay" at bounding box center [528, 260] width 1057 height 520
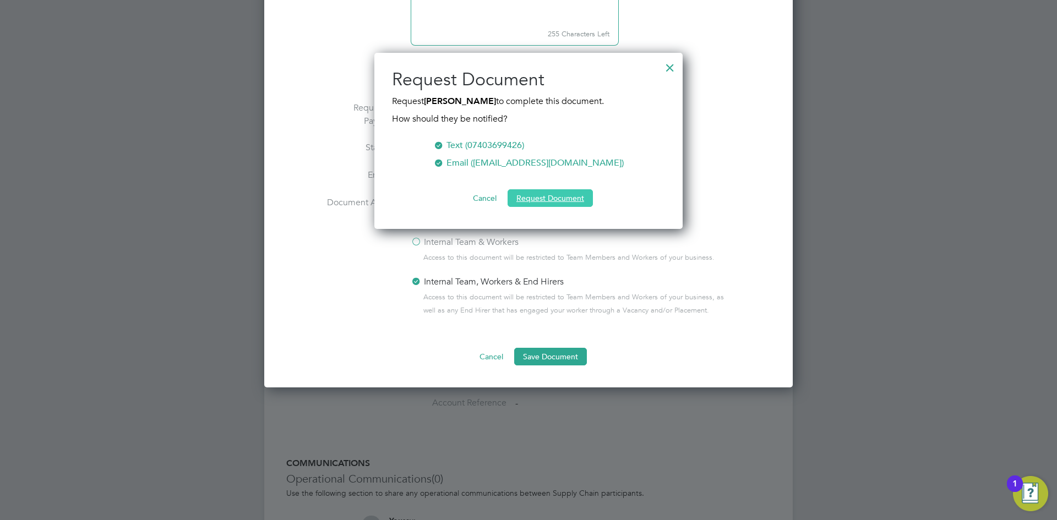
click at [567, 199] on button "Request Document" at bounding box center [550, 198] width 85 height 18
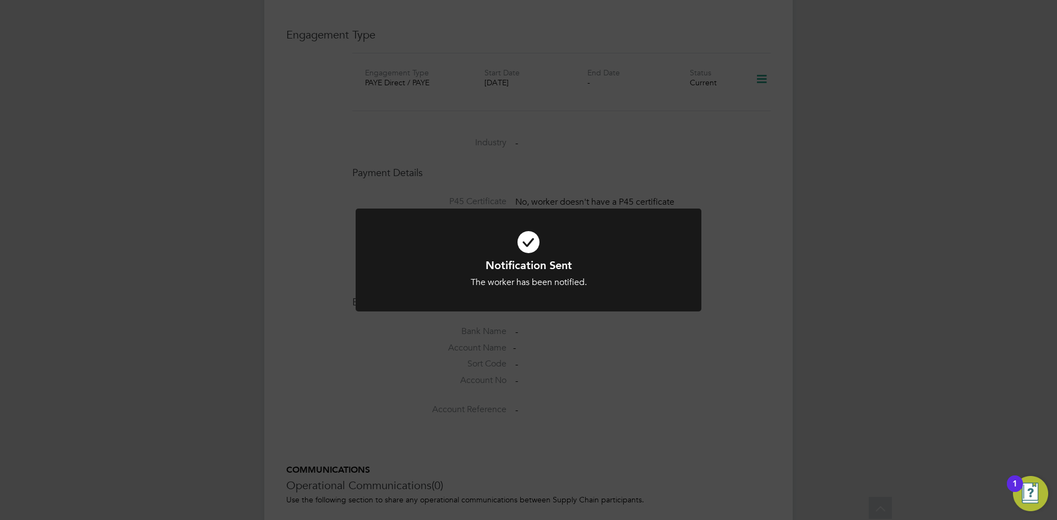
drag, startPoint x: 757, startPoint y: 292, endPoint x: 756, endPoint y: 249, distance: 43.0
click at [756, 291] on div "Notification Sent The worker has been notified. Cancel Okay" at bounding box center [528, 260] width 1057 height 520
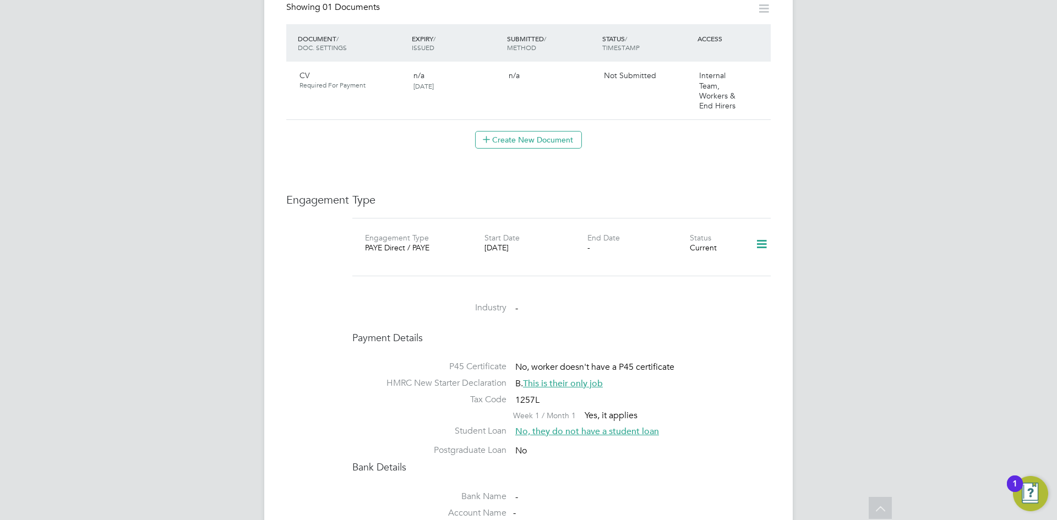
scroll to position [520, 0]
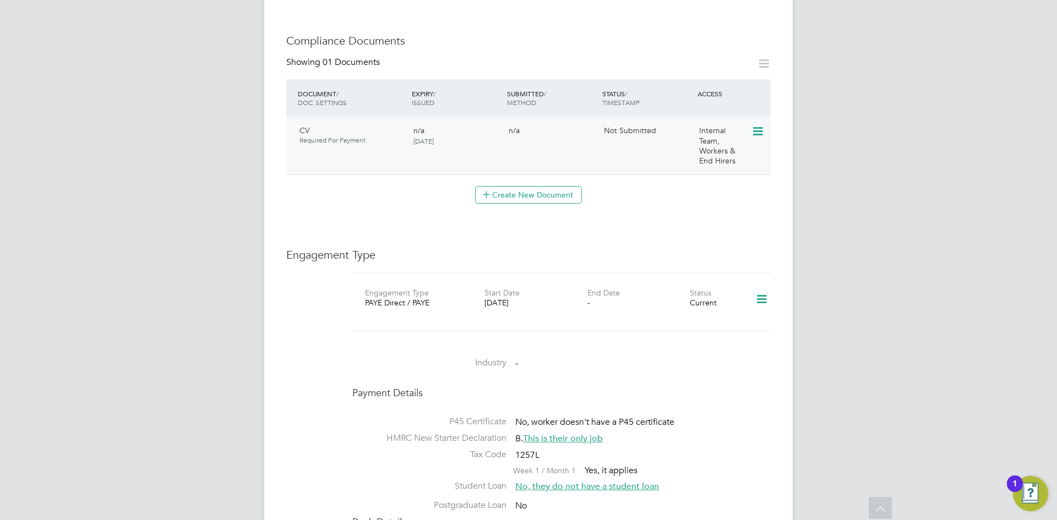
click at [760, 125] on icon at bounding box center [757, 131] width 11 height 13
click at [695, 162] on li "View Requested Document" at bounding box center [709, 162] width 110 height 15
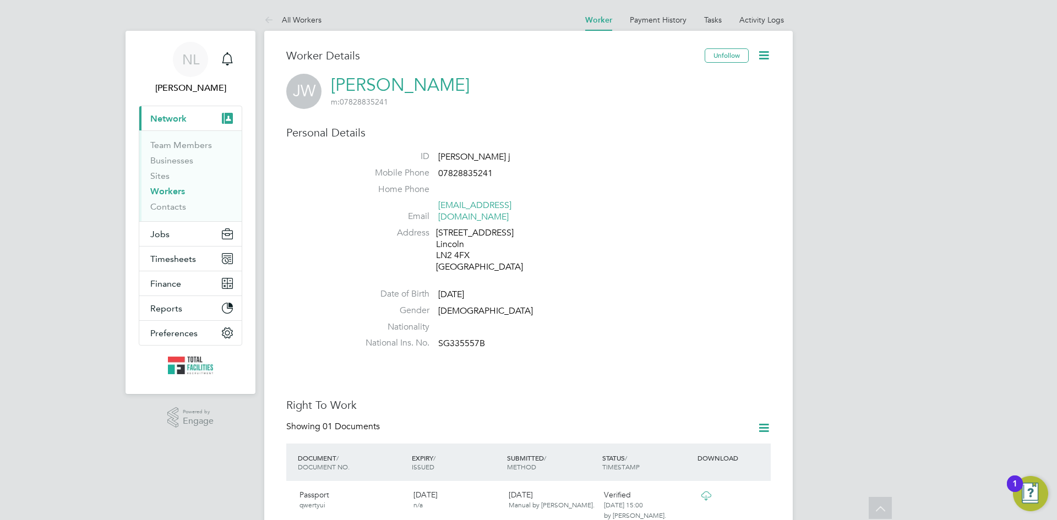
scroll to position [440, 0]
